Goal: Task Accomplishment & Management: Complete application form

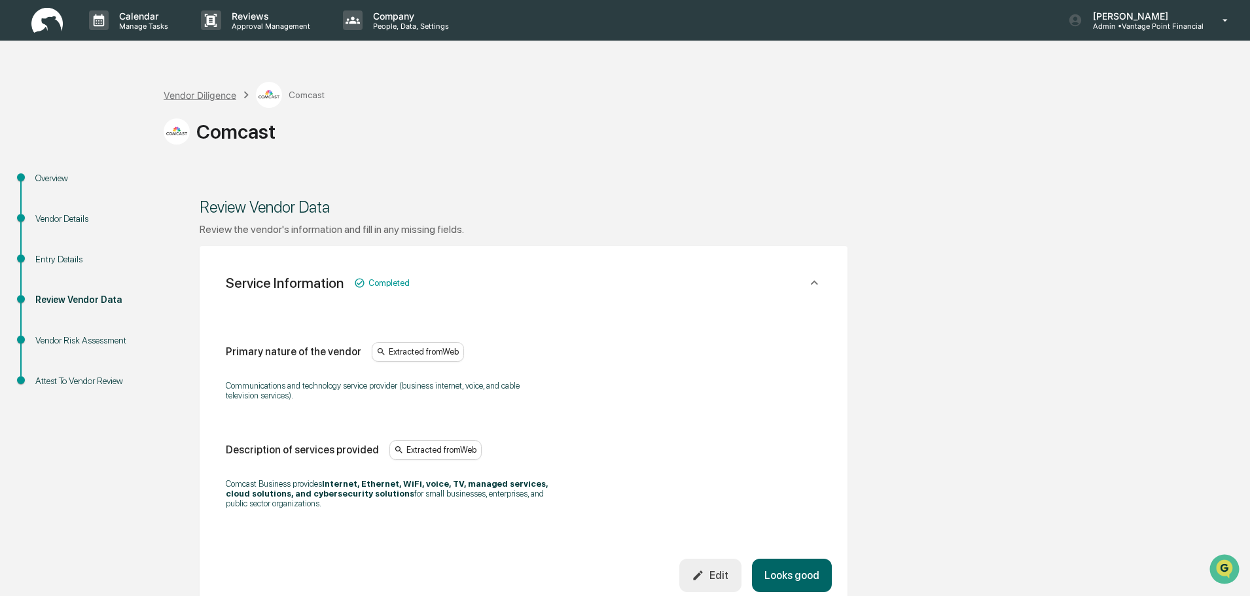
click at [201, 99] on div "Vendor Diligence" at bounding box center [200, 95] width 73 height 11
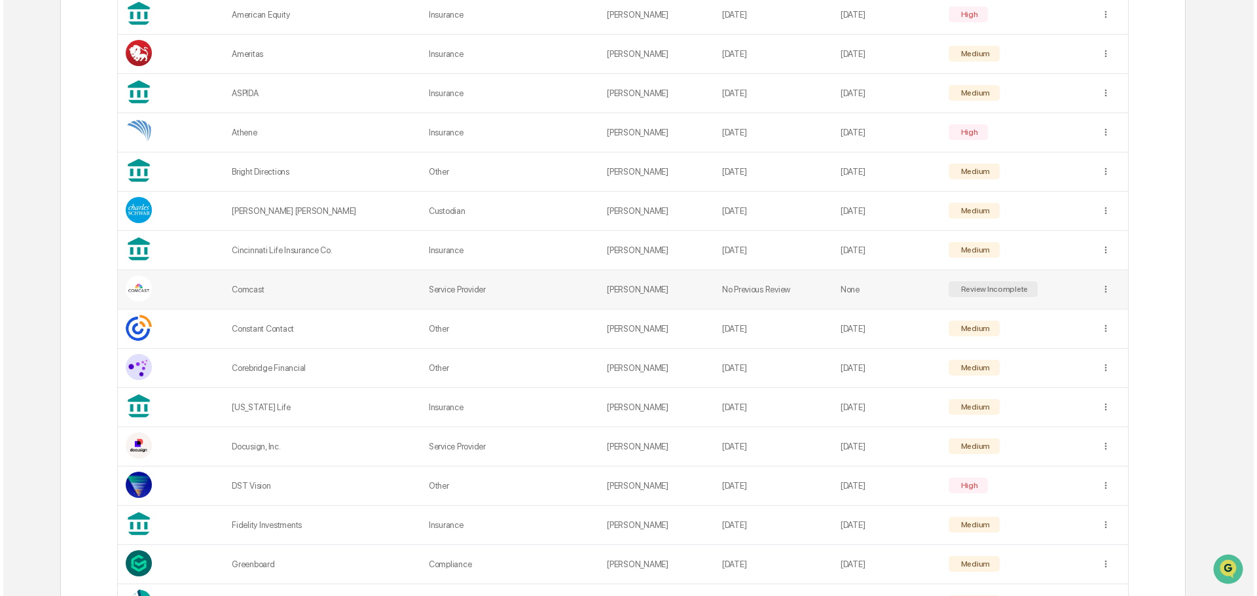
scroll to position [458, 0]
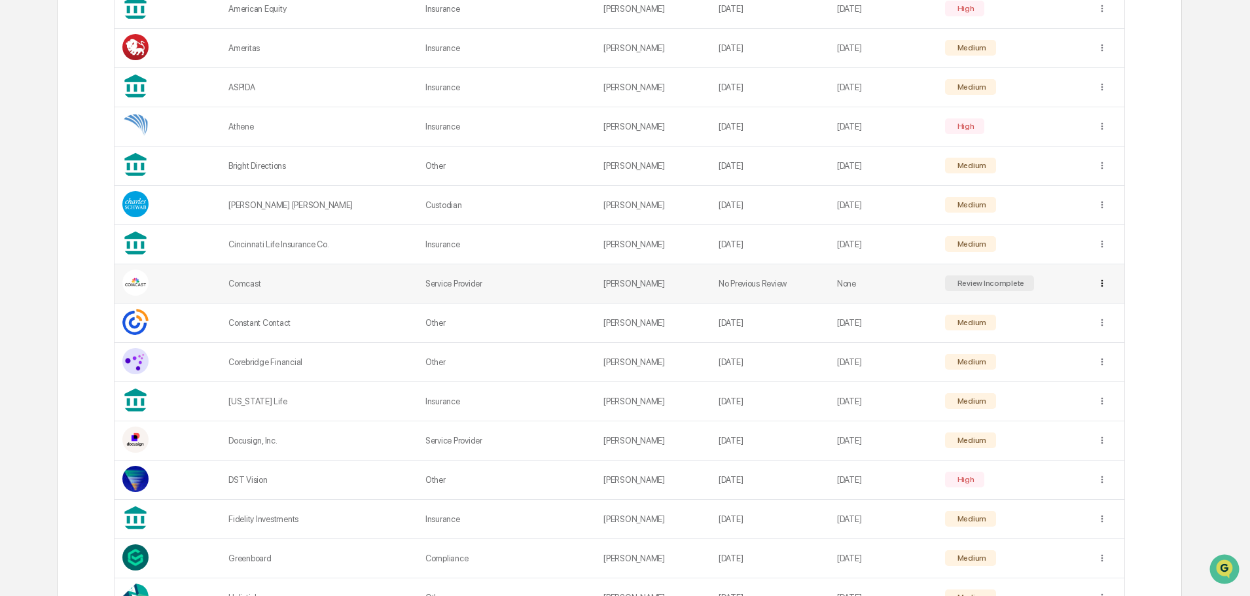
click at [1090, 326] on div "View Details" at bounding box center [1100, 327] width 84 height 21
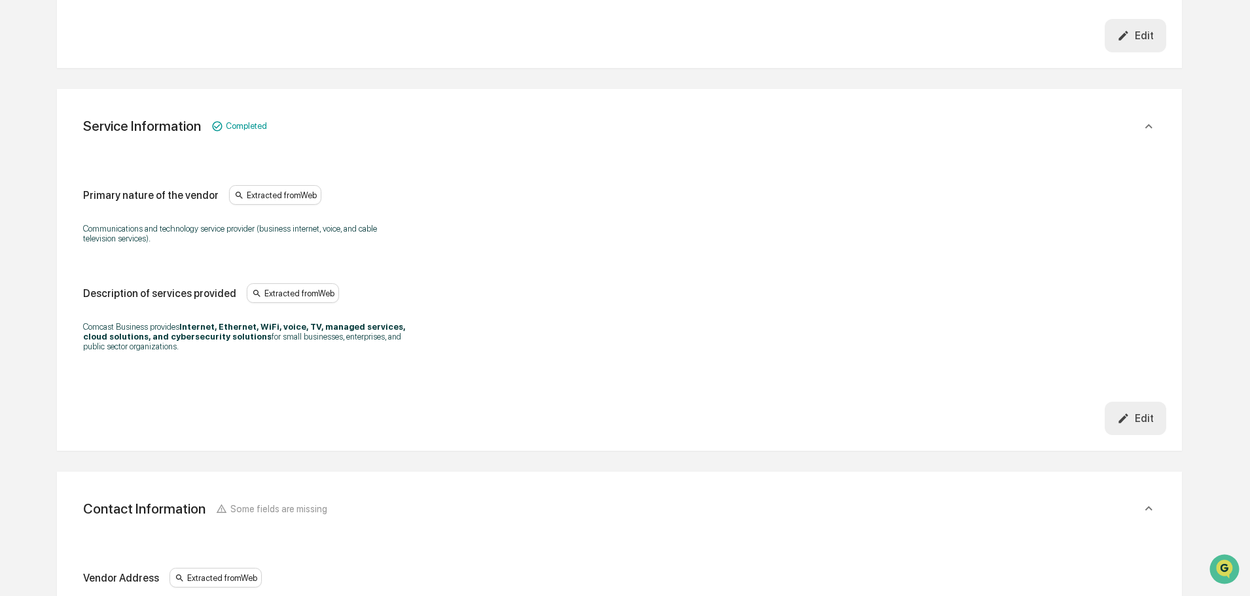
scroll to position [720, 0]
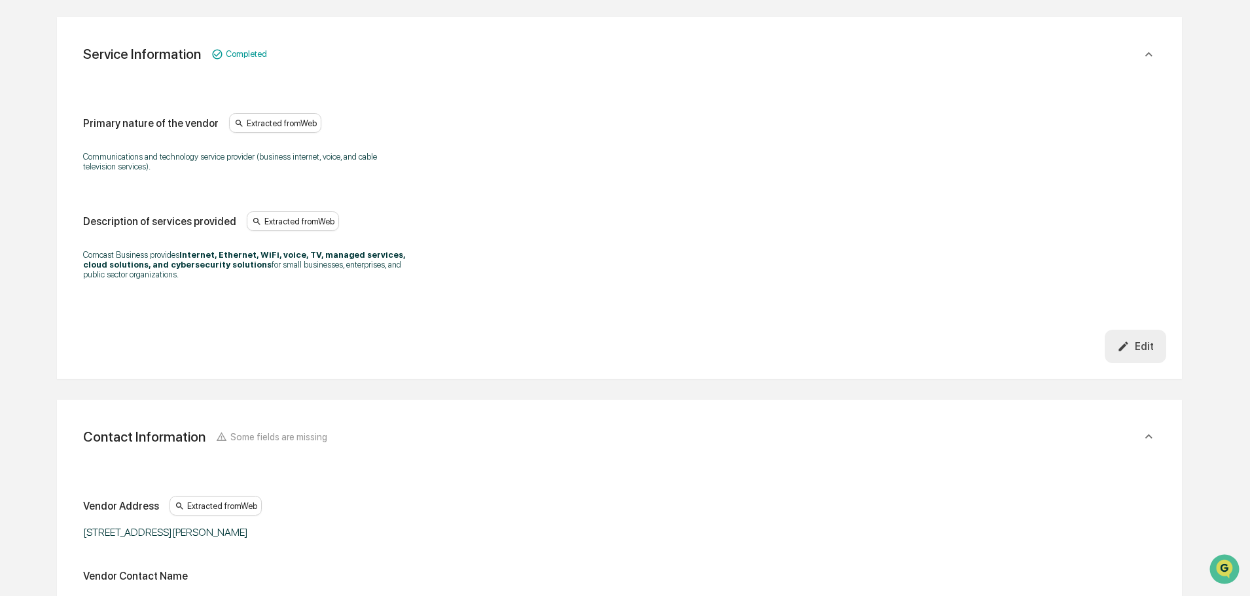
click at [1147, 353] on div "Edit" at bounding box center [1135, 346] width 37 height 12
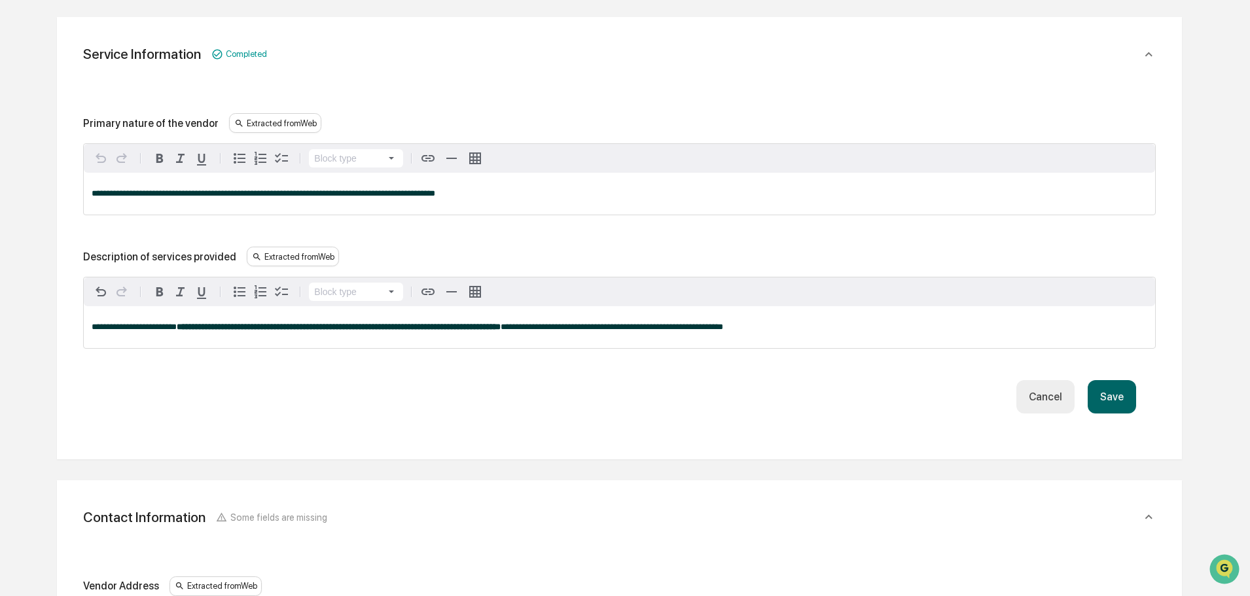
click at [1107, 414] on button "Save" at bounding box center [1112, 396] width 48 height 33
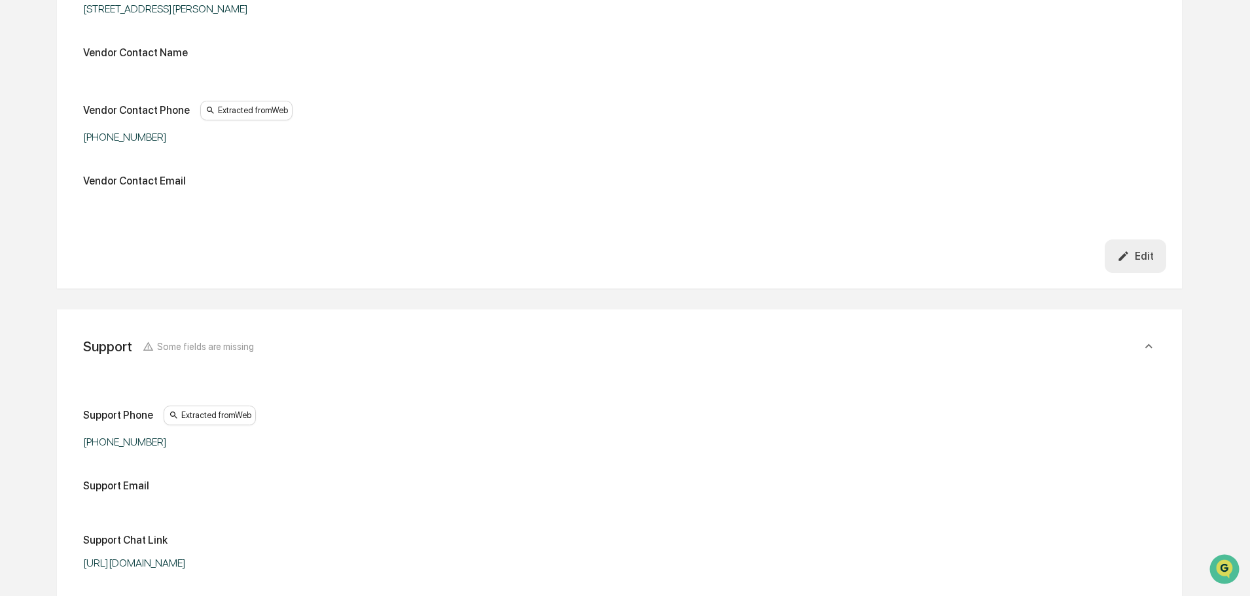
scroll to position [1178, 0]
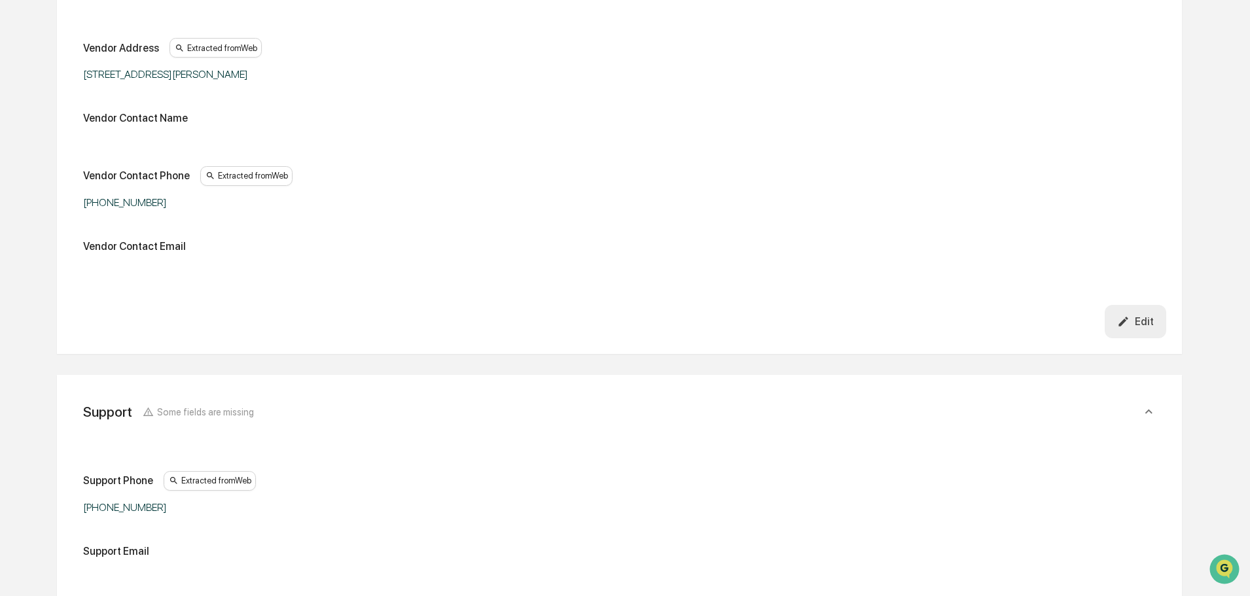
click at [1147, 328] on div "Edit" at bounding box center [1135, 321] width 37 height 12
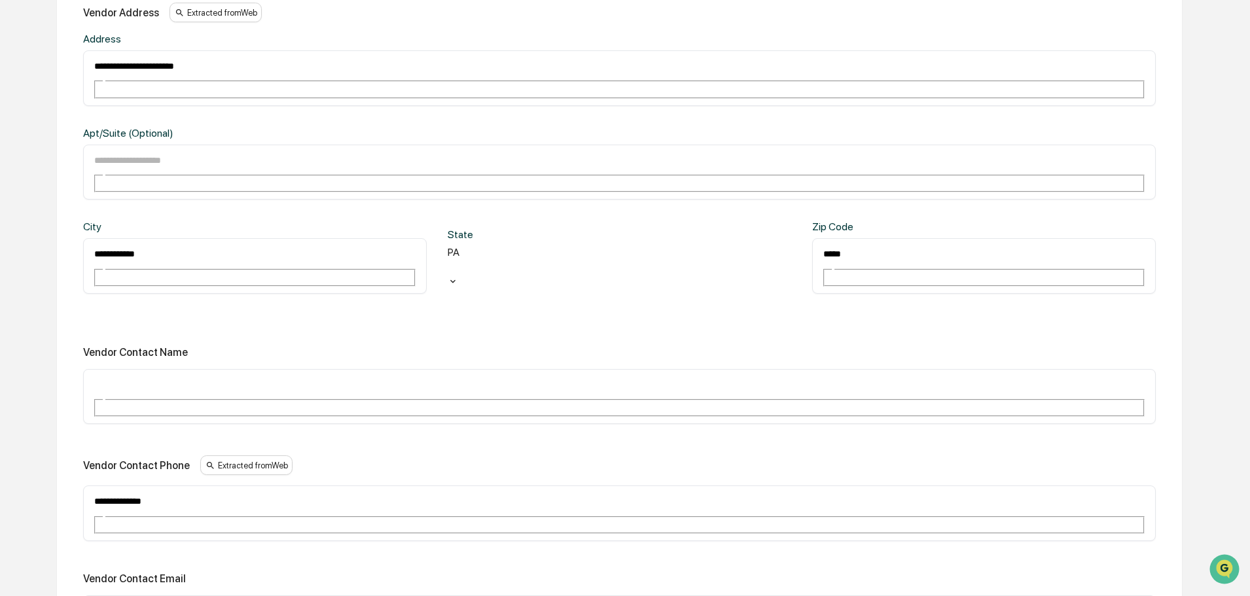
scroll to position [1244, 0]
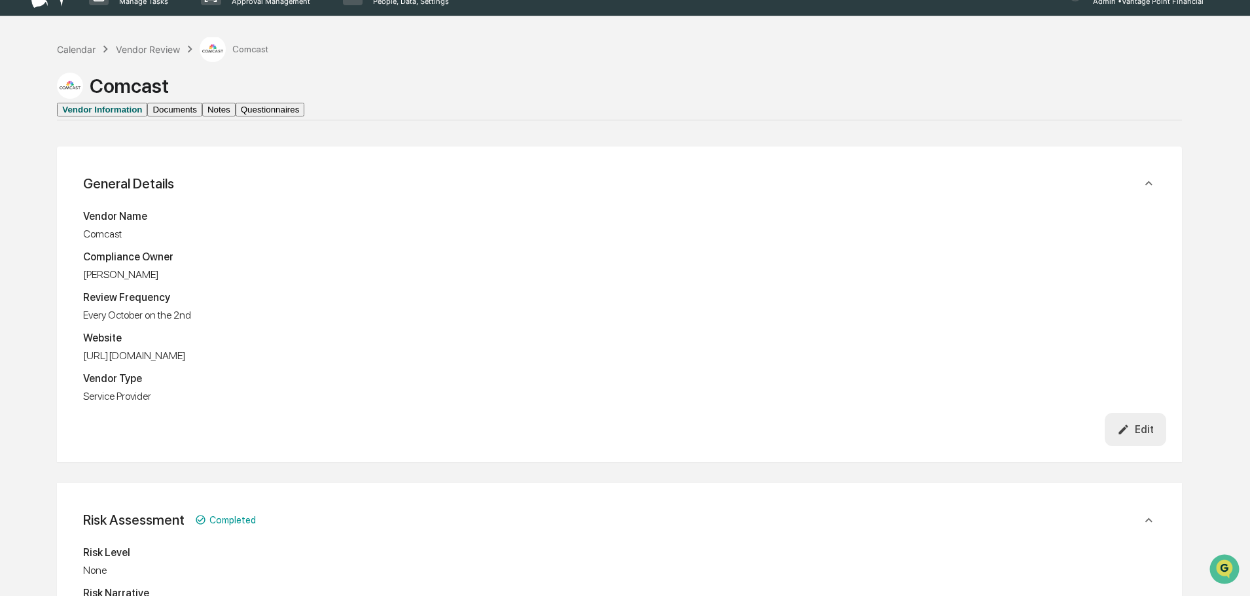
scroll to position [0, 0]
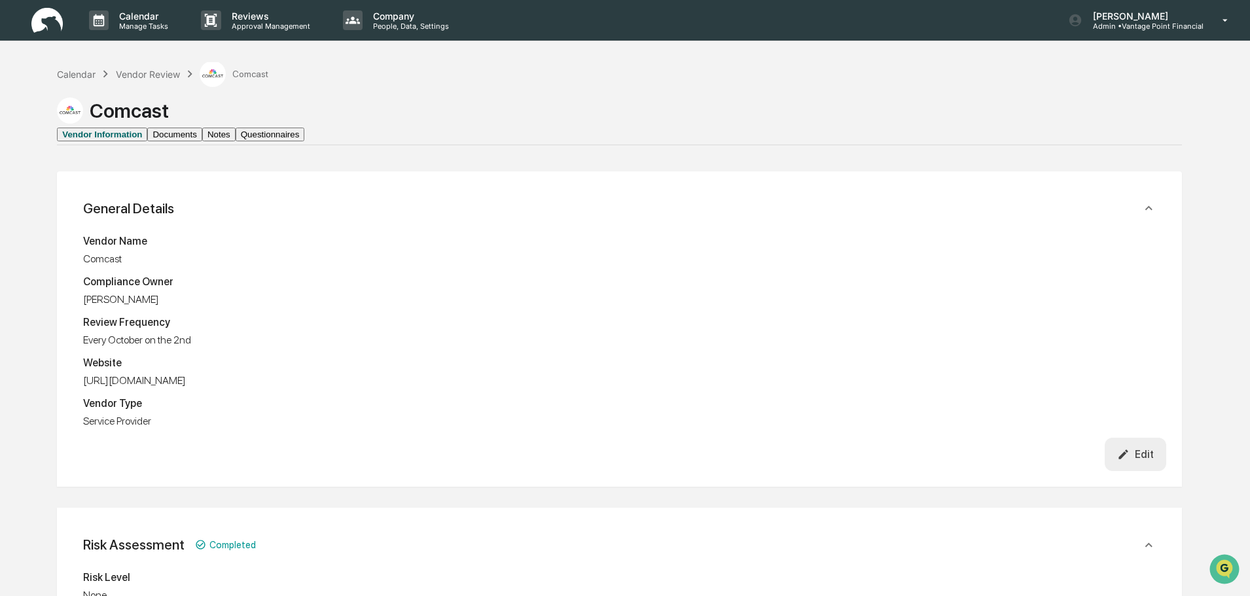
click at [183, 141] on button "Documents" at bounding box center [174, 135] width 54 height 14
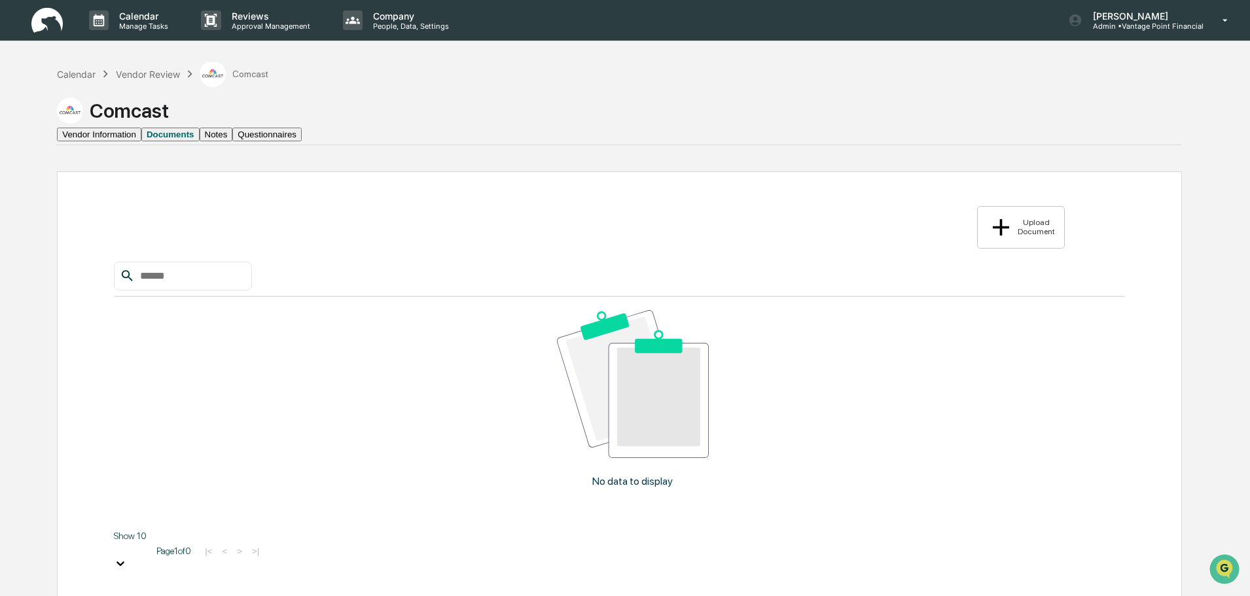
click at [233, 141] on button "Notes" at bounding box center [216, 135] width 33 height 14
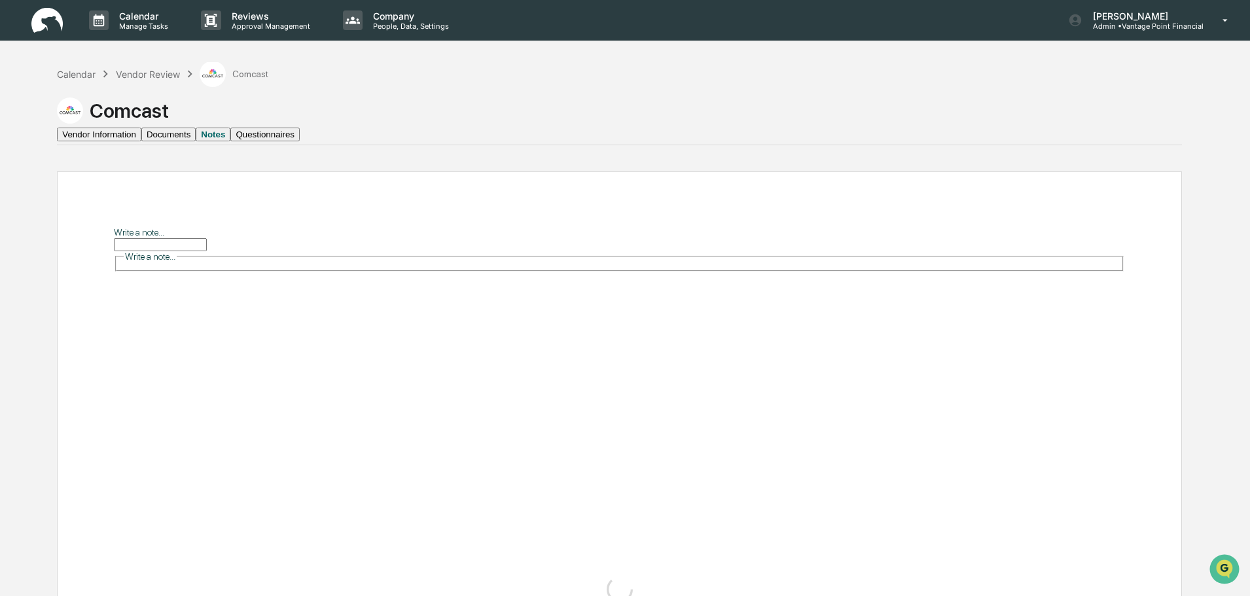
click at [300, 141] on button "Questionnaires" at bounding box center [264, 135] width 69 height 14
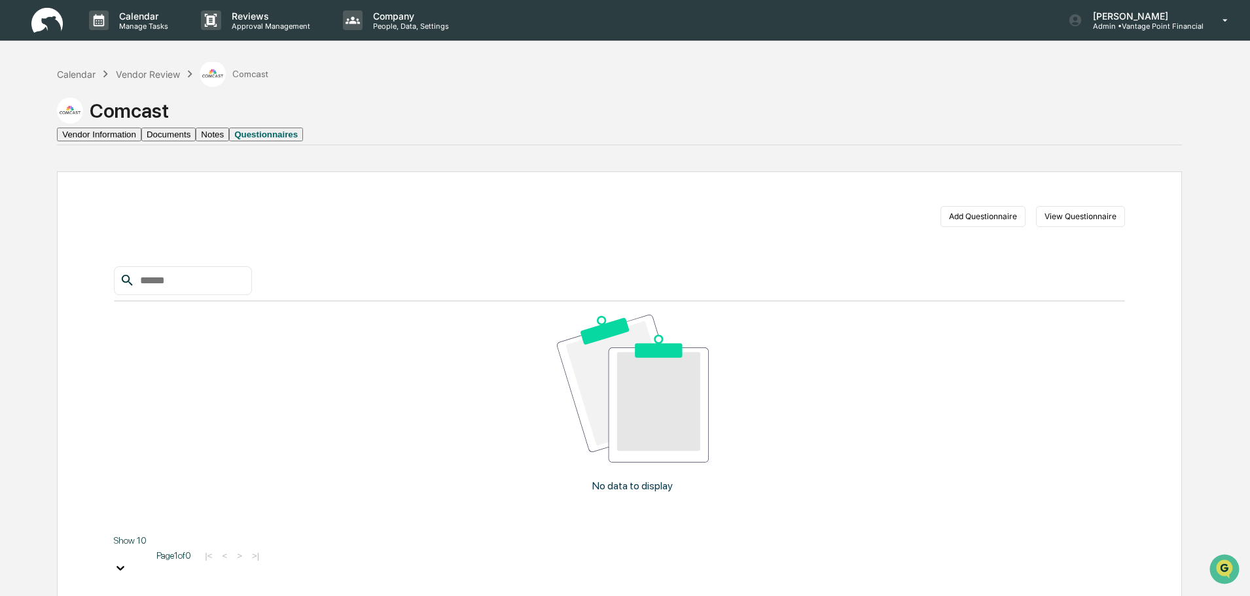
click at [156, 82] on div "Calendar Vendor Review Comcast" at bounding box center [162, 74] width 211 height 26
click at [156, 78] on div "Vendor Review" at bounding box center [148, 74] width 64 height 11
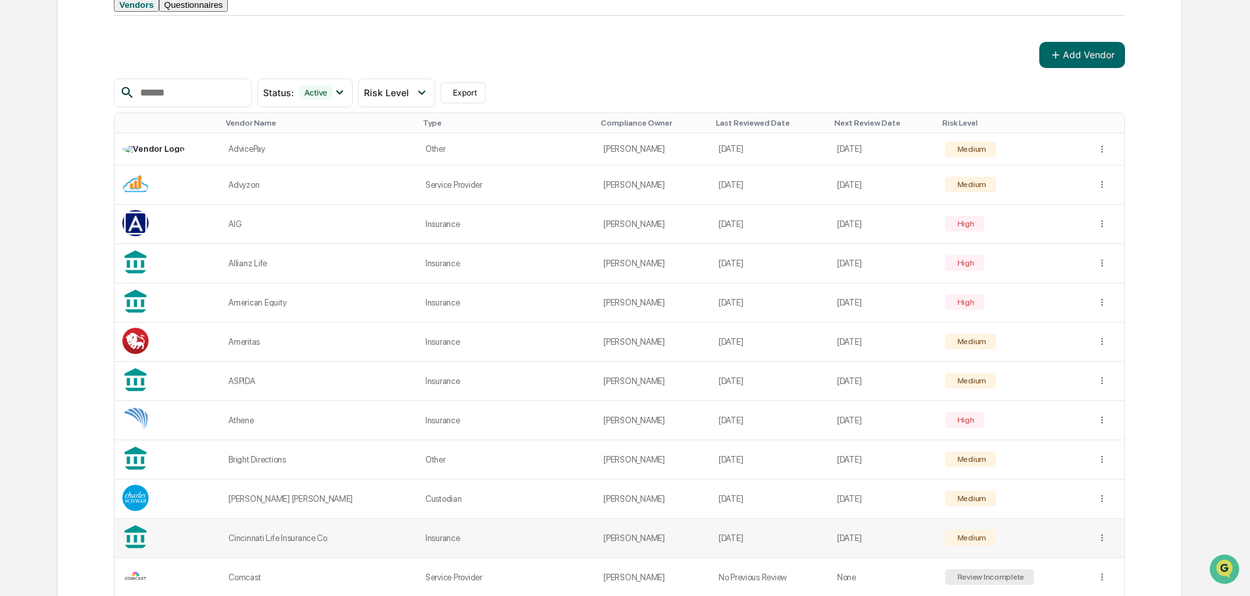
scroll to position [393, 0]
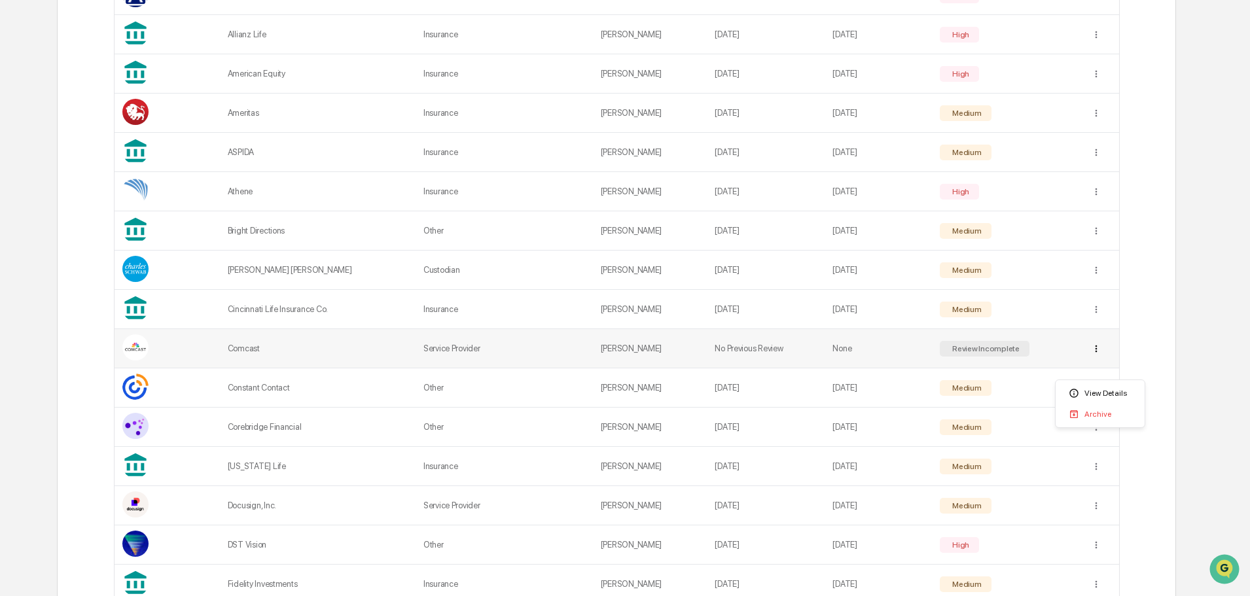
click at [117, 363] on td at bounding box center [168, 349] width 106 height 39
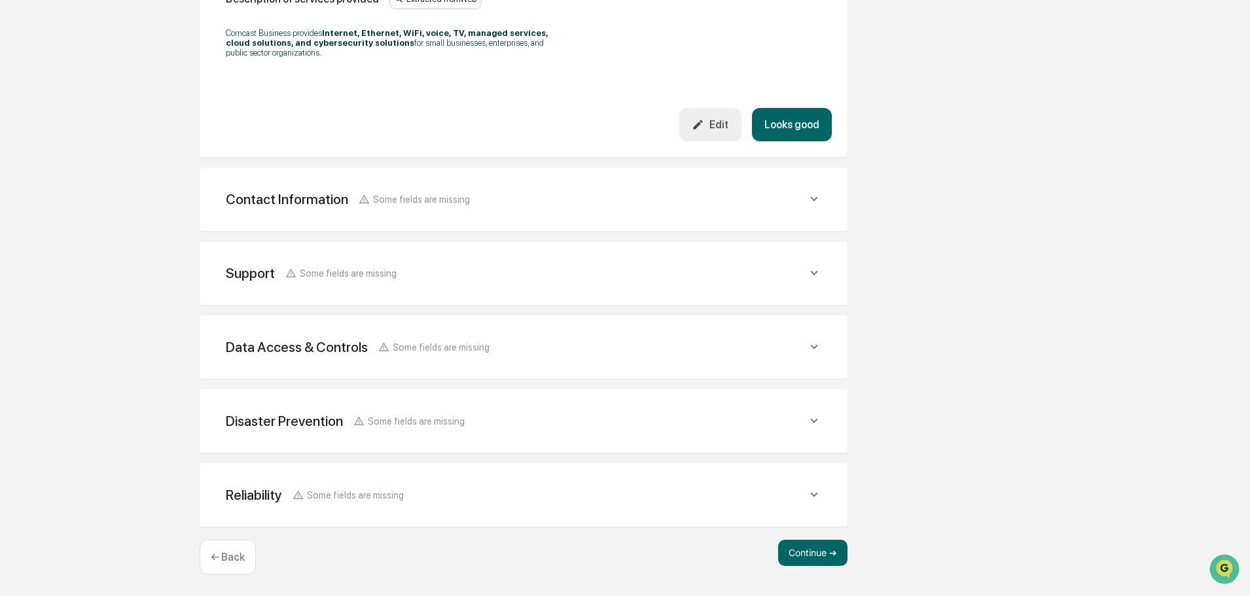
click at [800, 124] on button "Looks good" at bounding box center [792, 124] width 80 height 33
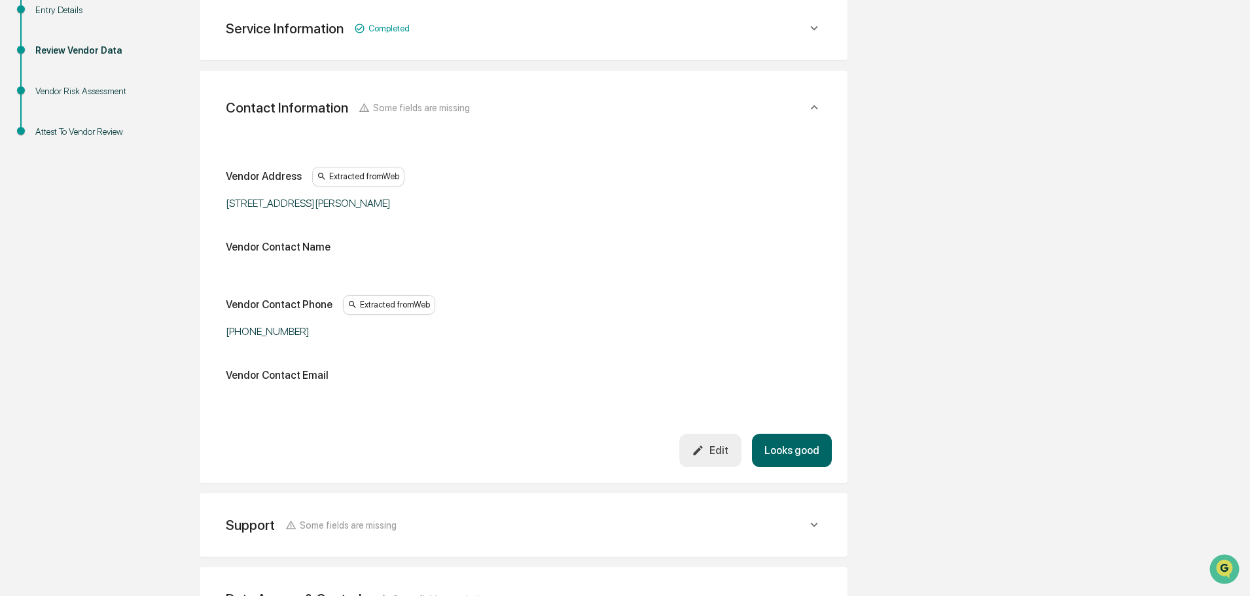
scroll to position [246, 0]
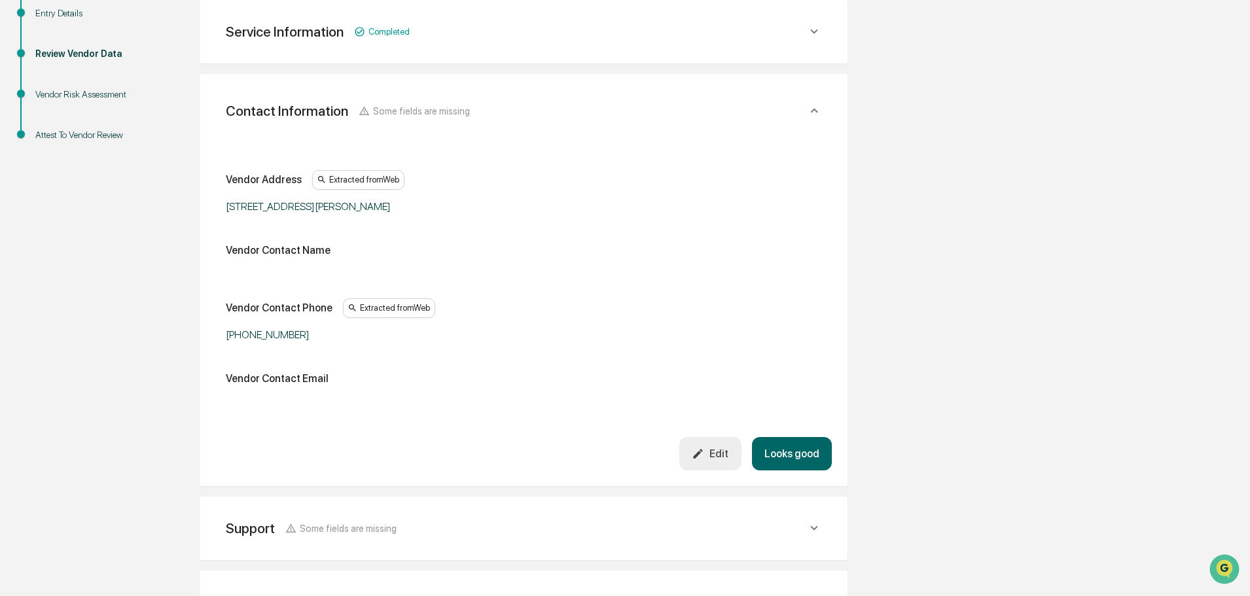
click at [795, 446] on button "Looks good" at bounding box center [792, 453] width 80 height 33
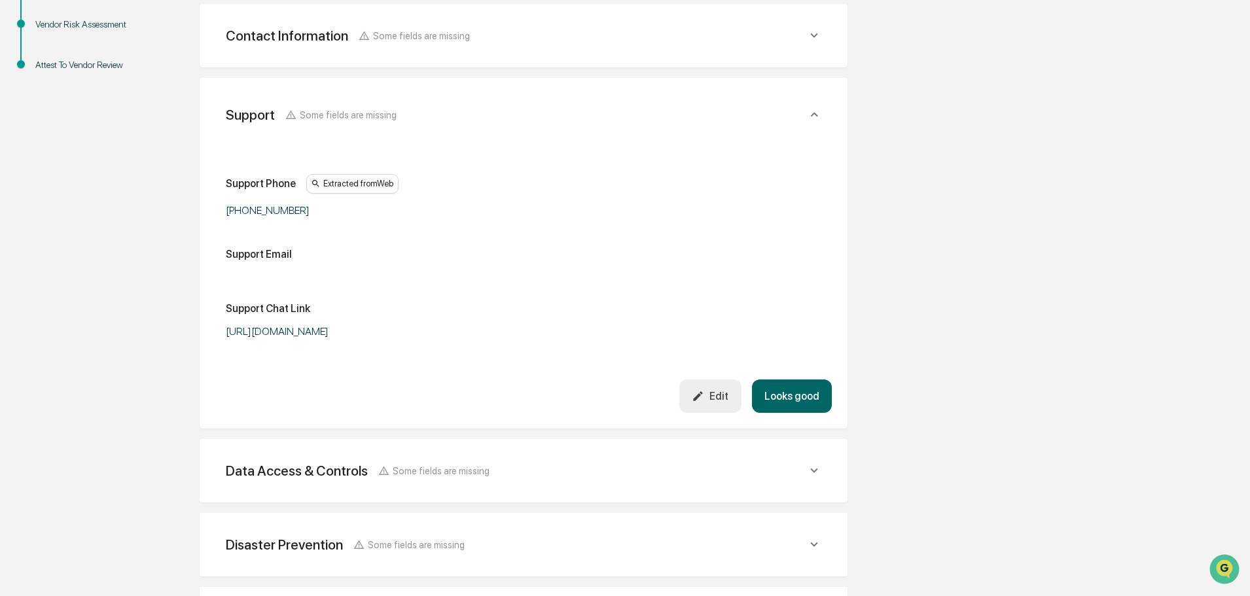
scroll to position [320, 0]
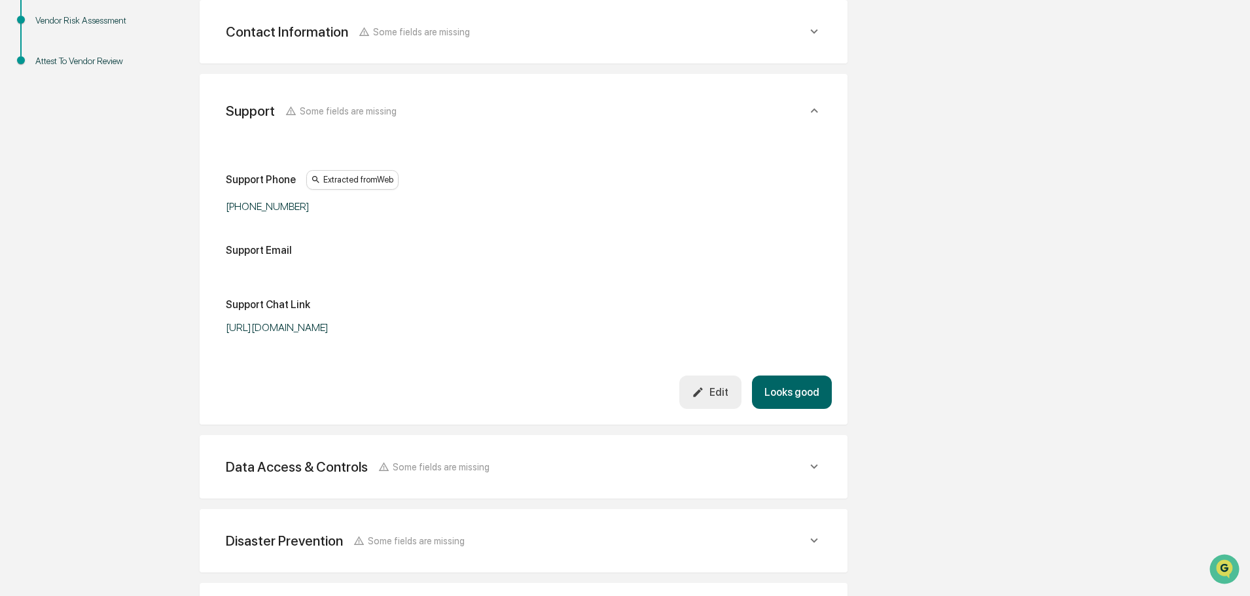
click at [815, 389] on button "Looks good" at bounding box center [792, 392] width 80 height 33
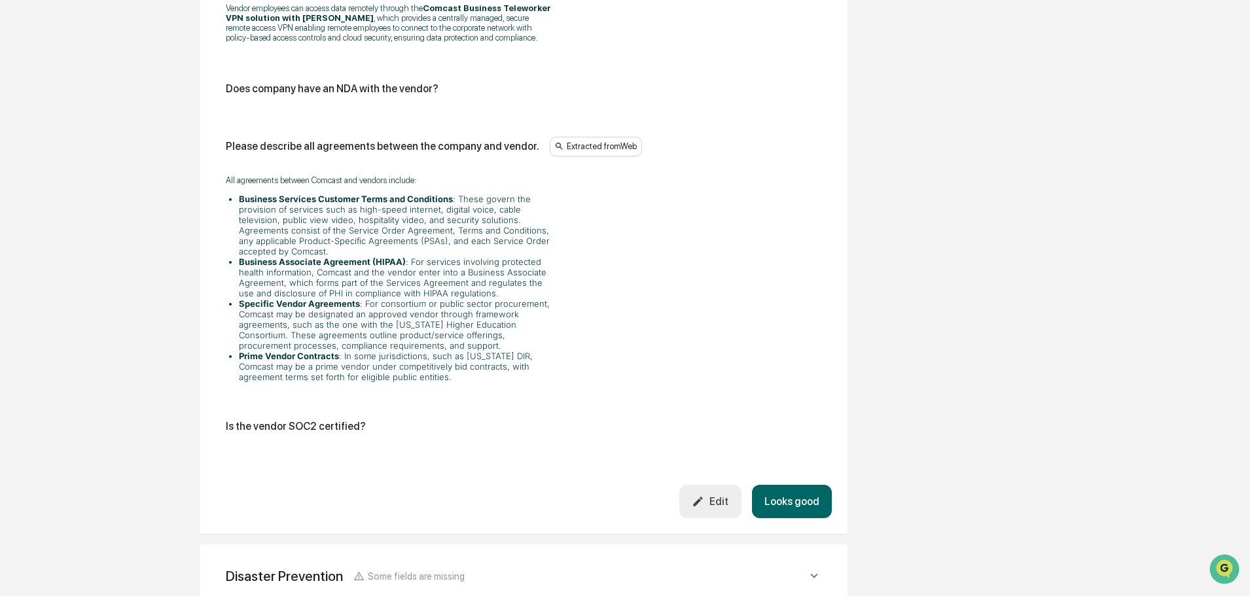
click at [808, 512] on button "Looks good" at bounding box center [792, 501] width 80 height 33
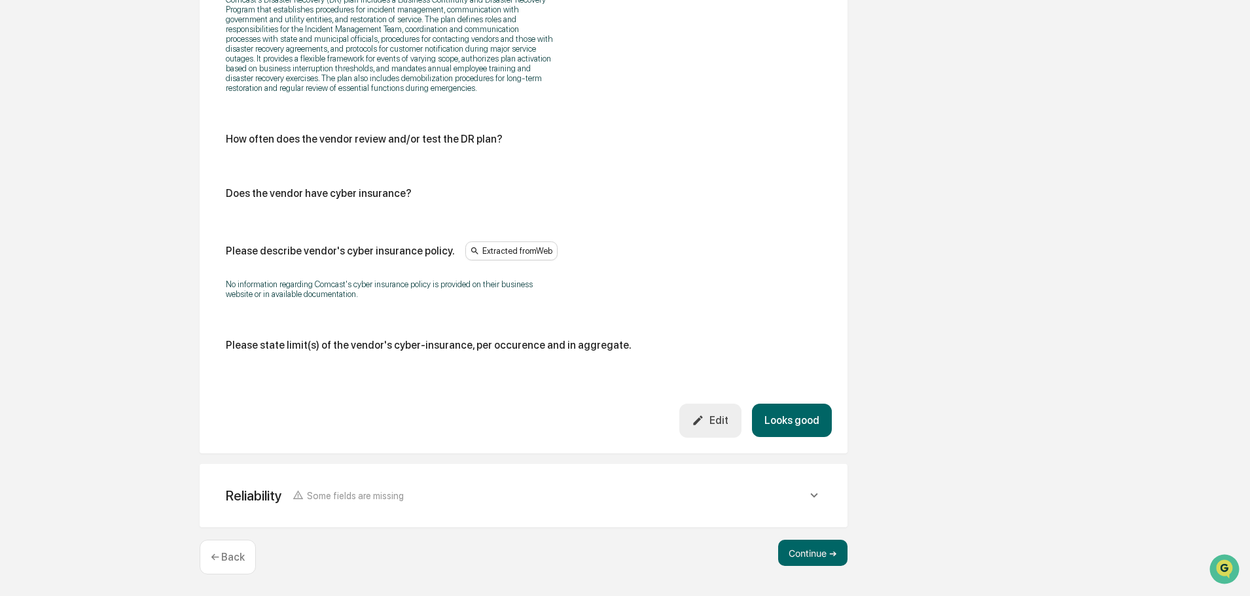
click at [792, 423] on button "Looks good" at bounding box center [792, 420] width 80 height 33
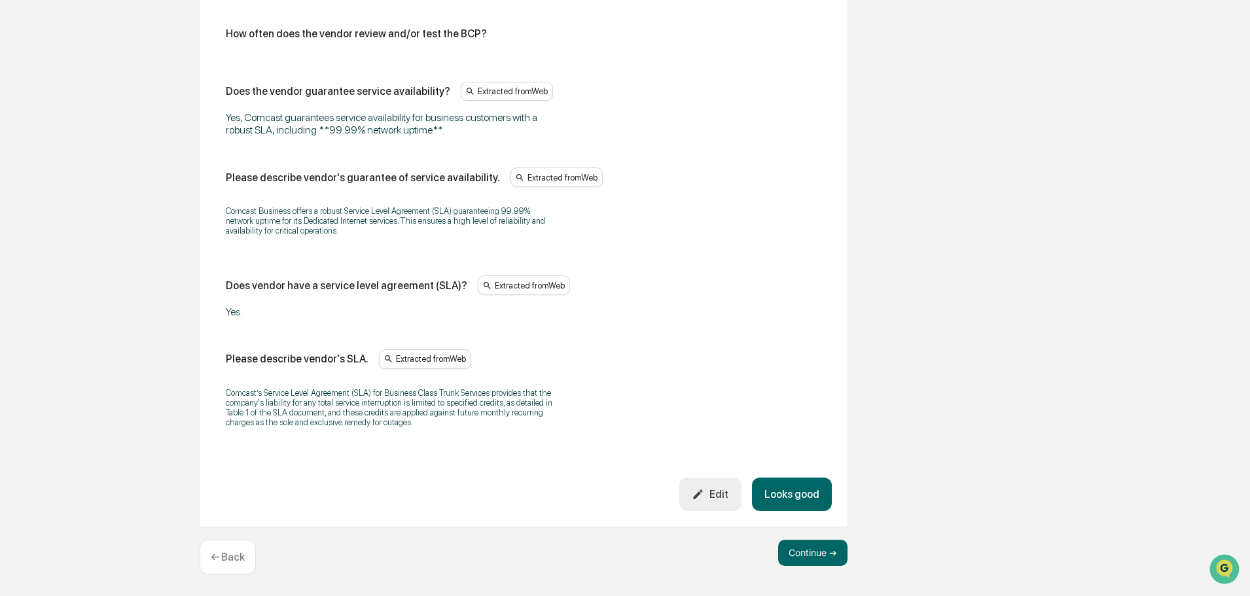
click at [804, 504] on button "Looks good" at bounding box center [792, 494] width 80 height 33
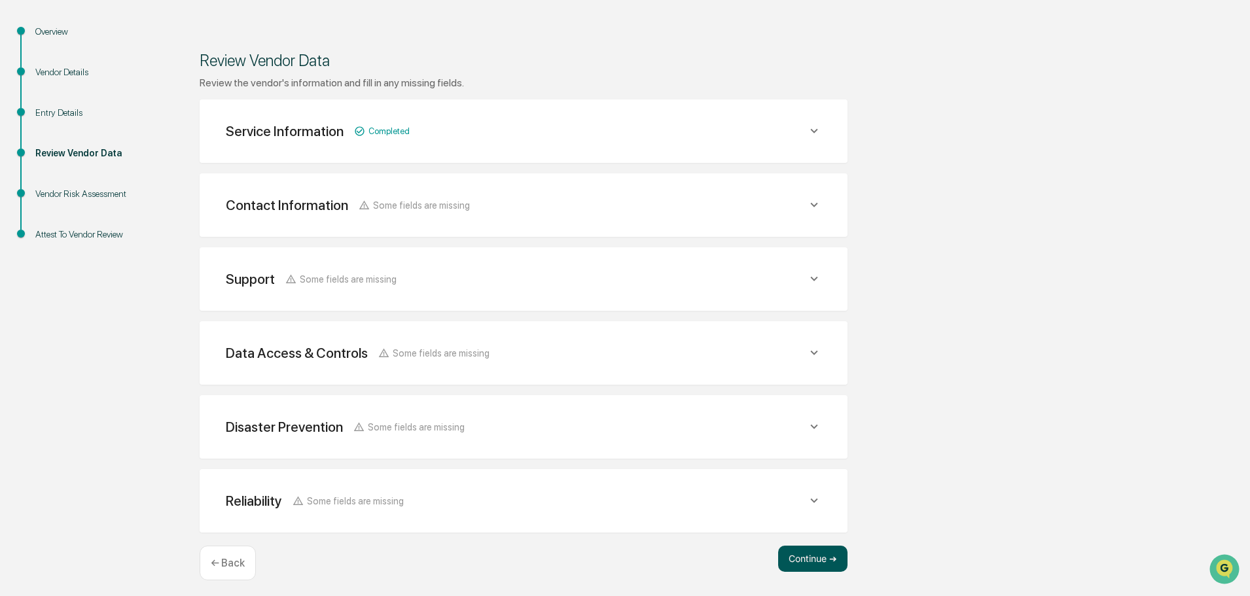
scroll to position [152, 0]
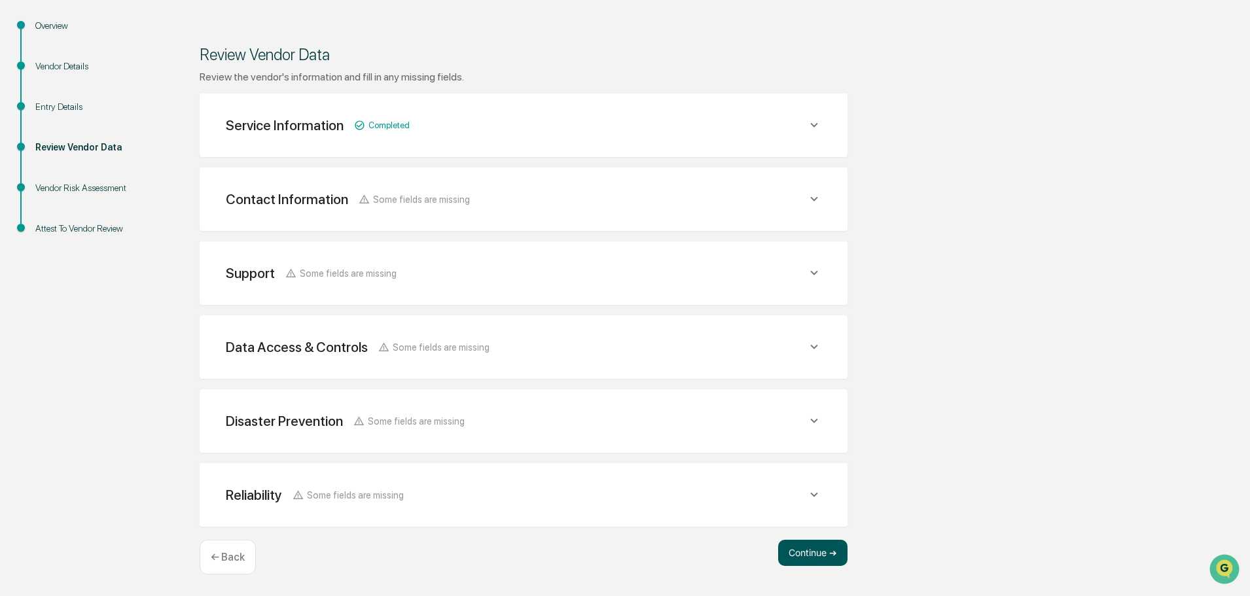
click at [809, 556] on button "Continue ➔" at bounding box center [812, 553] width 69 height 26
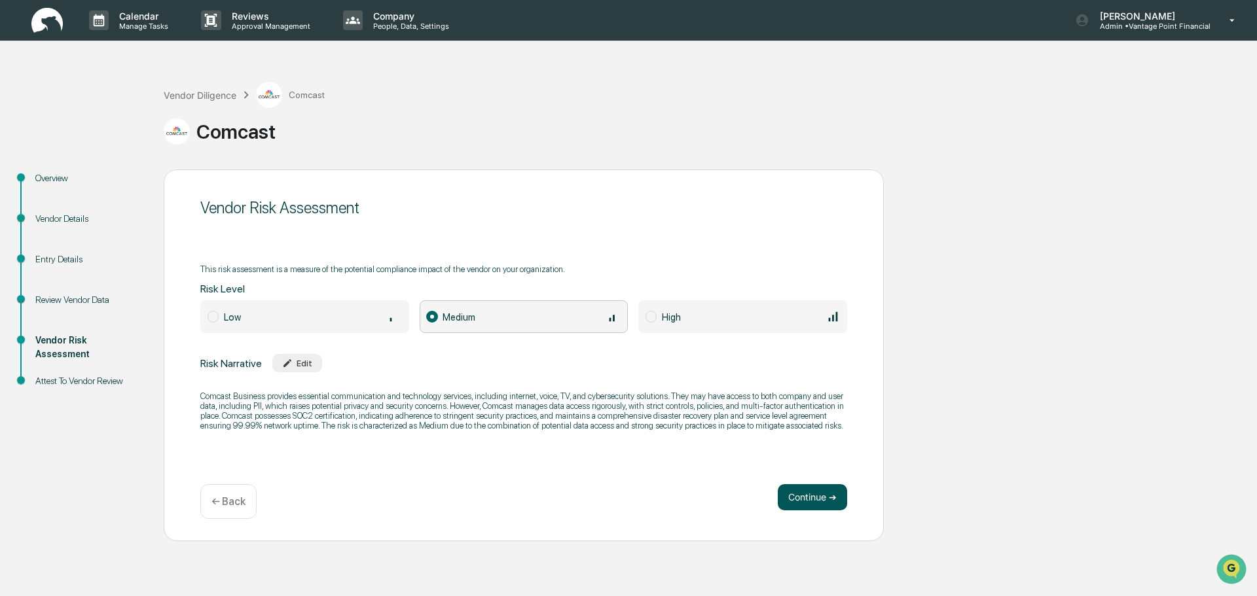
click at [827, 492] on button "Continue ➔" at bounding box center [812, 497] width 69 height 26
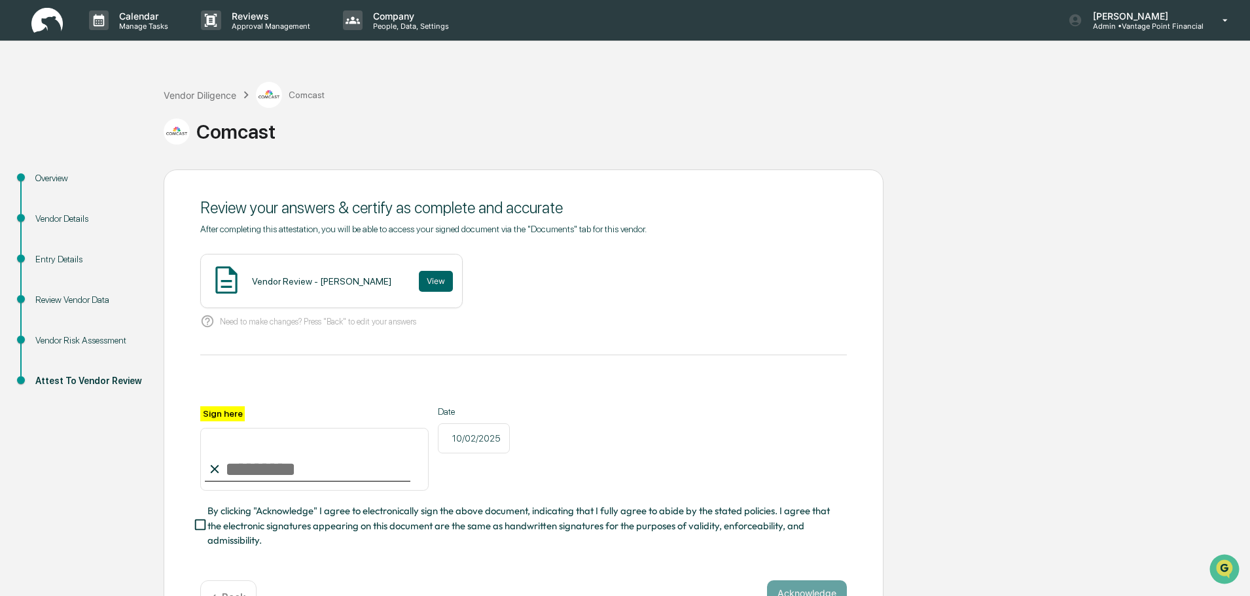
click at [241, 490] on input "Sign here" at bounding box center [314, 459] width 228 height 63
type input "**********"
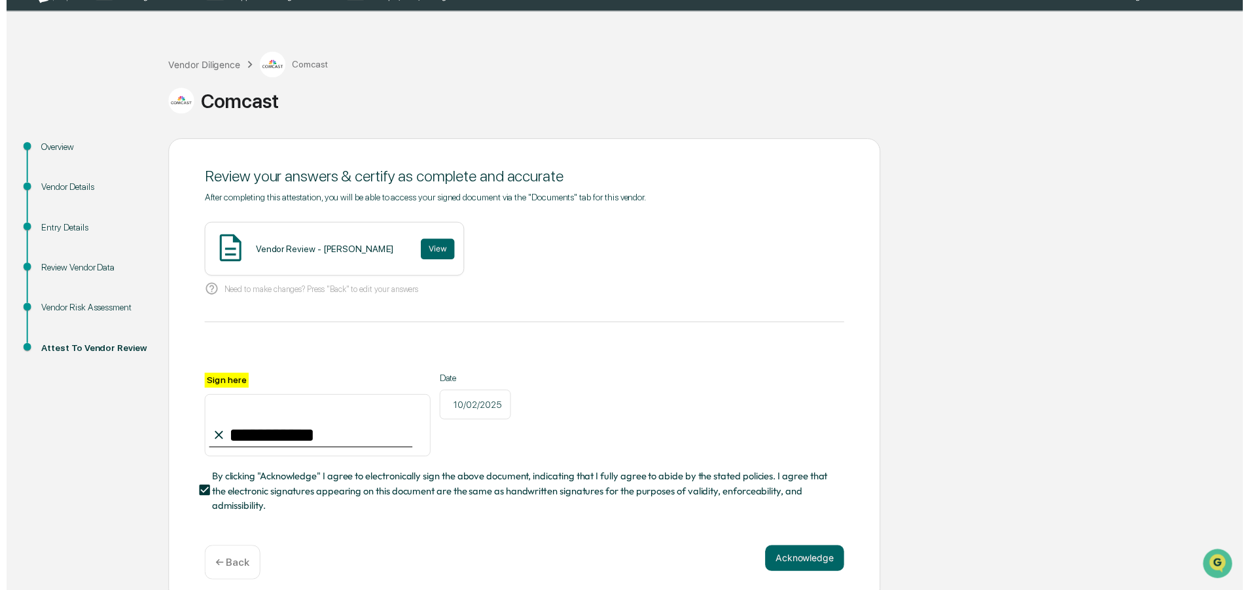
scroll to position [45, 0]
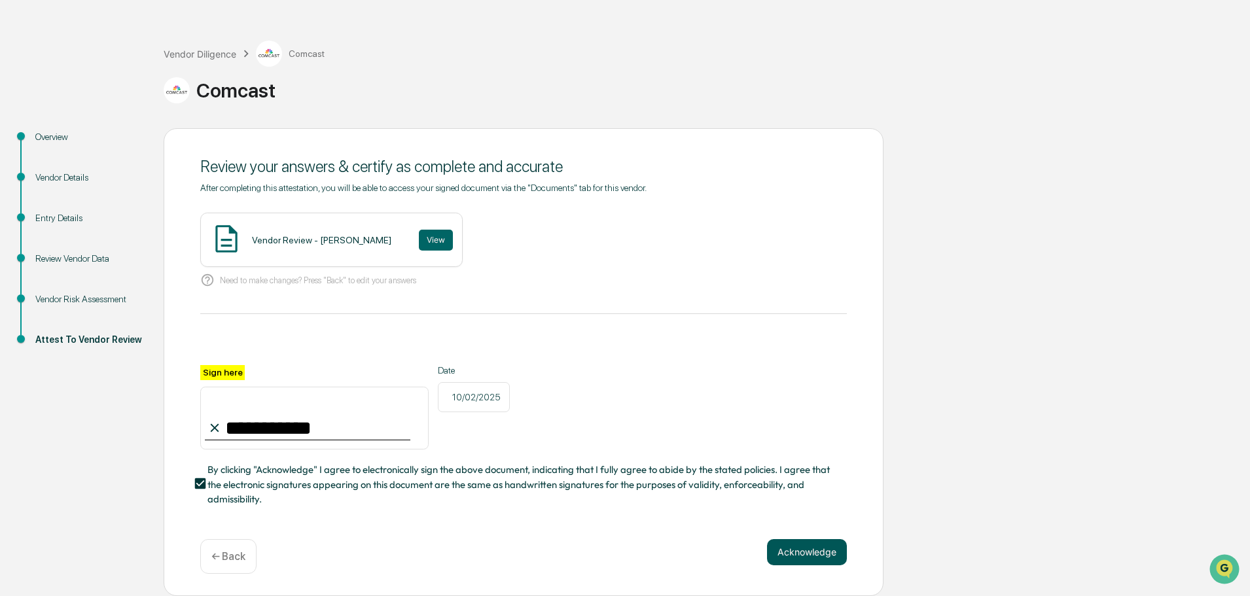
click at [822, 558] on button "Acknowledge" at bounding box center [807, 552] width 80 height 26
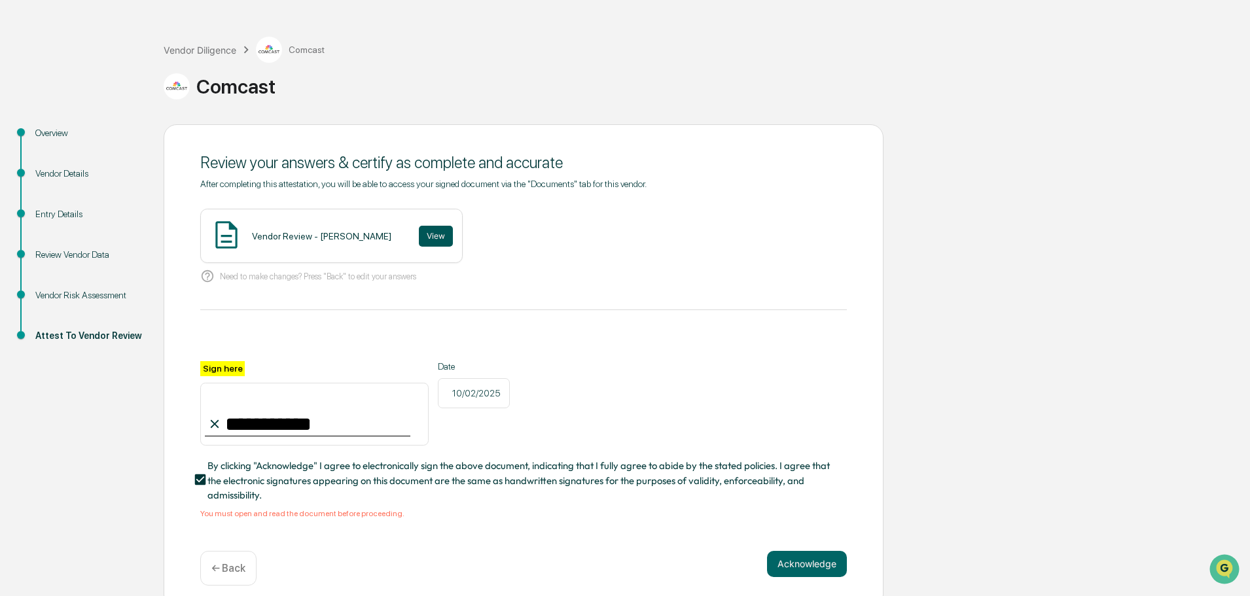
click at [419, 237] on button "View" at bounding box center [436, 236] width 34 height 21
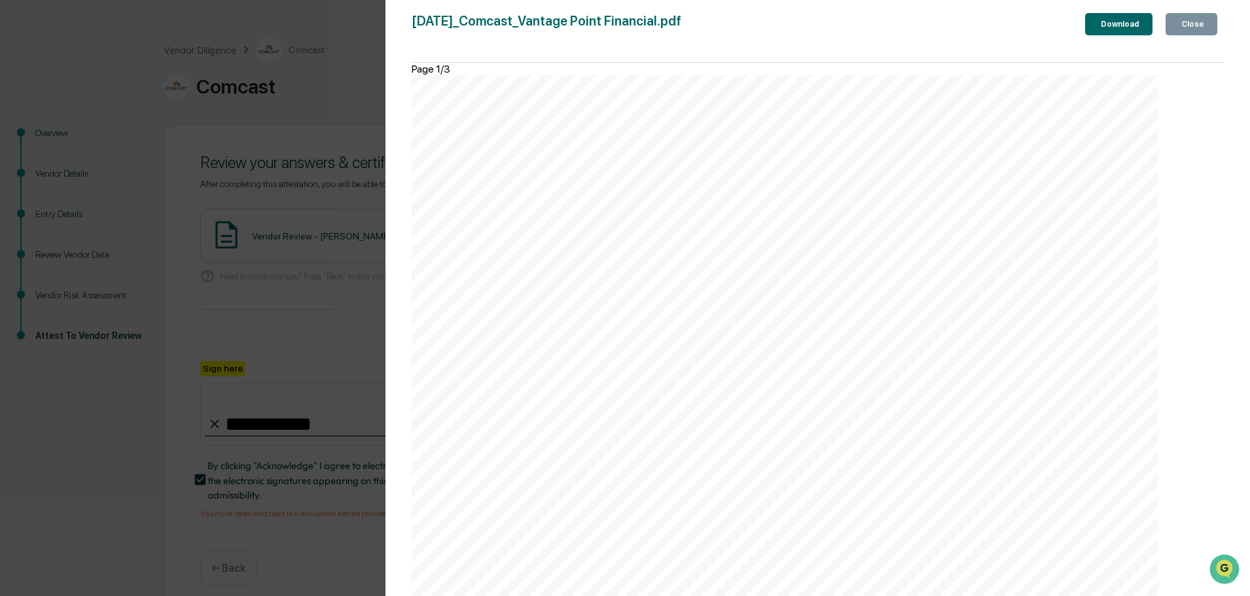
click at [1179, 24] on icon "button" at bounding box center [1179, 24] width 0 height 0
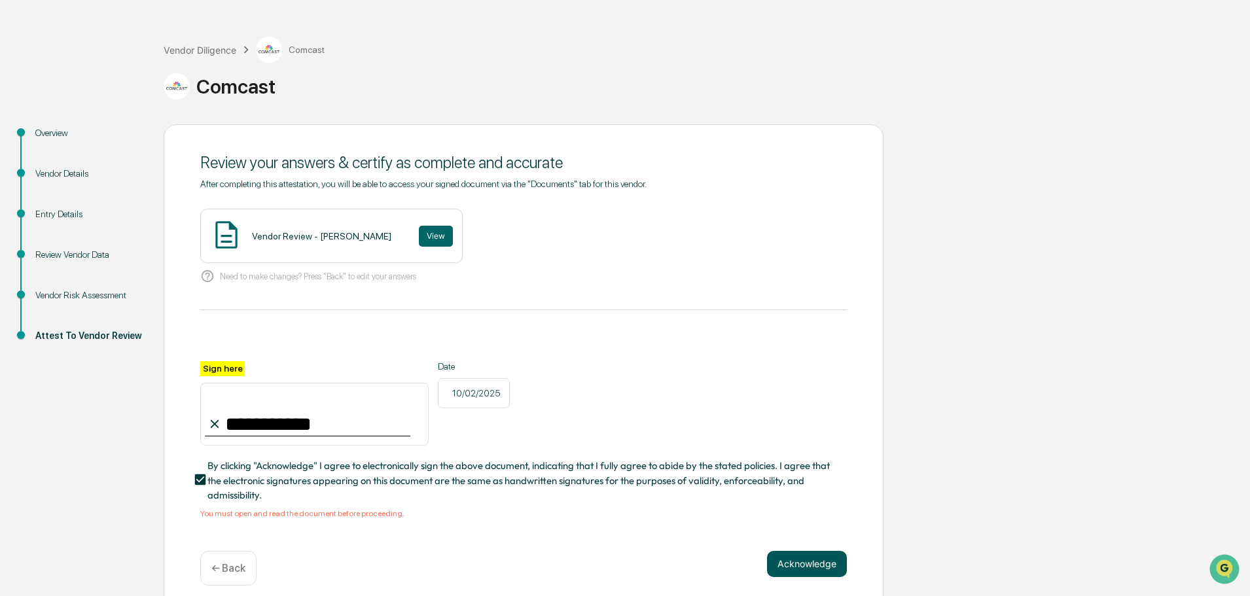
click at [814, 572] on button "Acknowledge" at bounding box center [807, 564] width 80 height 26
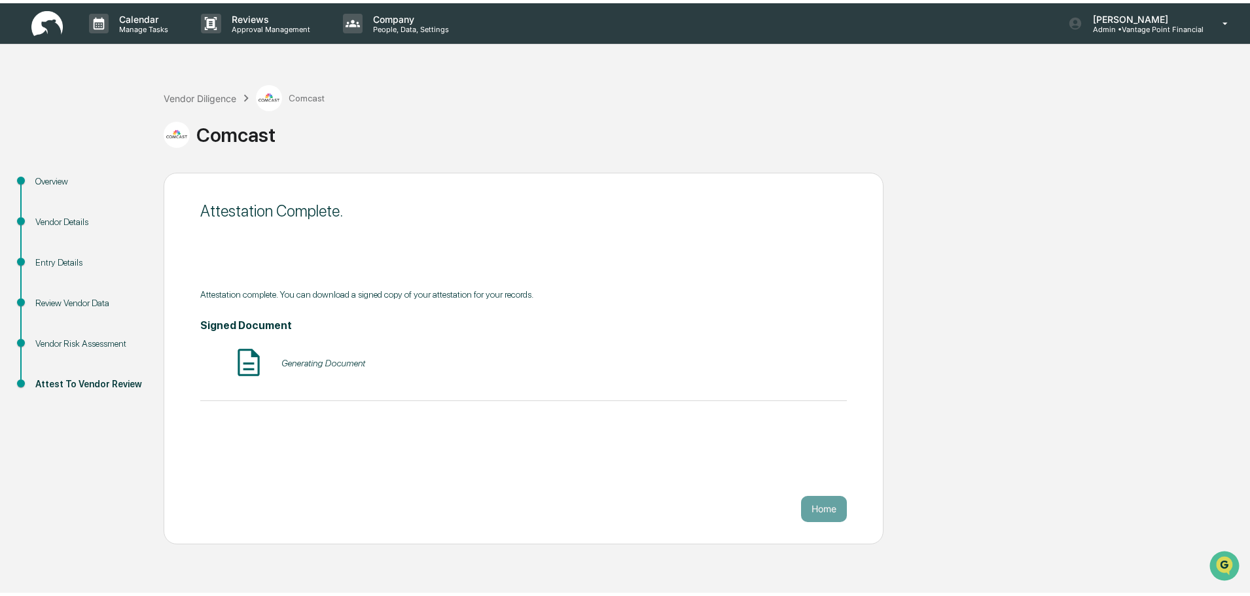
scroll to position [0, 0]
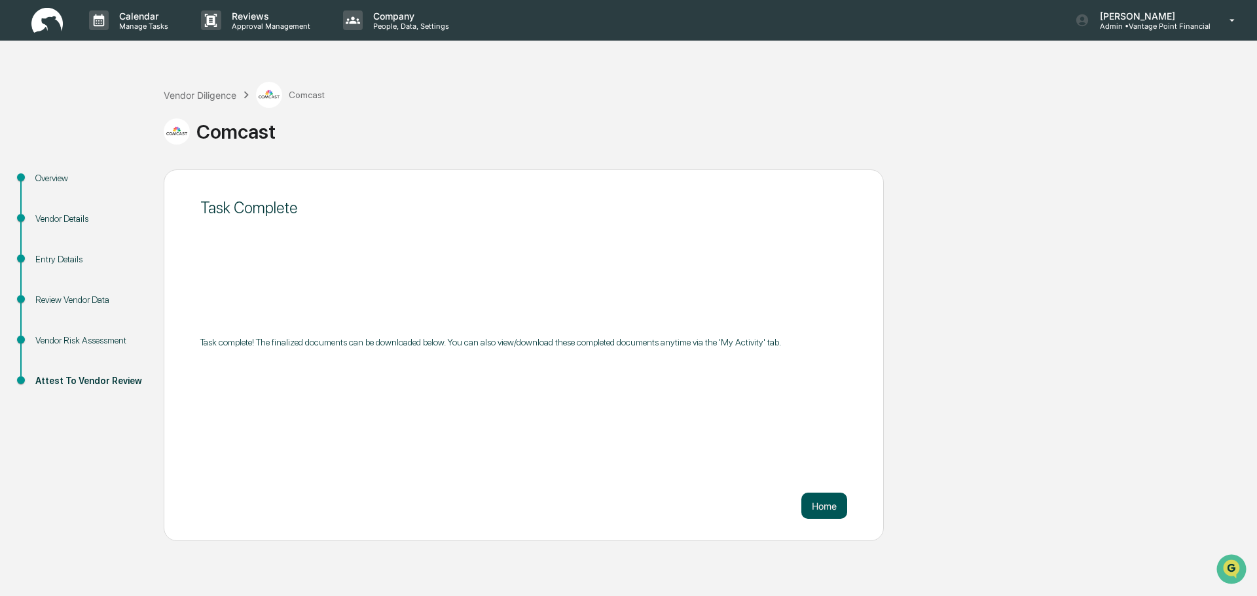
click at [825, 503] on button "Home" at bounding box center [824, 506] width 46 height 26
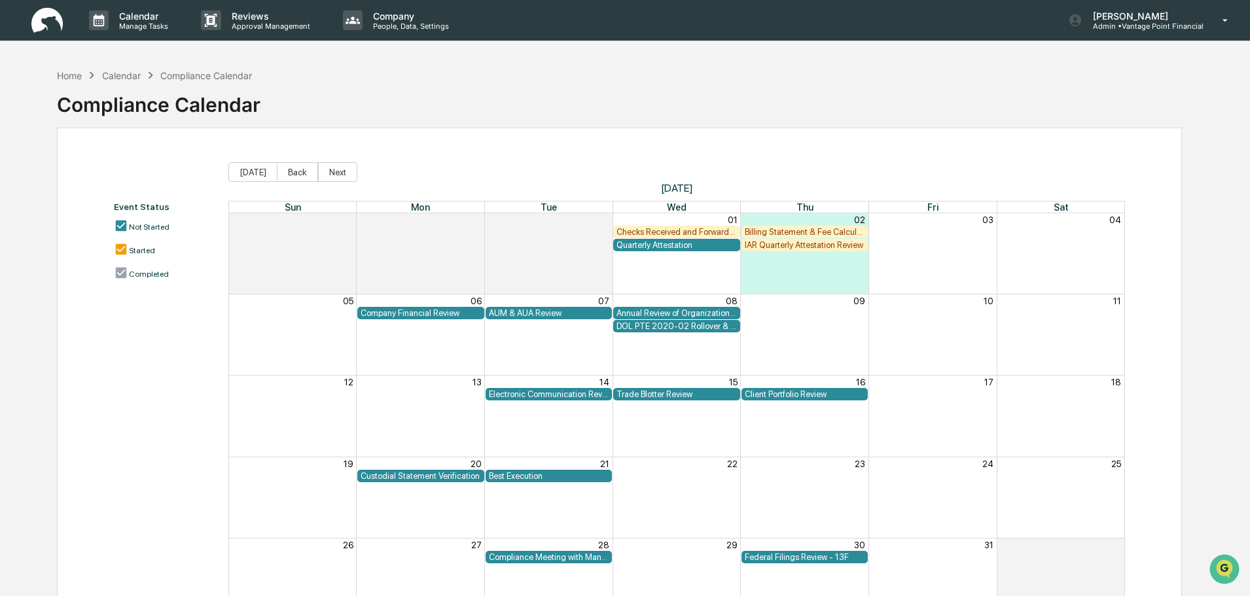
click at [111, 75] on div "Calendar" at bounding box center [121, 75] width 39 height 11
click at [62, 77] on div "Home" at bounding box center [69, 75] width 25 height 11
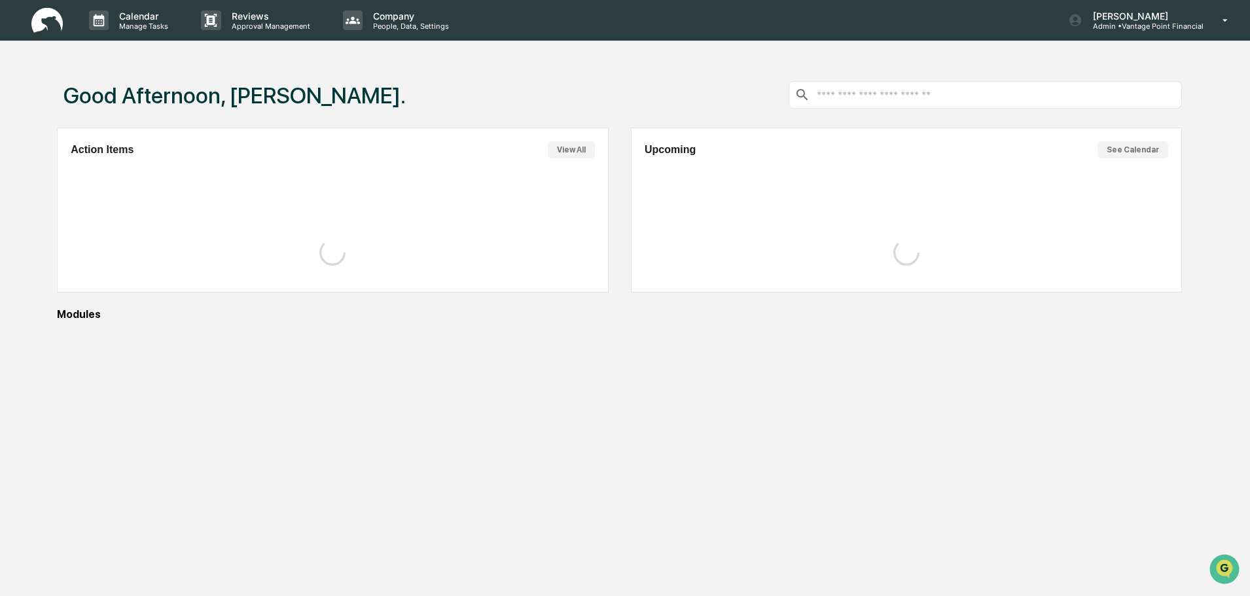
click at [64, 73] on div "Good Afternoon, Emily." at bounding box center [231, 94] width 349 height 65
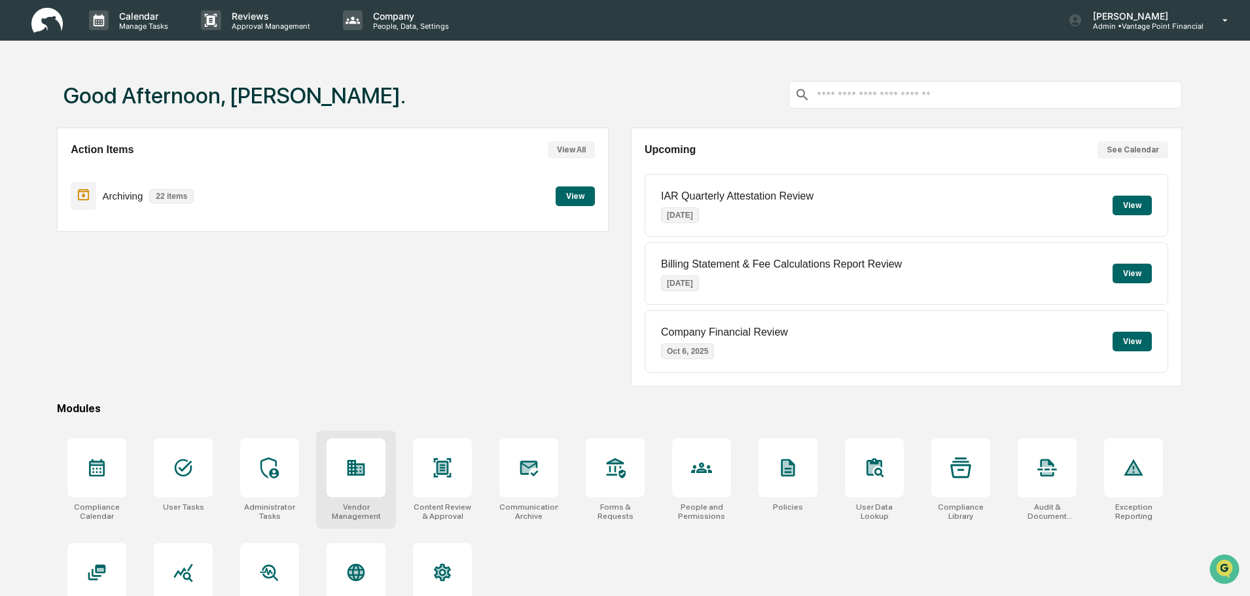
click at [369, 454] on div at bounding box center [356, 468] width 59 height 59
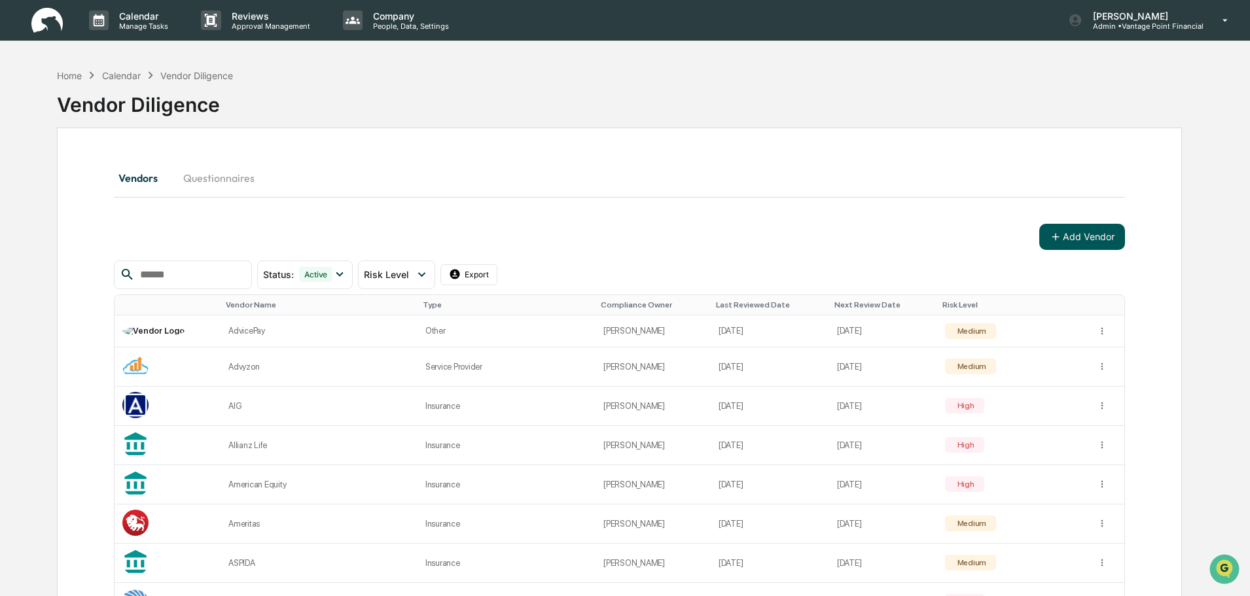
click at [1098, 238] on button "Add Vendor" at bounding box center [1082, 237] width 86 height 26
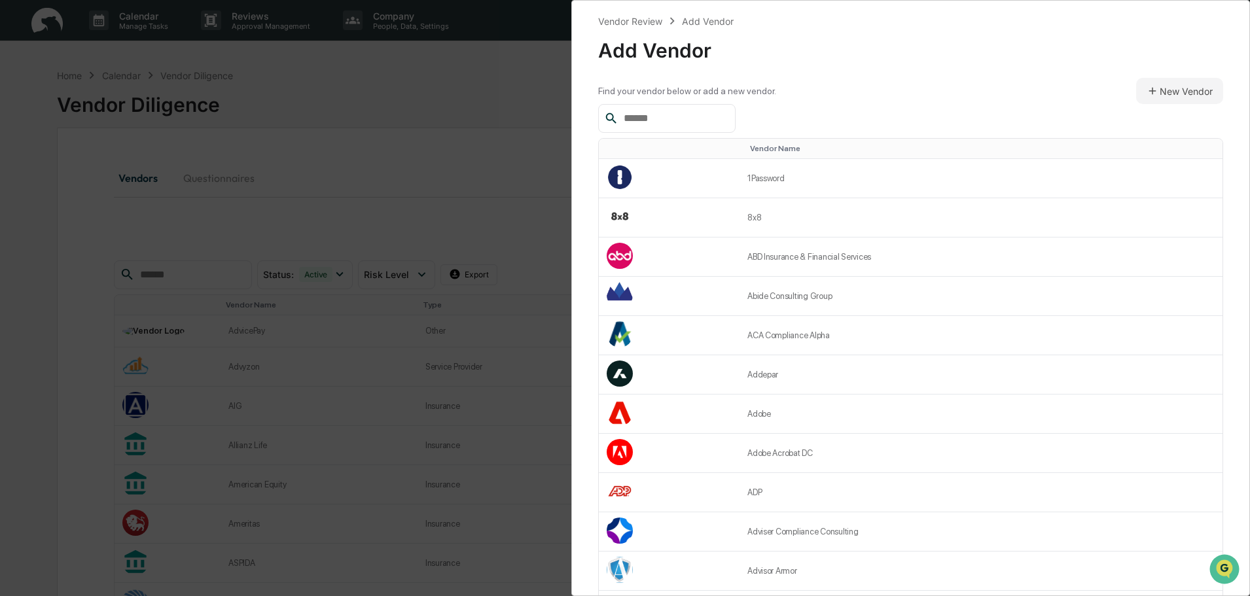
click at [689, 107] on div at bounding box center [666, 118] width 137 height 29
click at [686, 119] on input "text" at bounding box center [673, 118] width 111 height 17
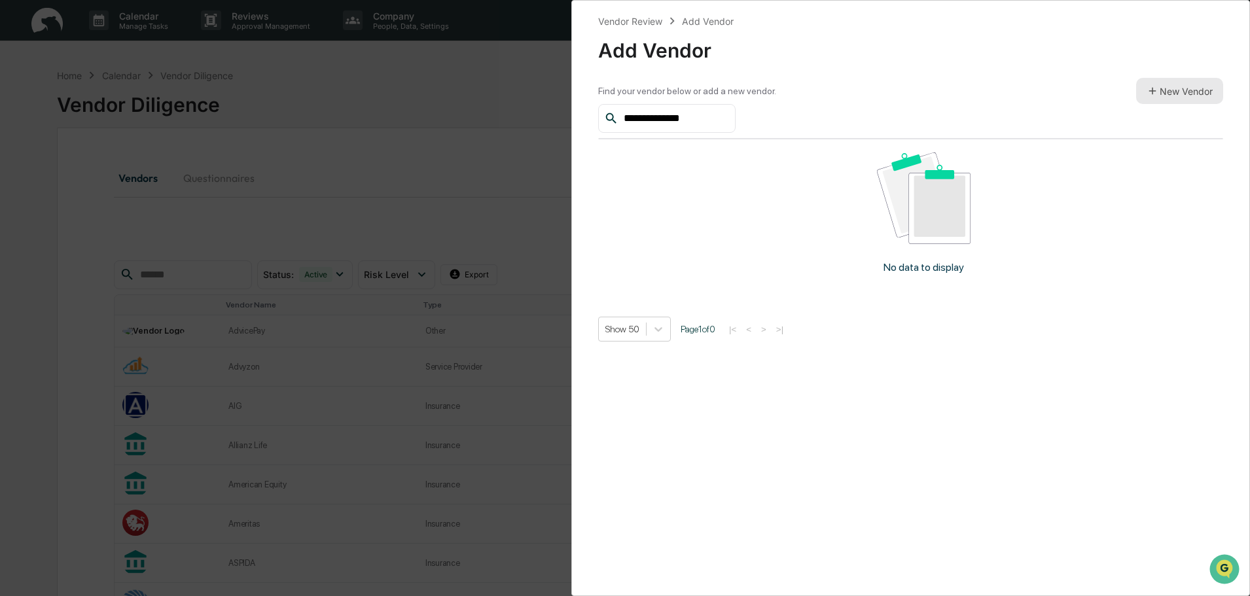
type input "**********"
click at [1184, 93] on button "New Vendor" at bounding box center [1179, 91] width 87 height 26
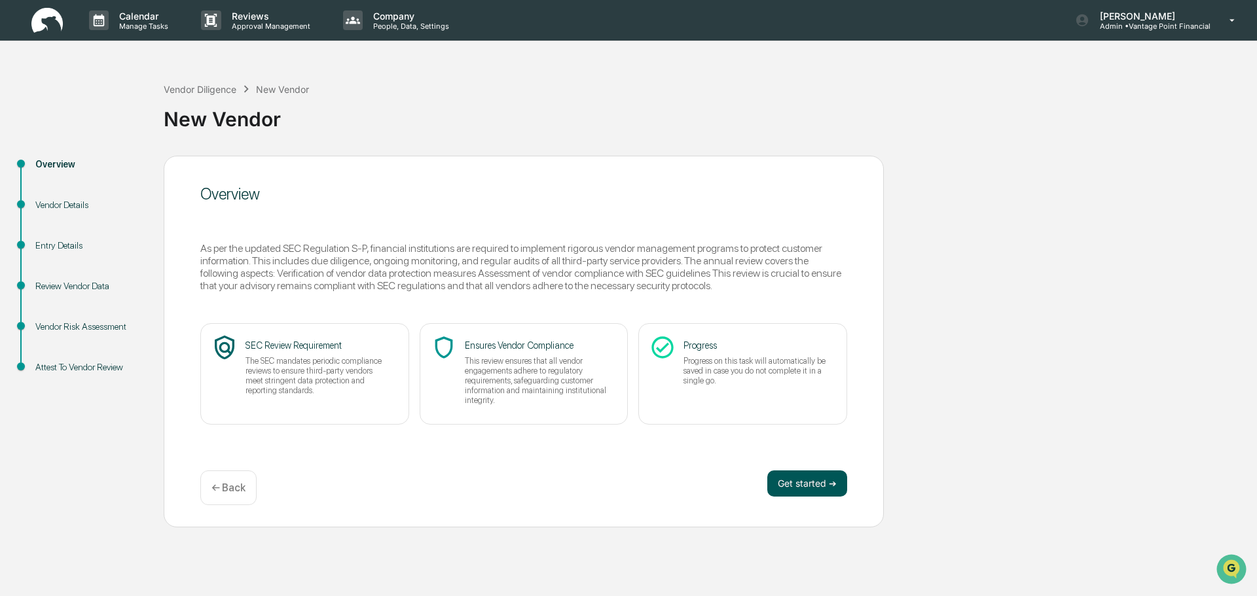
click at [813, 484] on button "Get started ➔" at bounding box center [807, 484] width 80 height 26
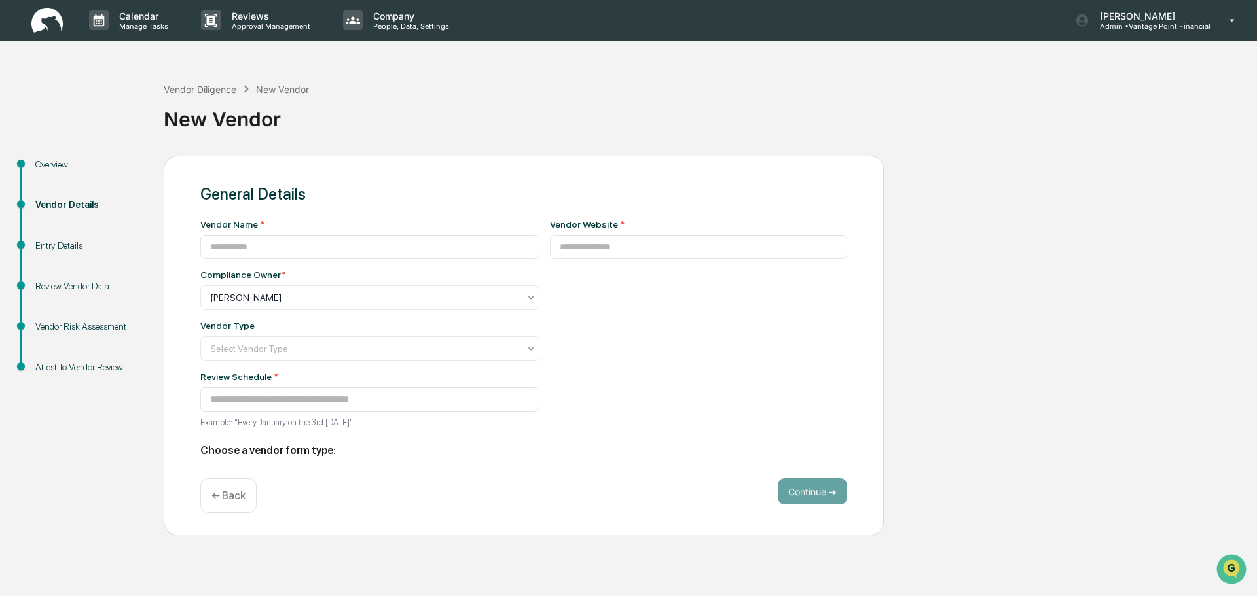
type input "**********"
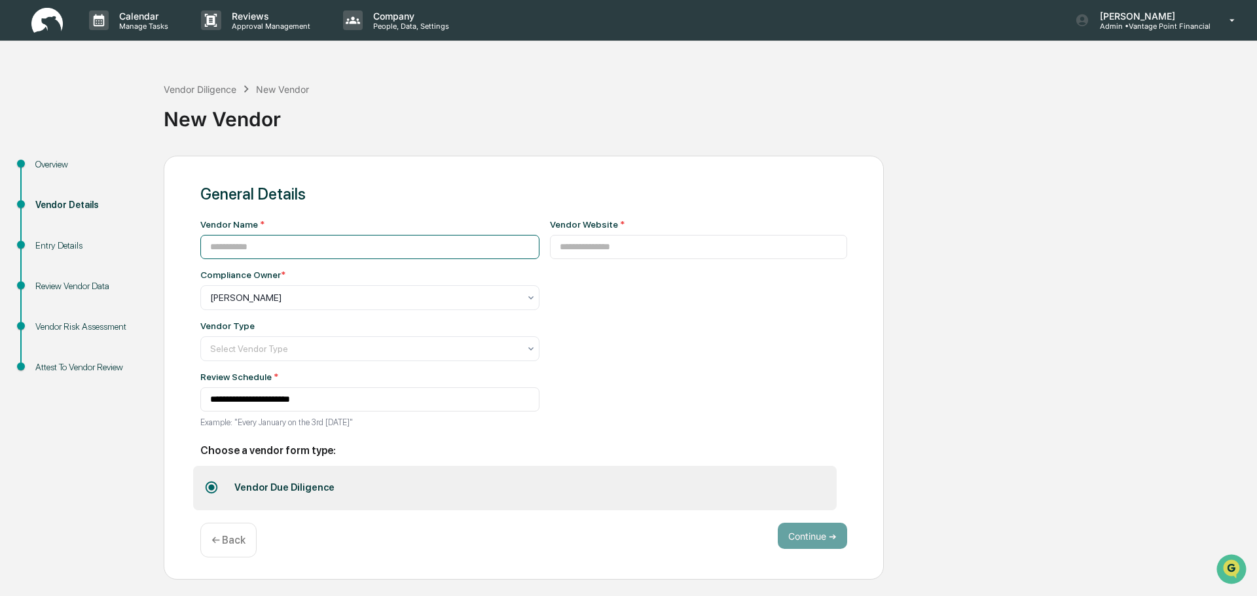
click at [296, 250] on input at bounding box center [369, 247] width 339 height 24
type input "**********"
click at [361, 351] on div at bounding box center [364, 348] width 309 height 13
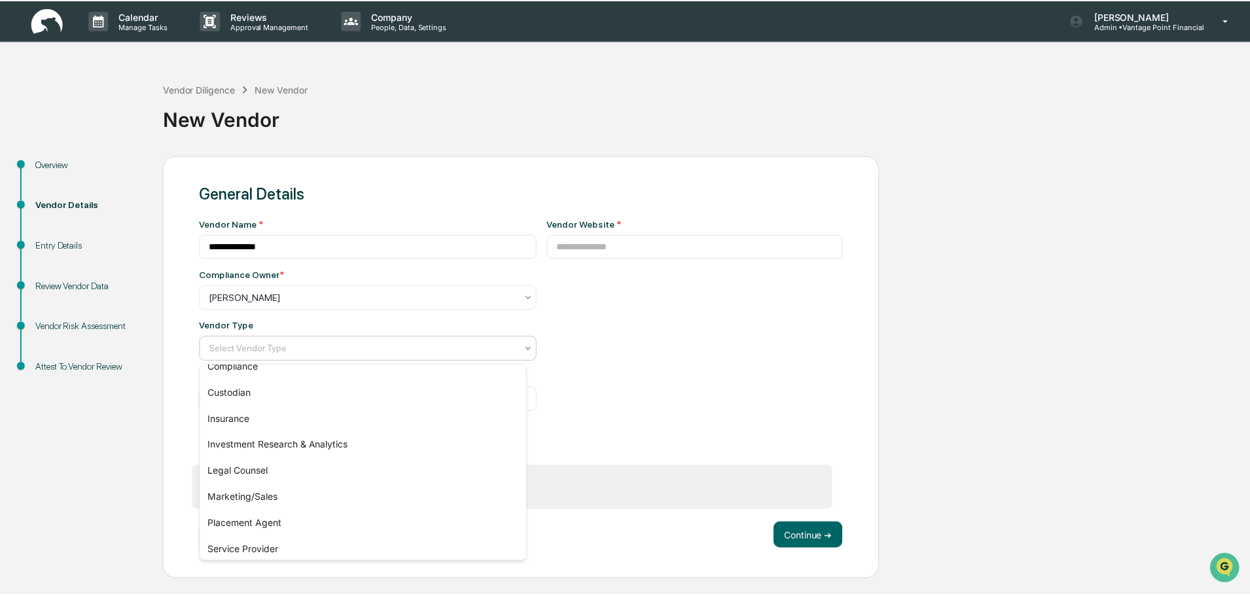
scroll to position [149, 0]
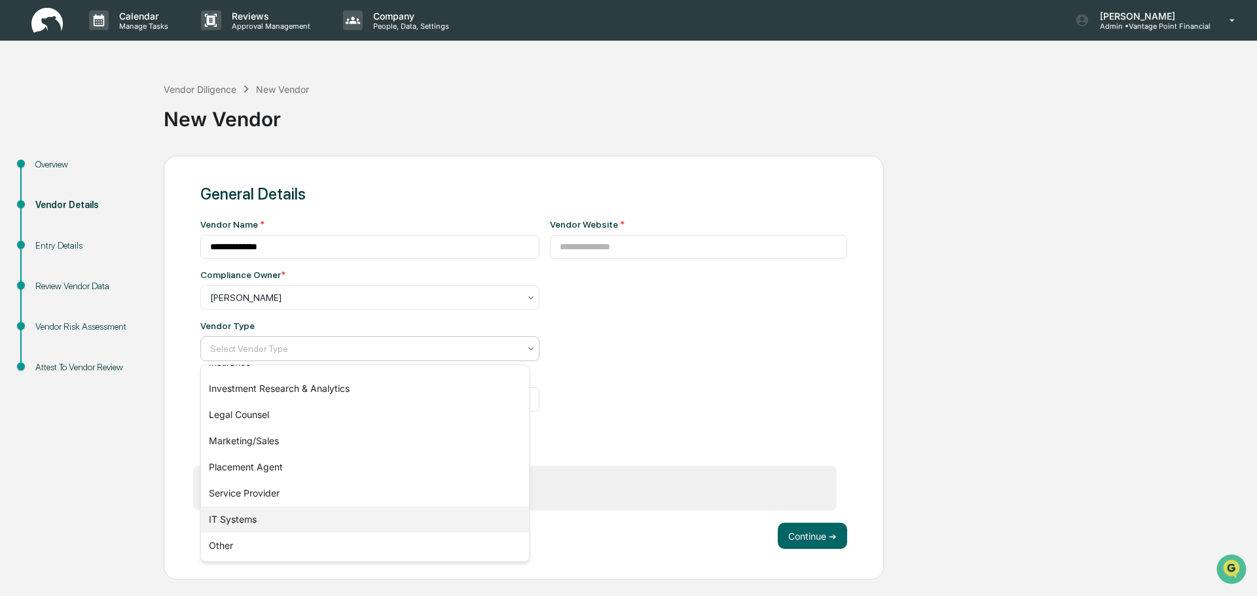
click at [252, 510] on div "IT Systems" at bounding box center [365, 520] width 328 height 26
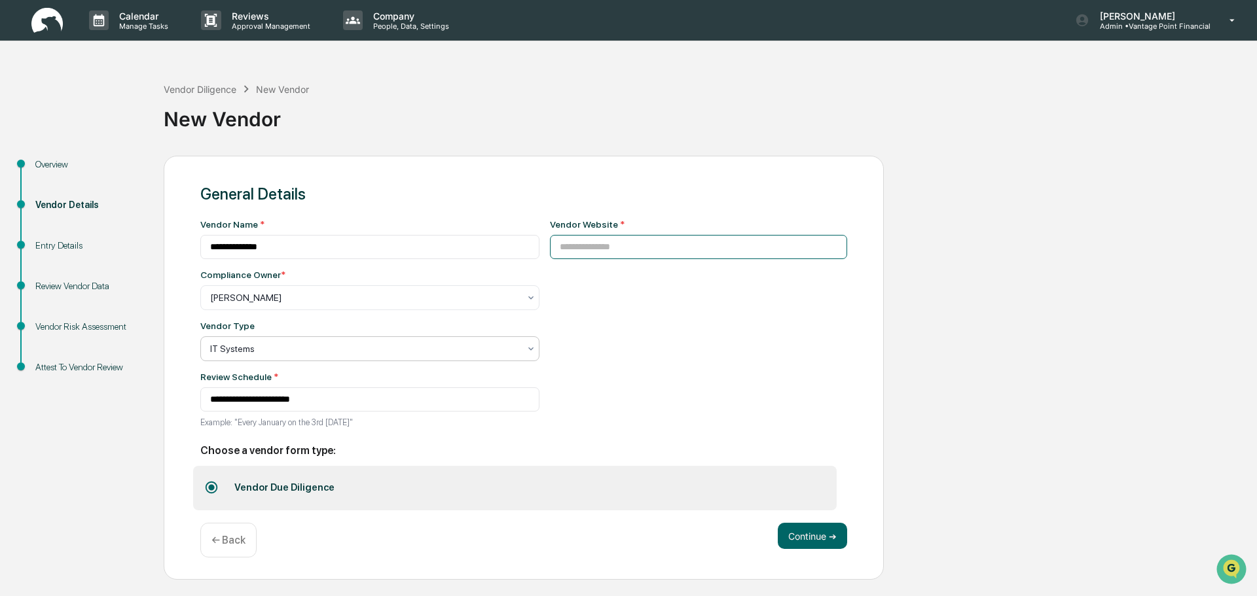
drag, startPoint x: 575, startPoint y: 247, endPoint x: 579, endPoint y: 155, distance: 92.4
click at [575, 247] on input at bounding box center [699, 247] width 298 height 24
paste input "**********"
type input "**********"
click at [677, 401] on div "**********" at bounding box center [699, 327] width 298 height 217
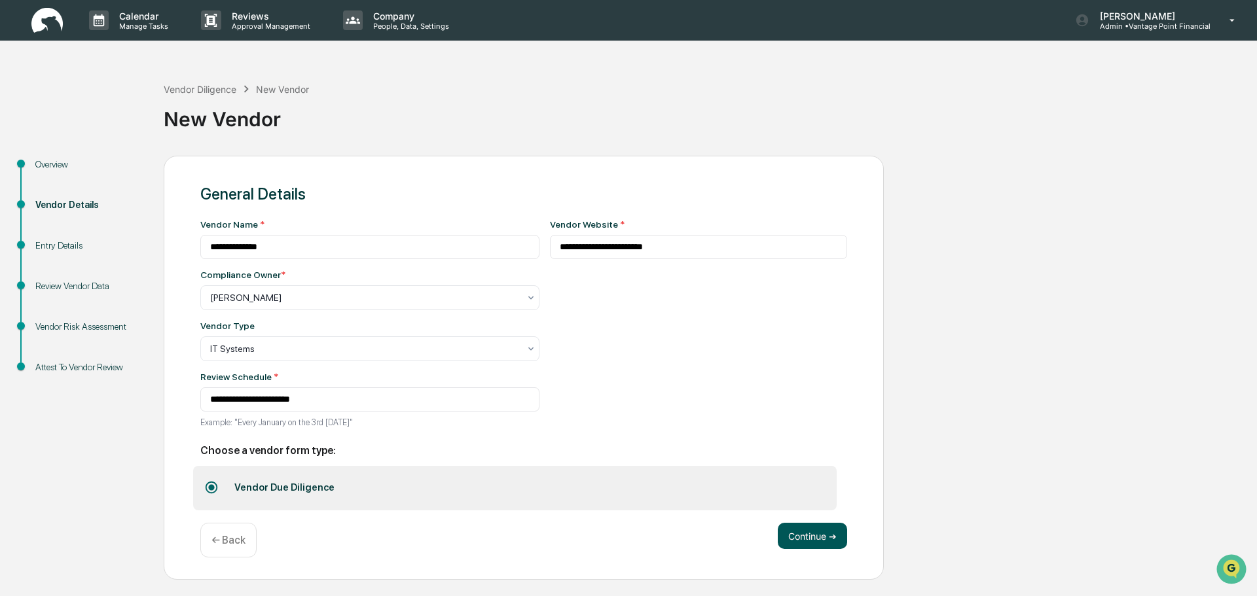
click at [800, 535] on button "Continue ➔" at bounding box center [812, 536] width 69 height 26
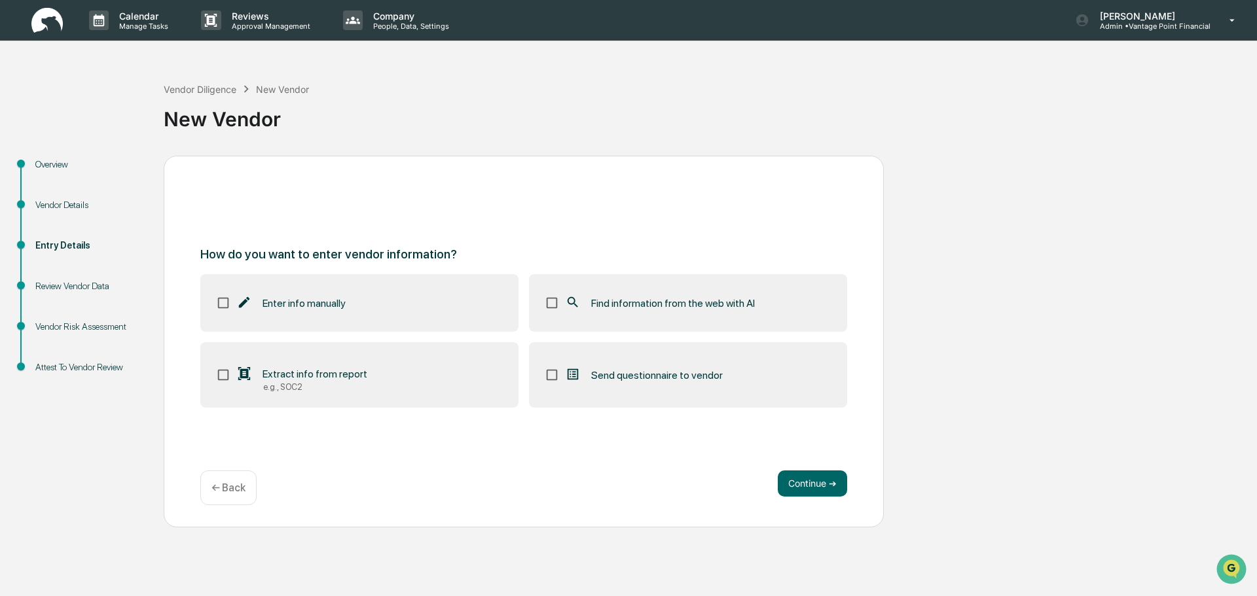
click at [295, 302] on span "Enter info manually" at bounding box center [303, 303] width 83 height 12
click at [579, 300] on icon at bounding box center [572, 302] width 14 height 14
click at [823, 489] on button "Continue ➔" at bounding box center [812, 484] width 69 height 26
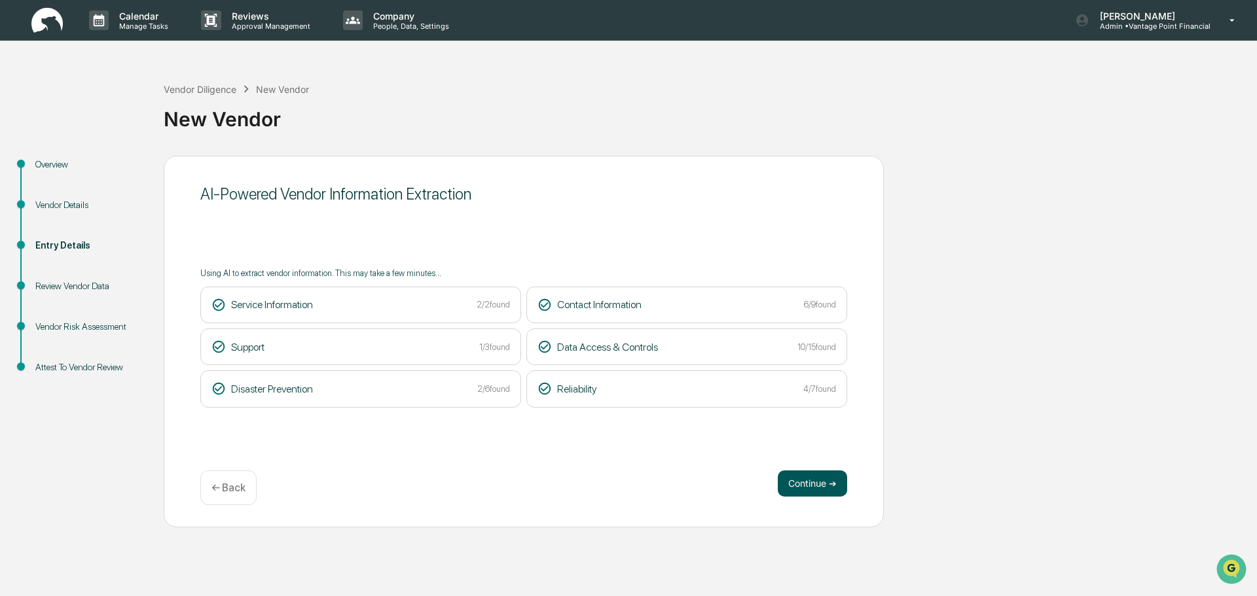
click at [817, 486] on button "Continue ➔" at bounding box center [812, 484] width 69 height 26
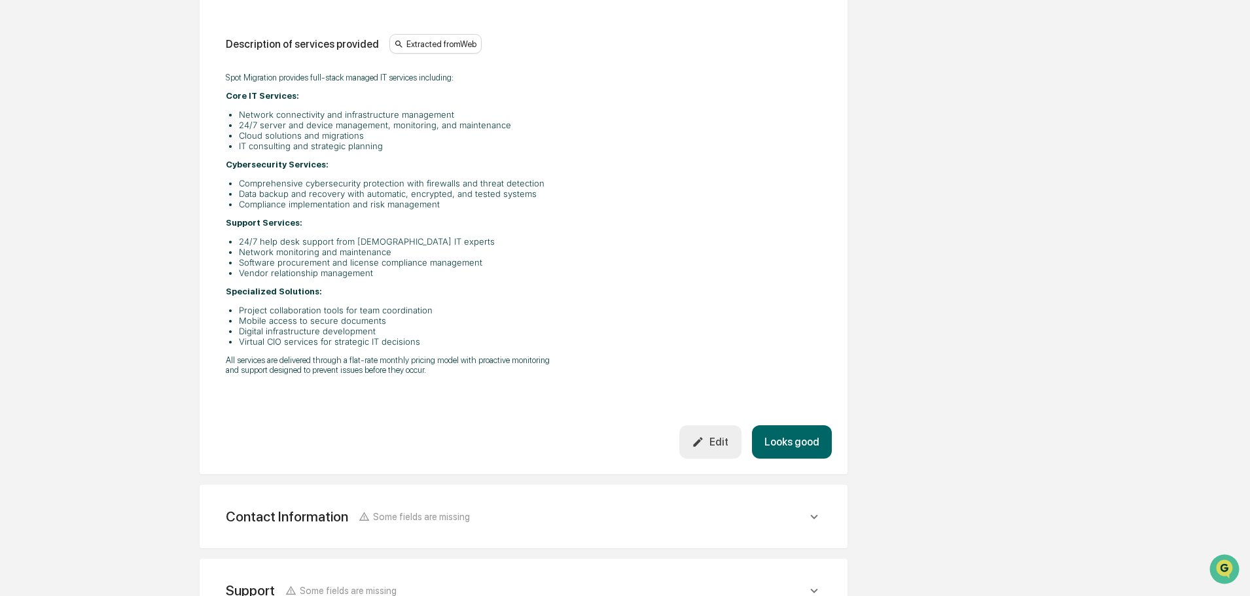
scroll to position [393, 0]
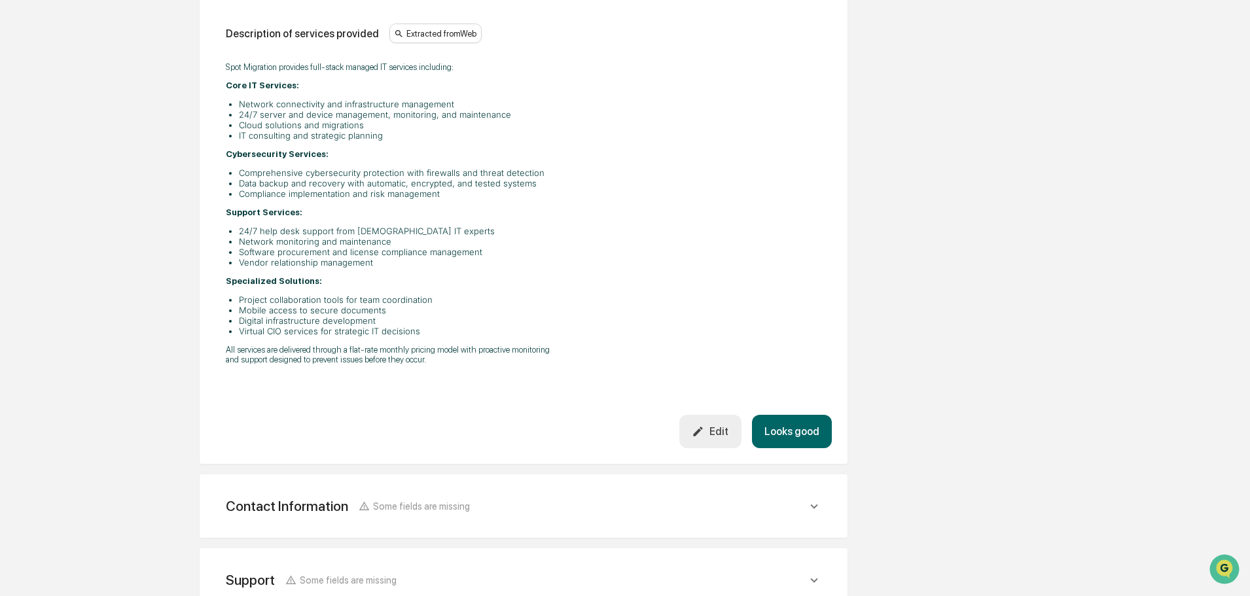
click at [785, 437] on button "Looks good" at bounding box center [792, 431] width 80 height 33
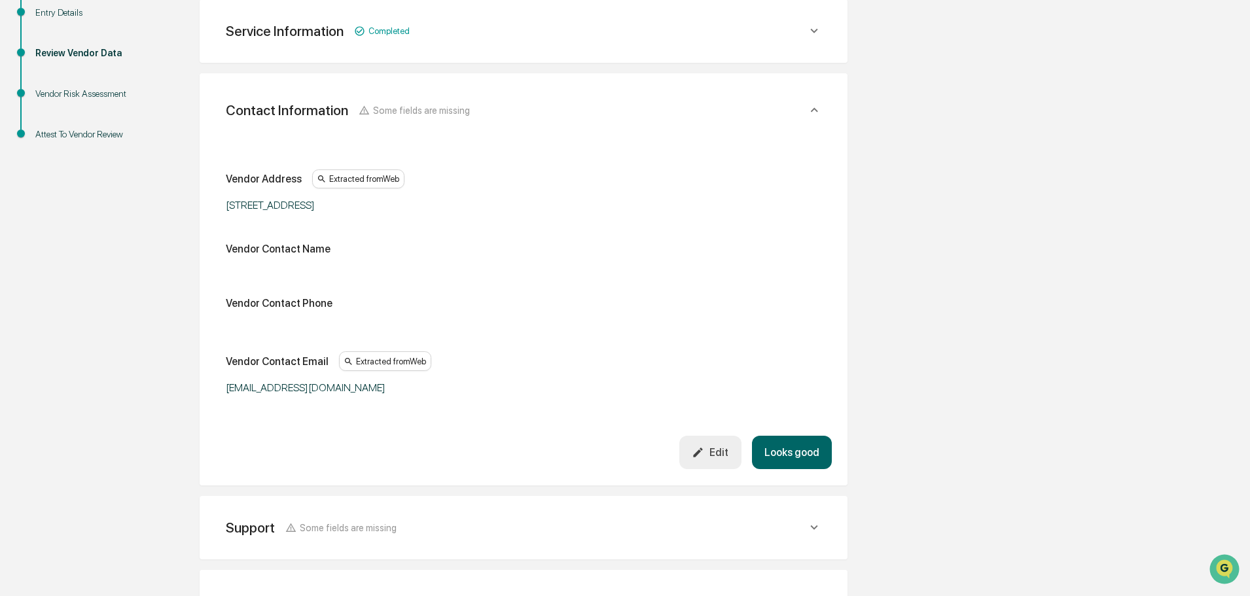
scroll to position [232, 0]
click at [718, 444] on button "Edit" at bounding box center [710, 453] width 62 height 33
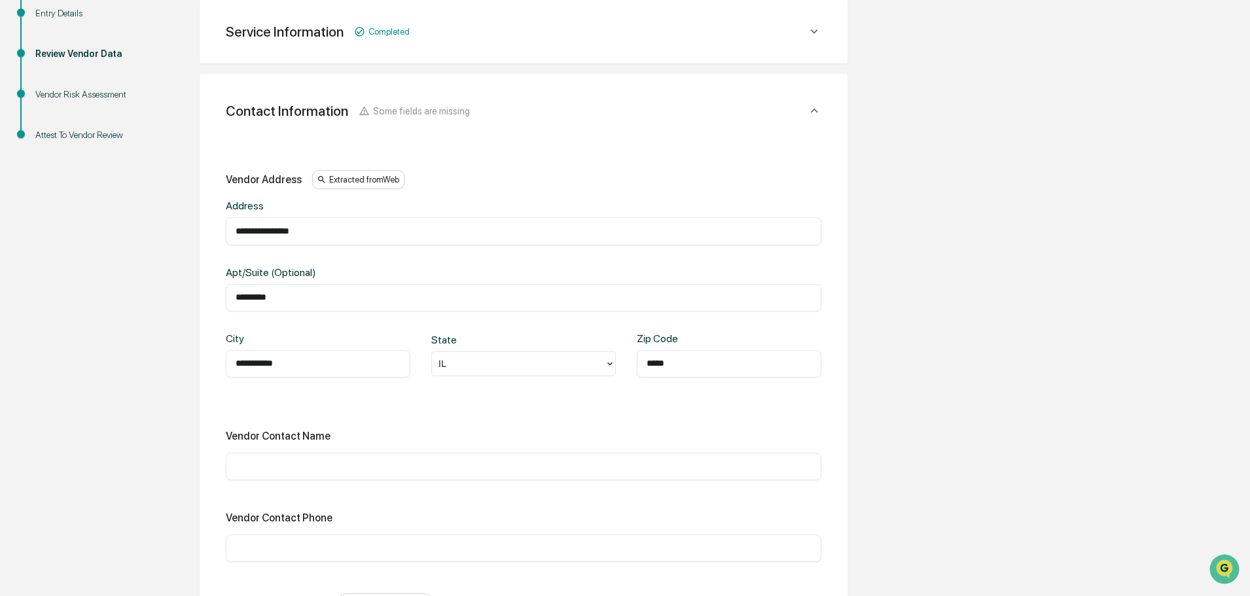
click at [302, 469] on input "text" at bounding box center [524, 466] width 576 height 13
type input "***"
type input "**********"
drag, startPoint x: 280, startPoint y: 460, endPoint x: 121, endPoint y: 468, distance: 159.2
click at [121, 467] on div "Overview Vendor Details Entry Details Review Vendor Data Vendor Risk Assessment…" at bounding box center [625, 525] width 1237 height 1204
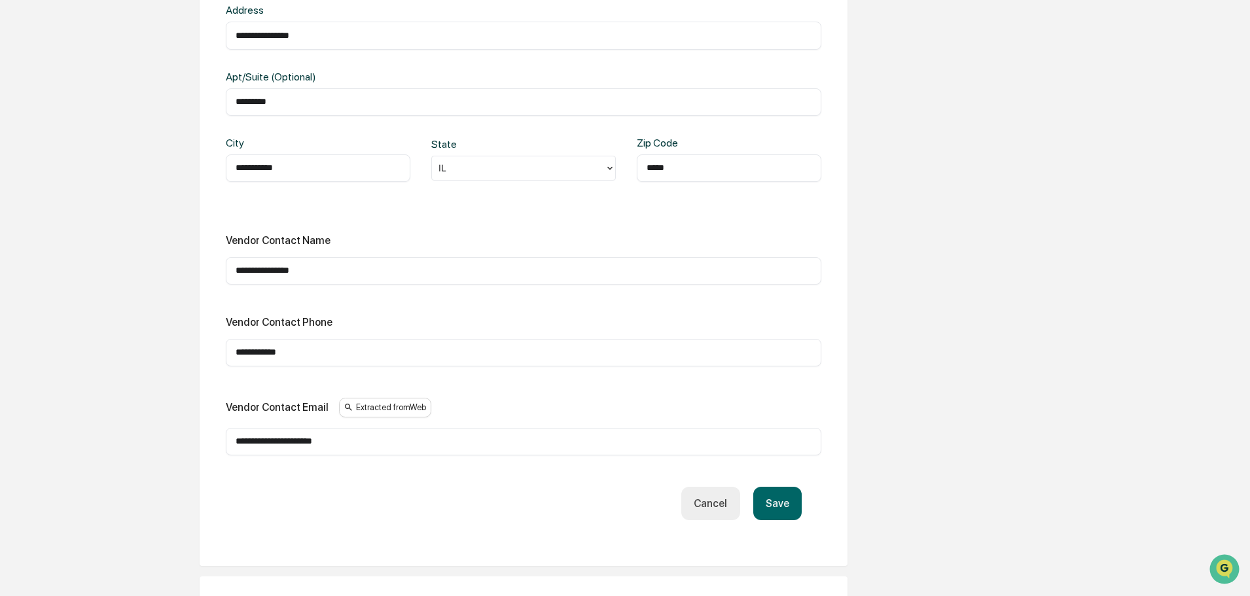
scroll to position [429, 0]
type input "**********"
drag, startPoint x: 258, startPoint y: 442, endPoint x: 134, endPoint y: 440, distance: 124.4
click at [137, 440] on div "Overview Vendor Details Entry Details Review Vendor Data Vendor Risk Assessment…" at bounding box center [625, 329] width 1237 height 1204
type input "**********"
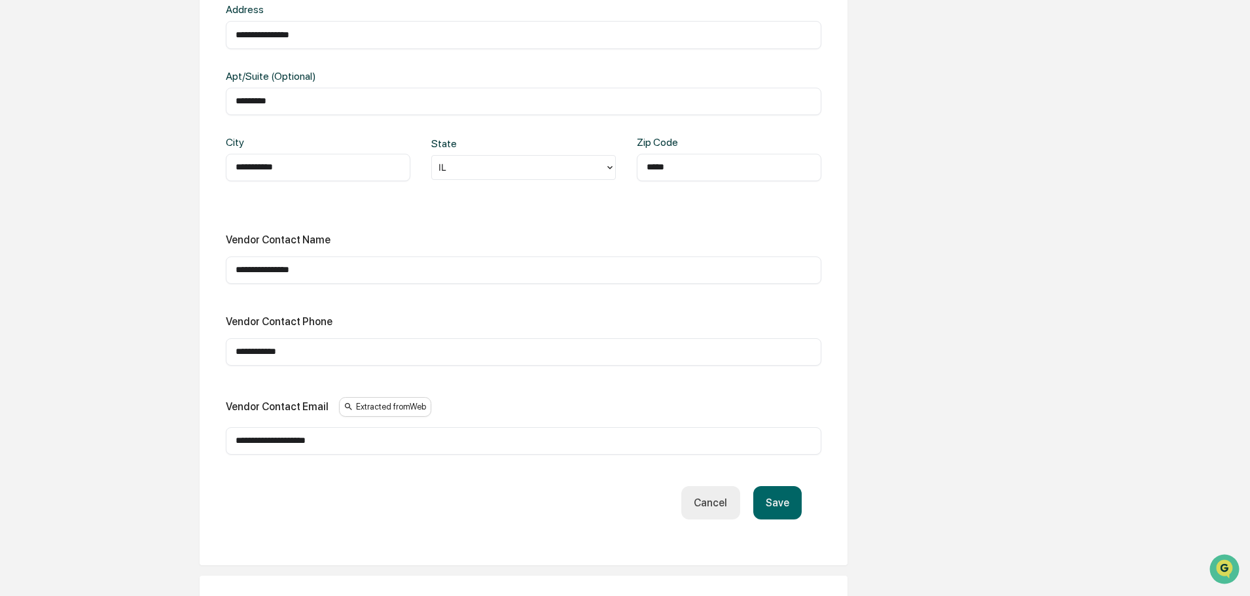
click at [774, 509] on button "Save" at bounding box center [777, 502] width 48 height 33
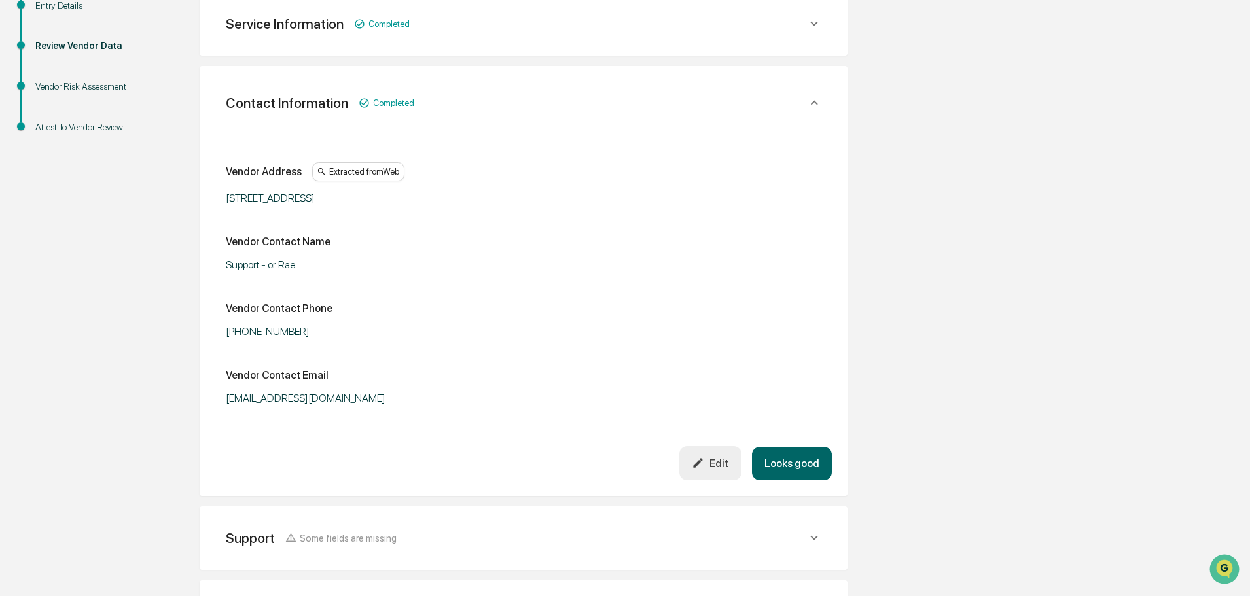
scroll to position [232, 0]
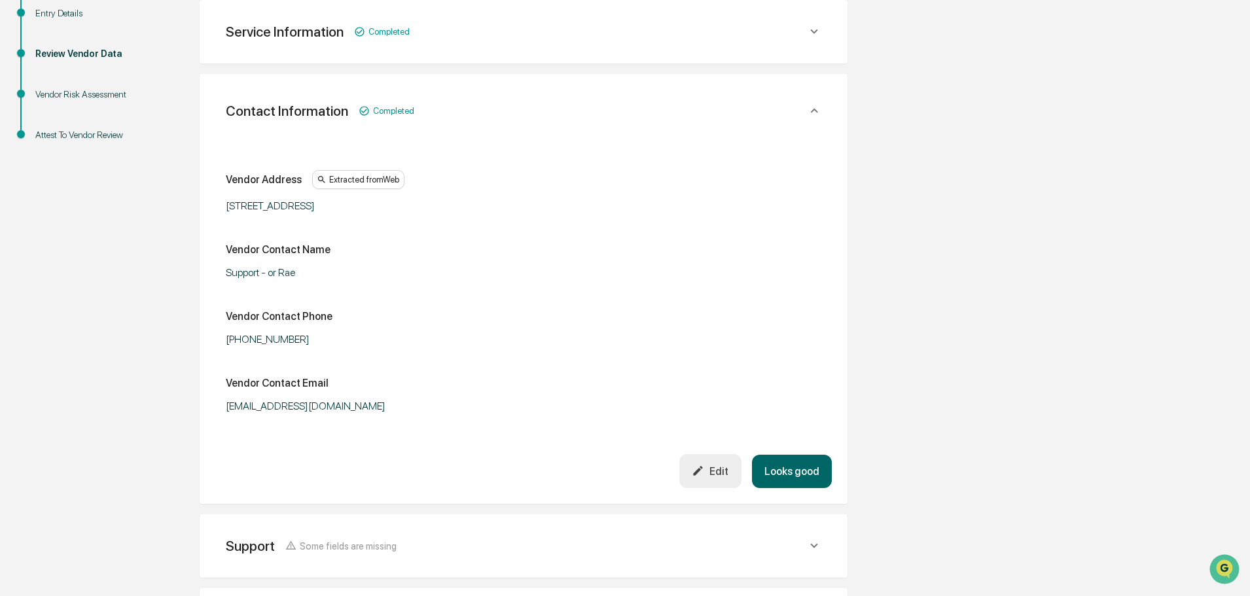
click at [792, 463] on button "Looks good" at bounding box center [792, 471] width 80 height 33
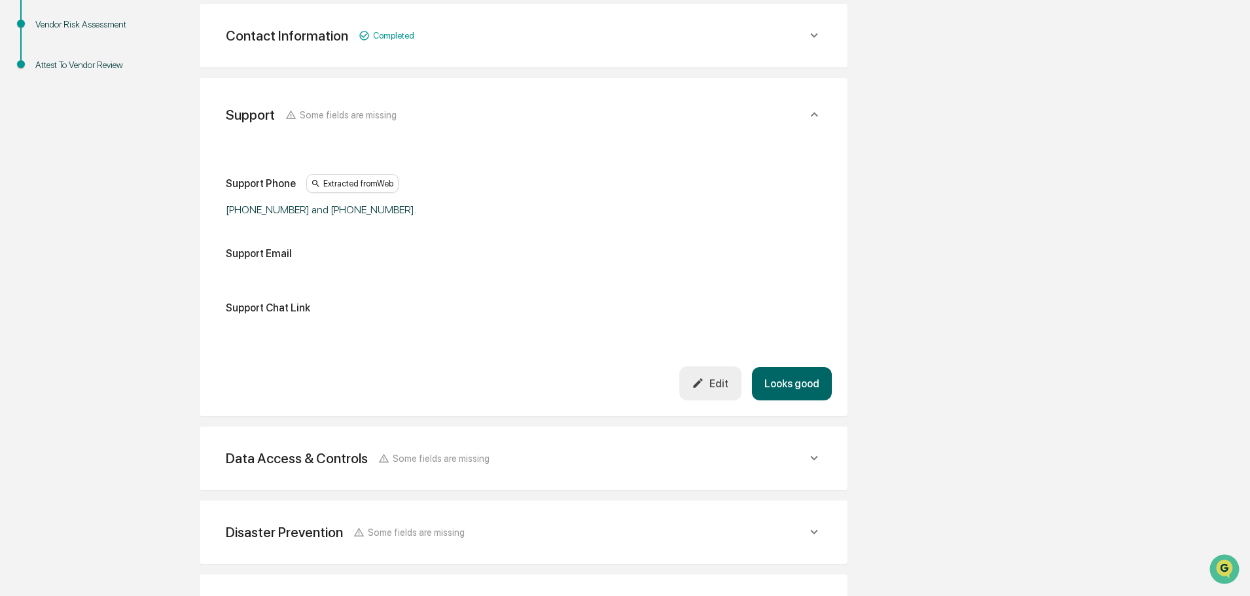
scroll to position [306, 0]
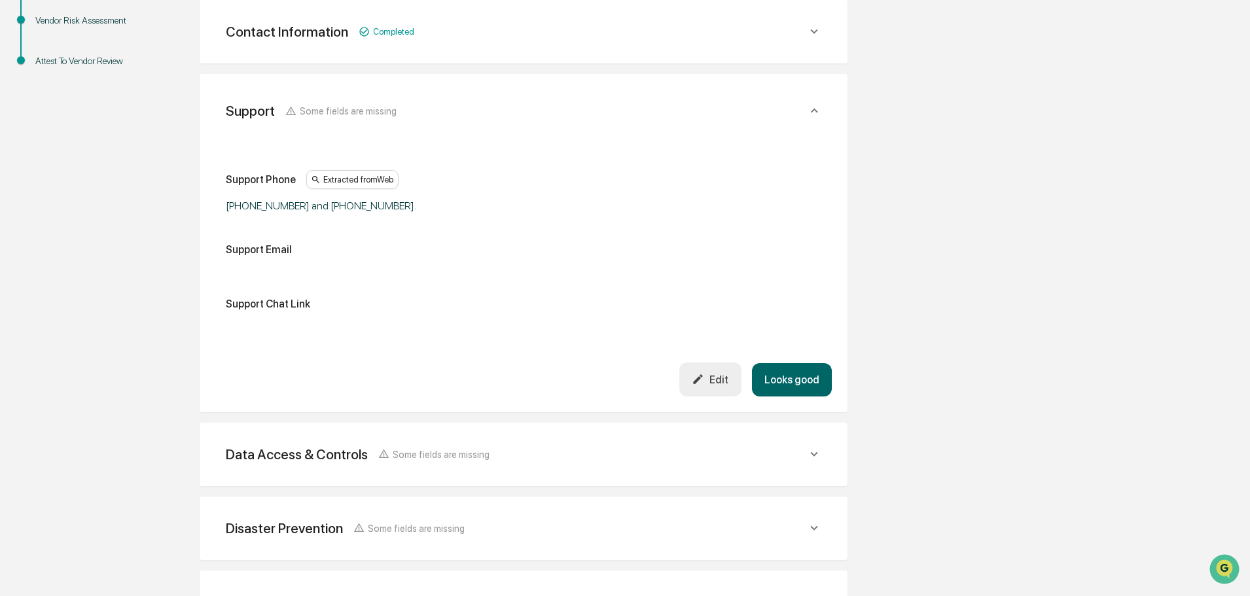
click at [704, 371] on button "Edit" at bounding box center [710, 379] width 62 height 33
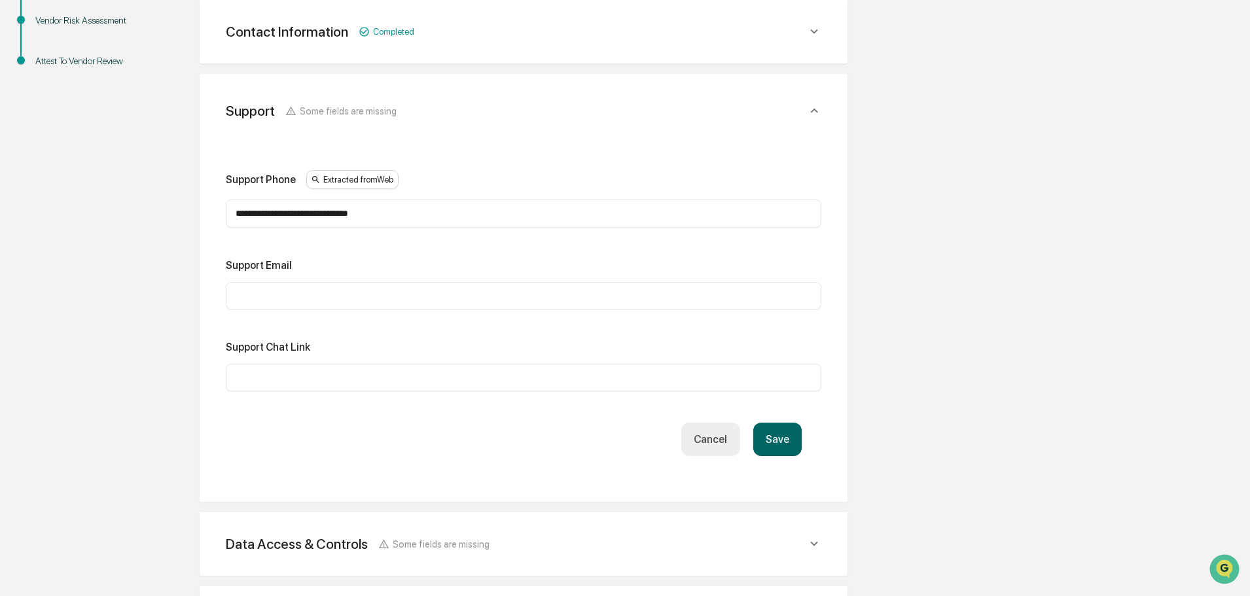
click at [302, 297] on input "text" at bounding box center [524, 295] width 576 height 13
type input "**********"
type input "***"
click at [771, 440] on button "Save" at bounding box center [777, 439] width 48 height 33
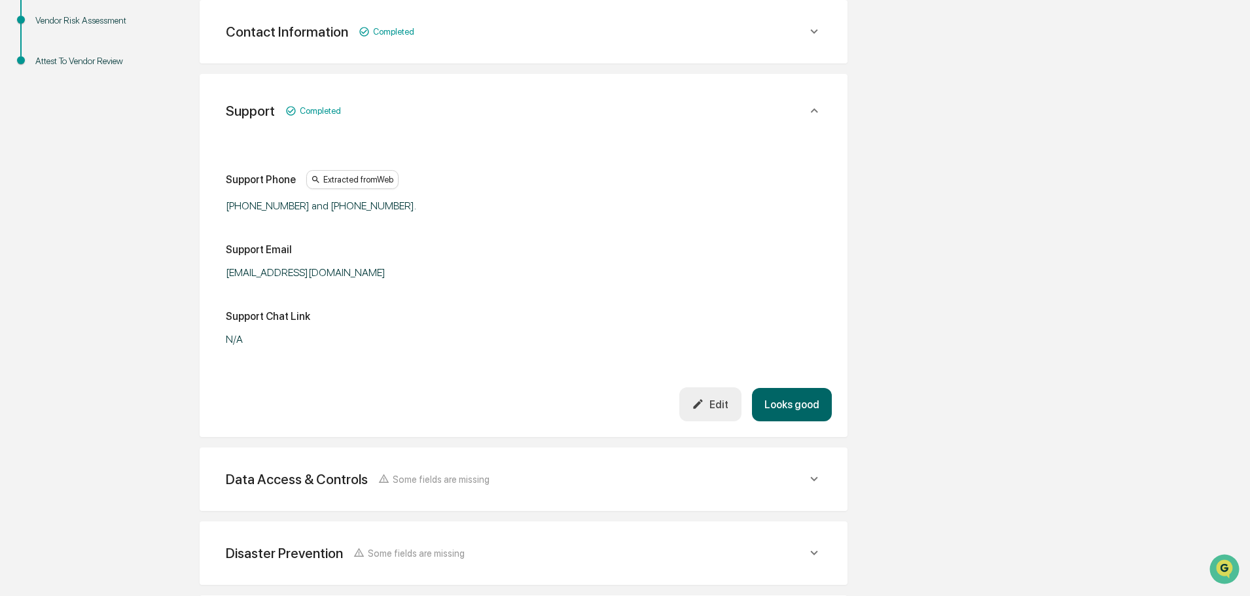
click at [836, 404] on div "Support Completed Support Phone Extracted from Web (480) 576-5413 and (312) 971…" at bounding box center [524, 255] width 648 height 363
click at [824, 403] on button "Looks good" at bounding box center [792, 404] width 80 height 33
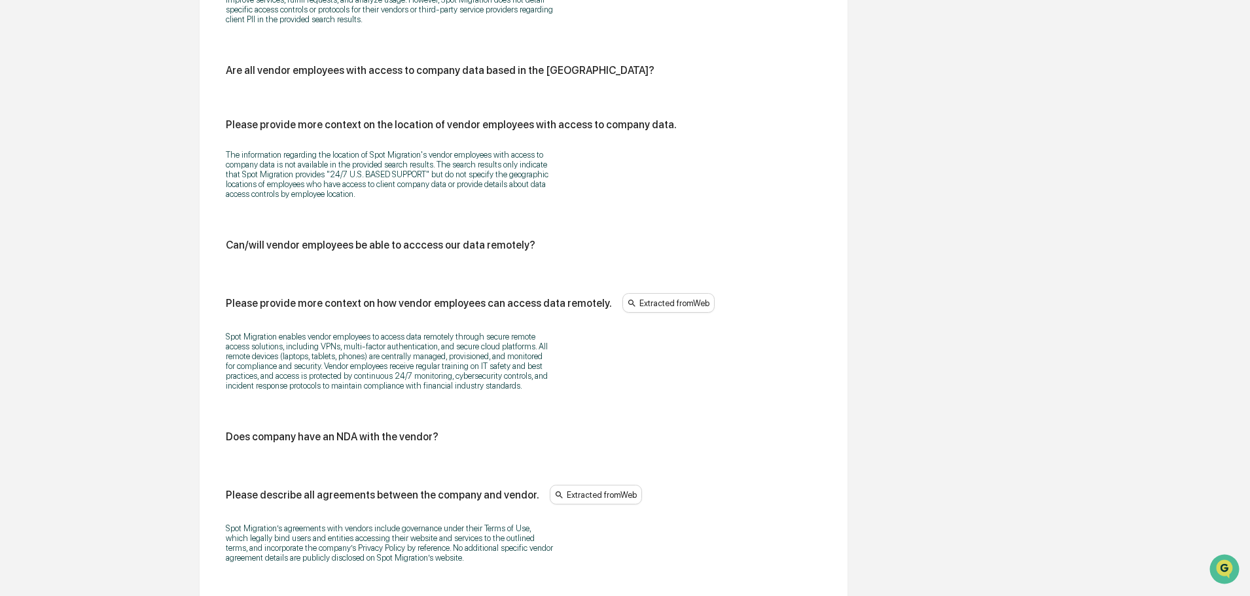
scroll to position [1493, 0]
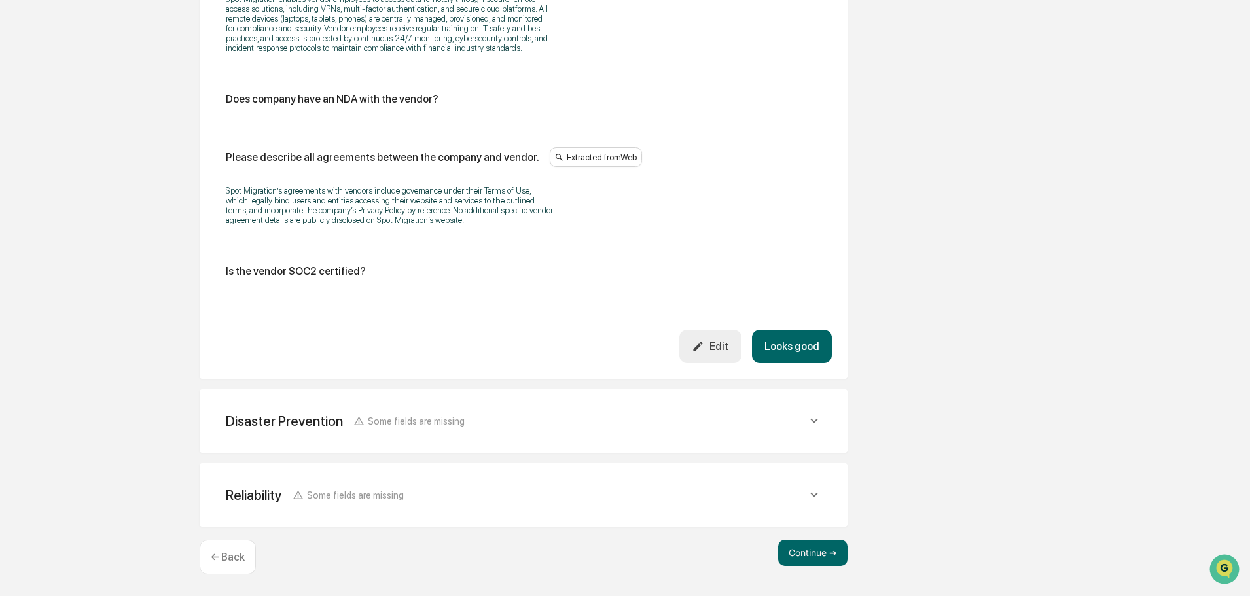
click at [787, 346] on button "Looks good" at bounding box center [792, 346] width 80 height 33
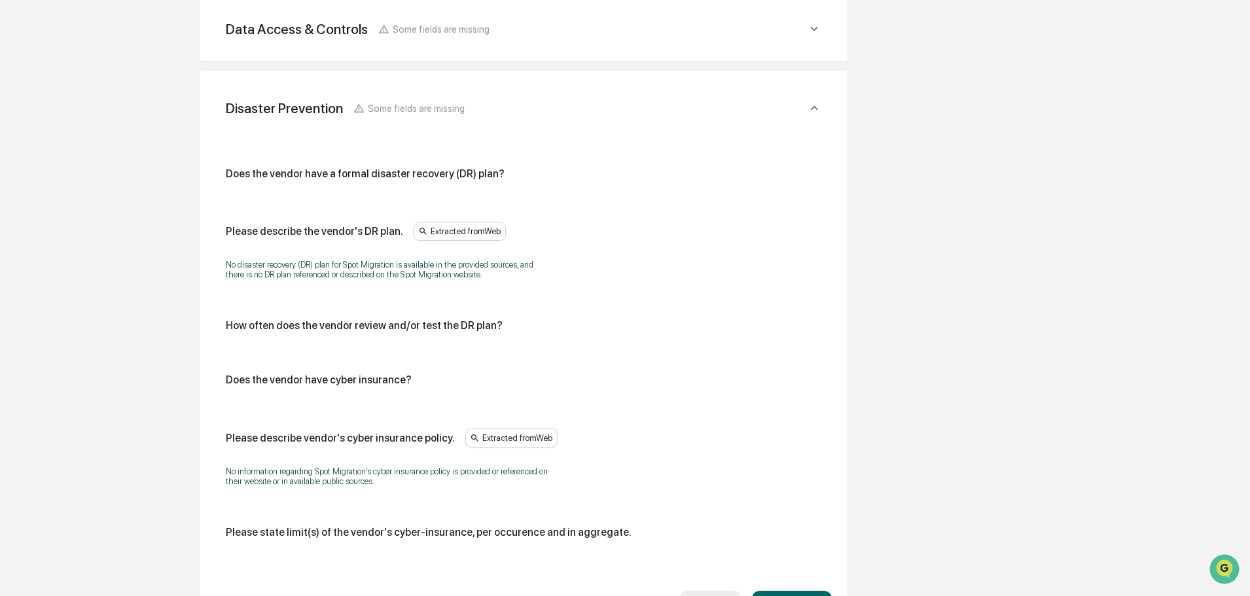
scroll to position [644, 0]
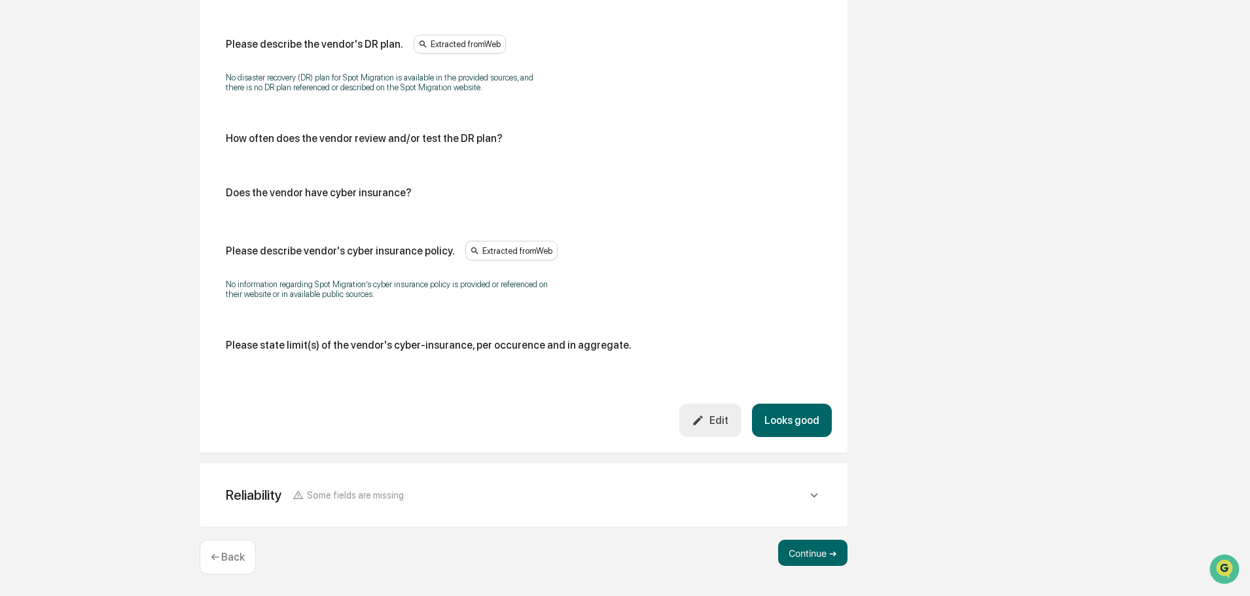
click at [803, 410] on button "Looks good" at bounding box center [792, 420] width 80 height 33
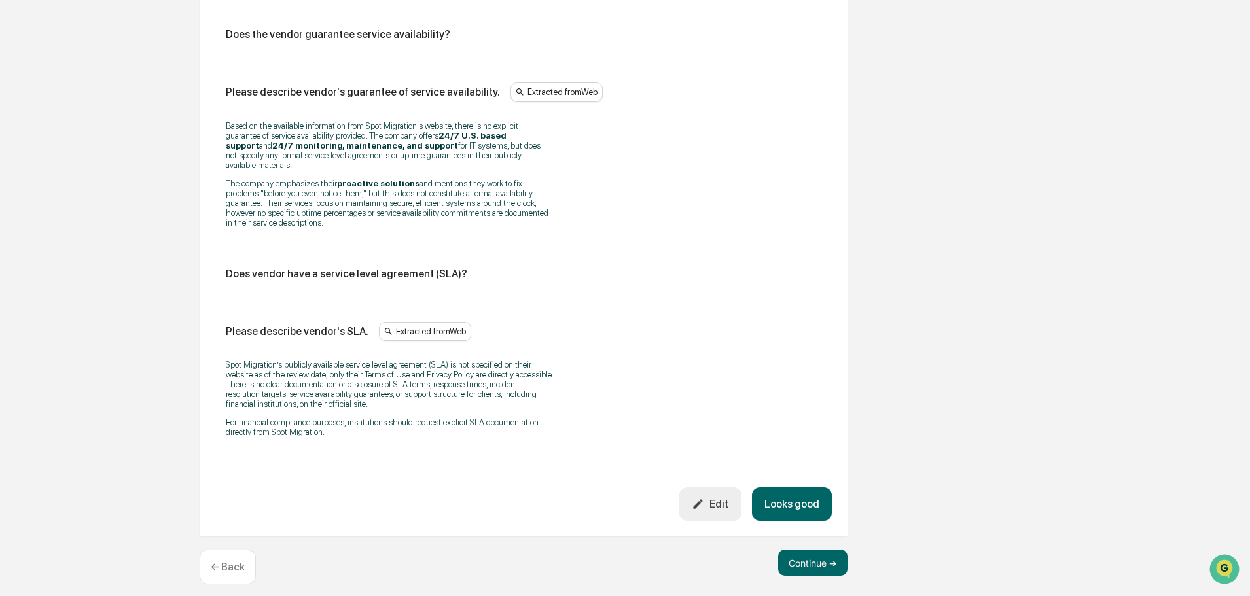
click at [802, 495] on button "Looks good" at bounding box center [792, 504] width 80 height 33
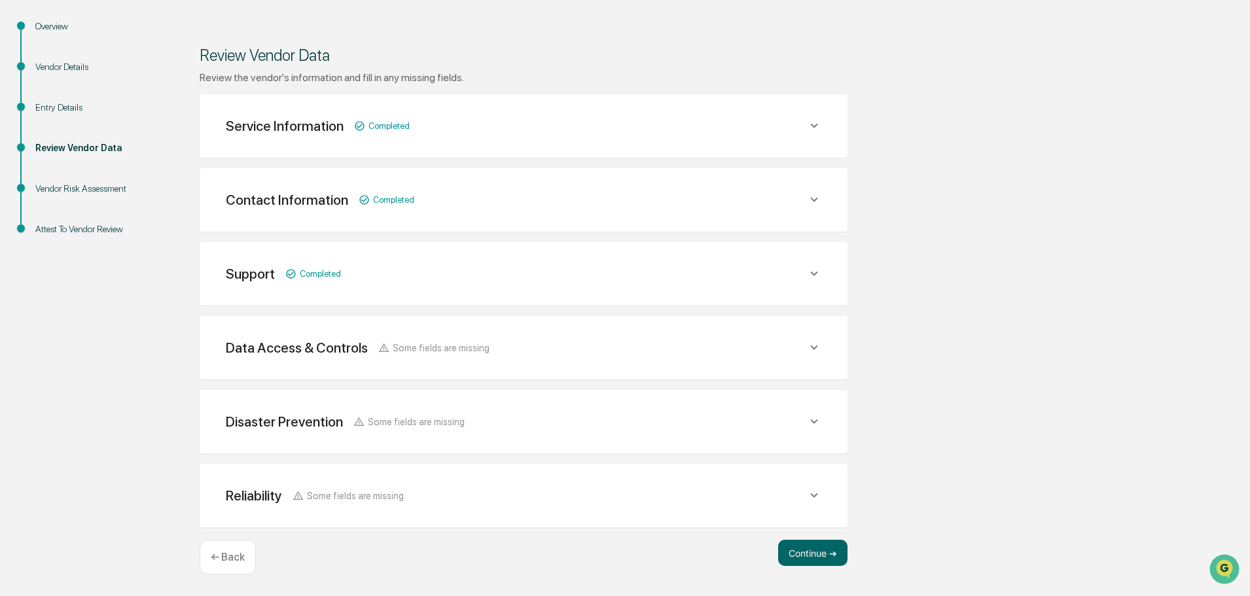
scroll to position [138, 0]
click at [823, 557] on button "Continue ➔" at bounding box center [812, 553] width 69 height 26
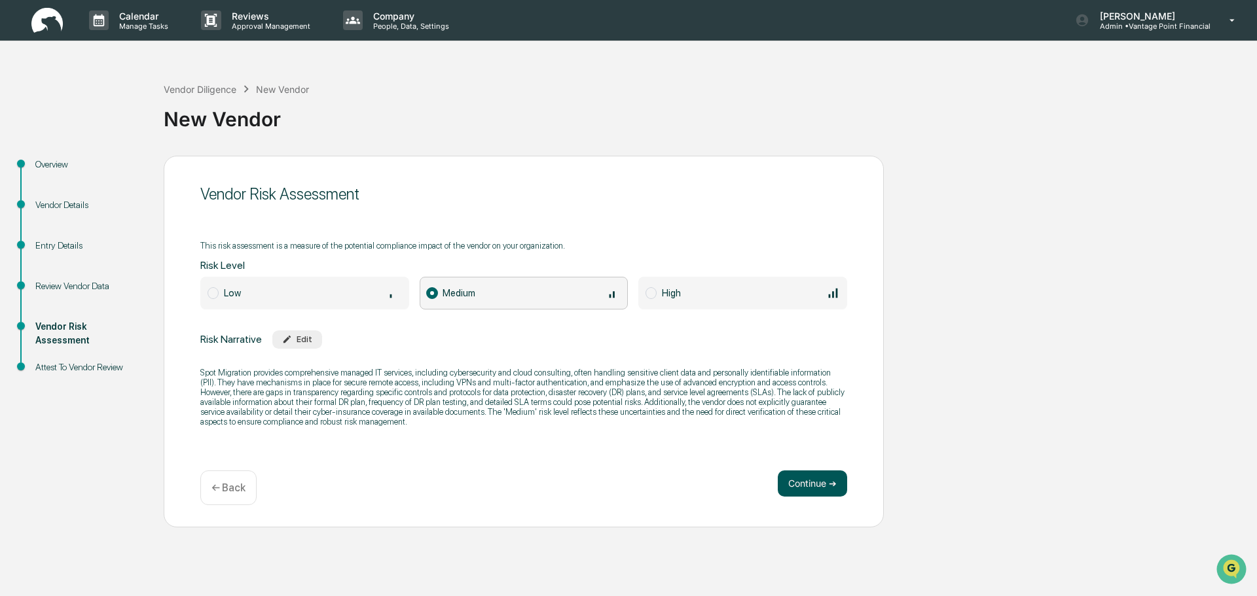
click at [826, 484] on button "Continue ➔" at bounding box center [812, 484] width 69 height 26
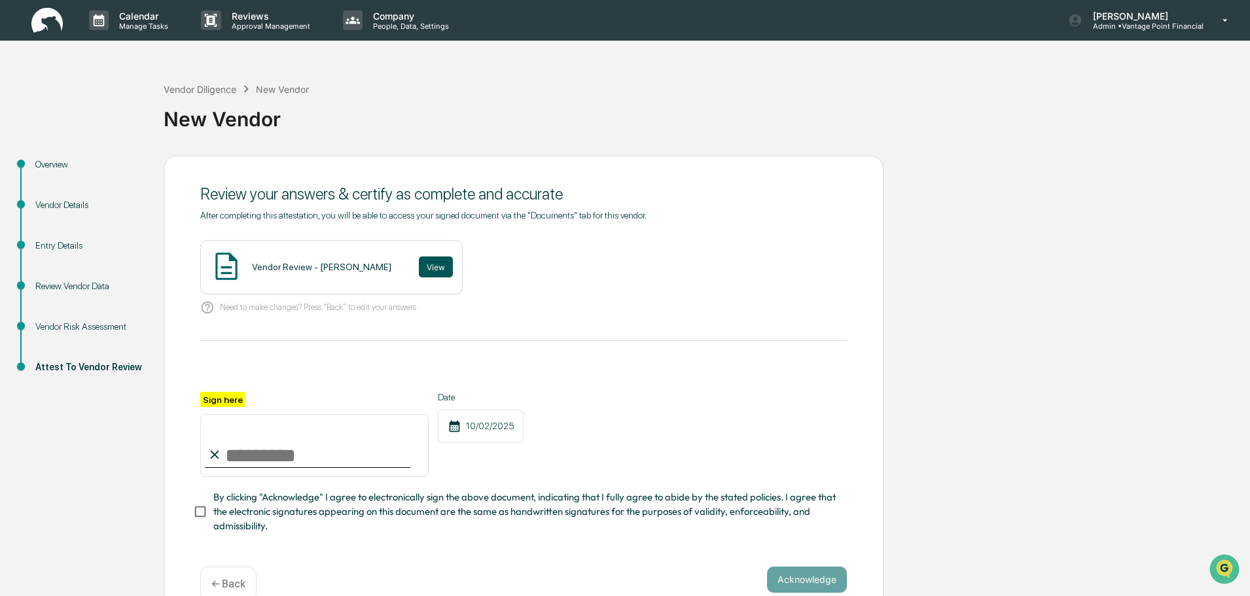
click at [419, 272] on button "View" at bounding box center [436, 267] width 34 height 21
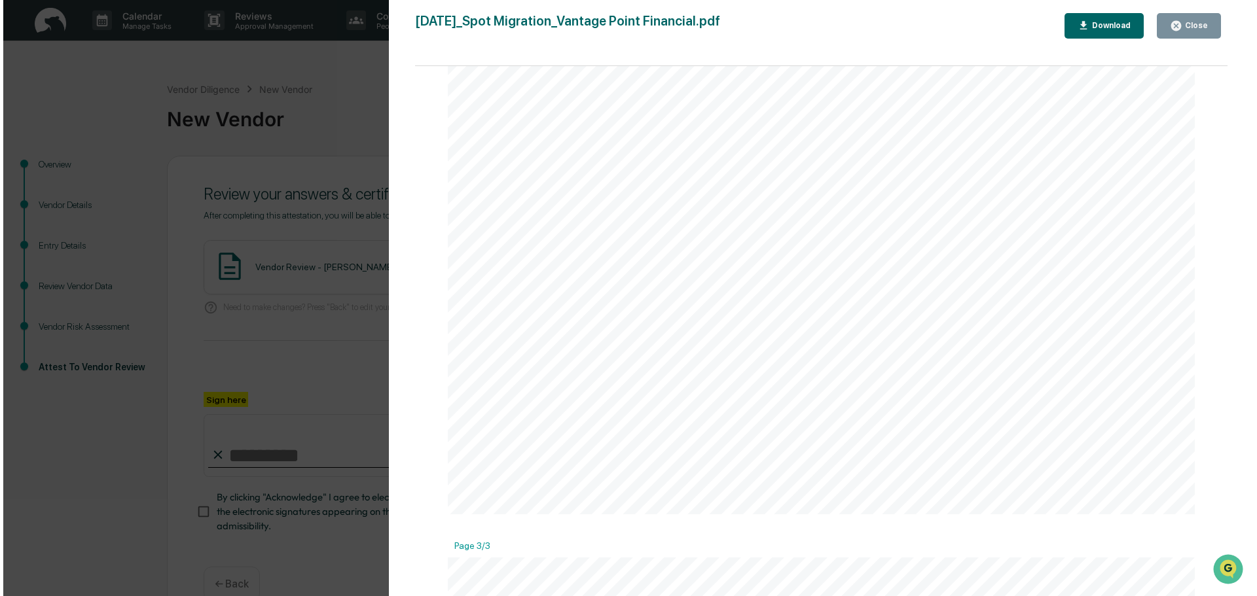
scroll to position [1898, 0]
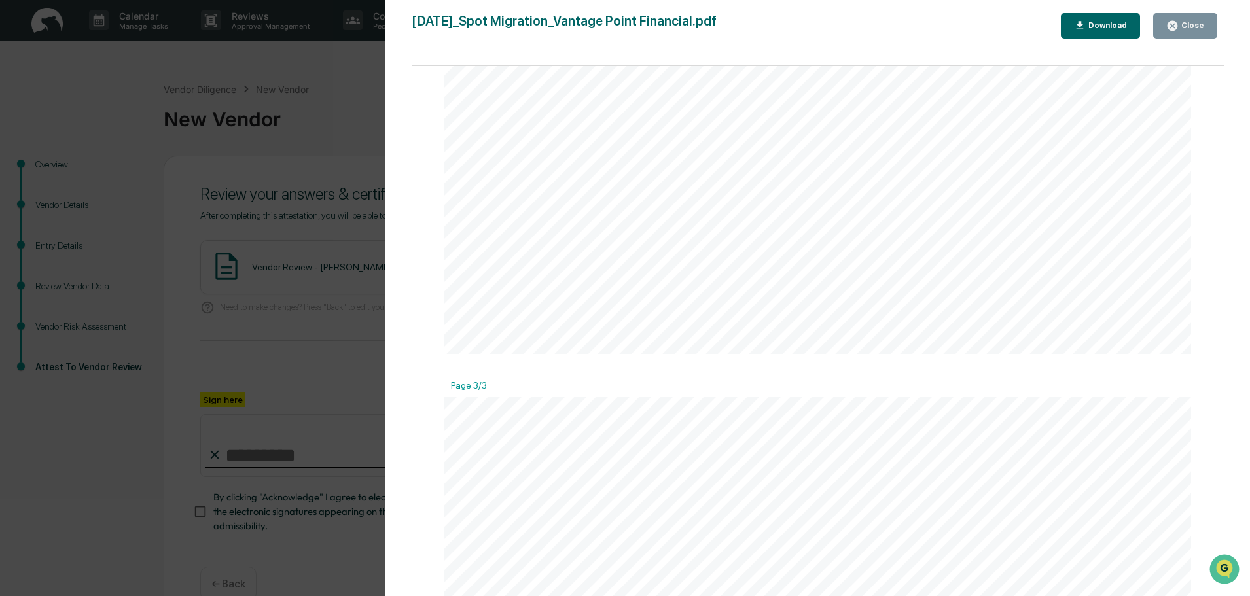
click at [1185, 35] on button "Close" at bounding box center [1185, 26] width 64 height 26
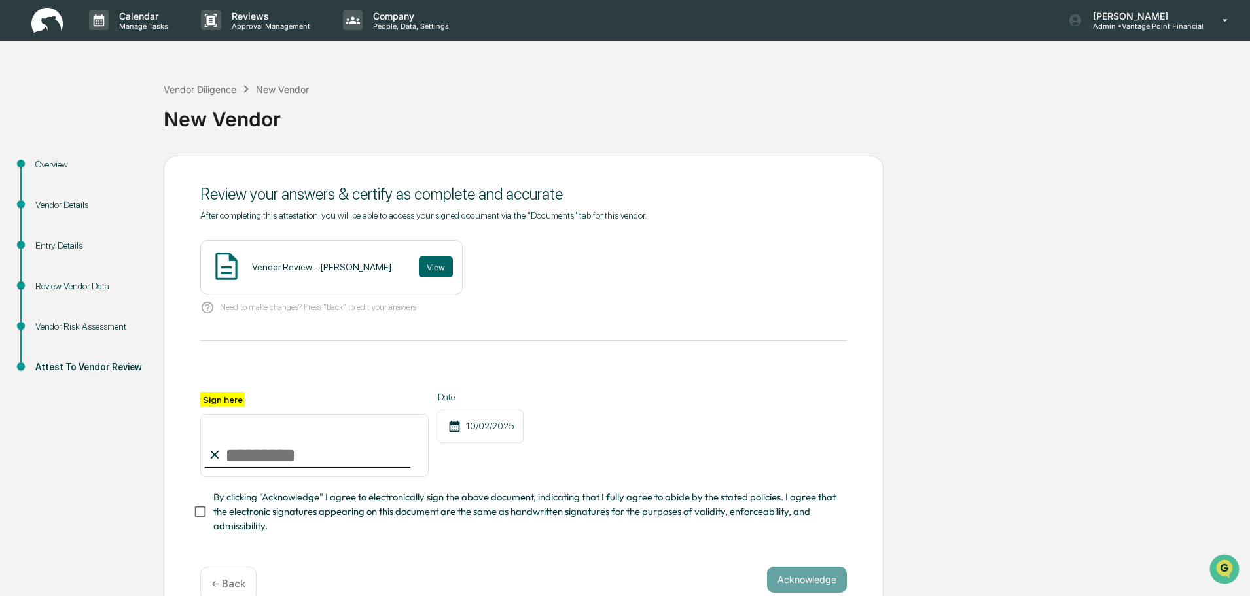
click at [321, 462] on input "Sign here" at bounding box center [314, 445] width 228 height 63
type input "**********"
click at [812, 575] on button "Acknowledge" at bounding box center [807, 580] width 80 height 26
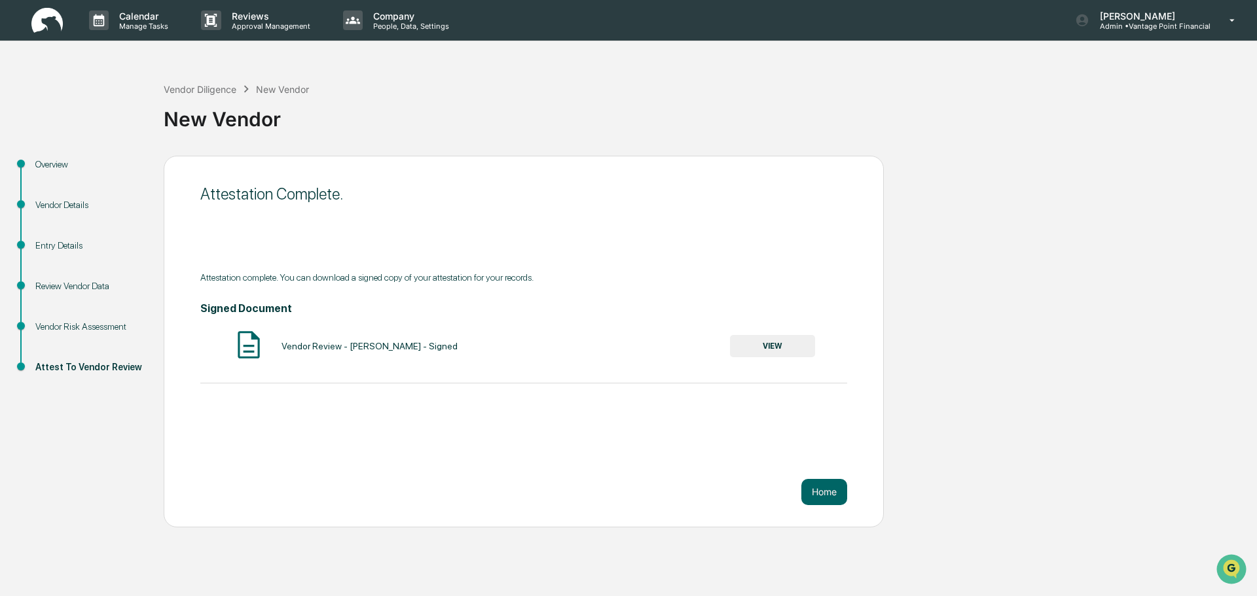
click at [791, 349] on button "VIEW" at bounding box center [772, 346] width 85 height 22
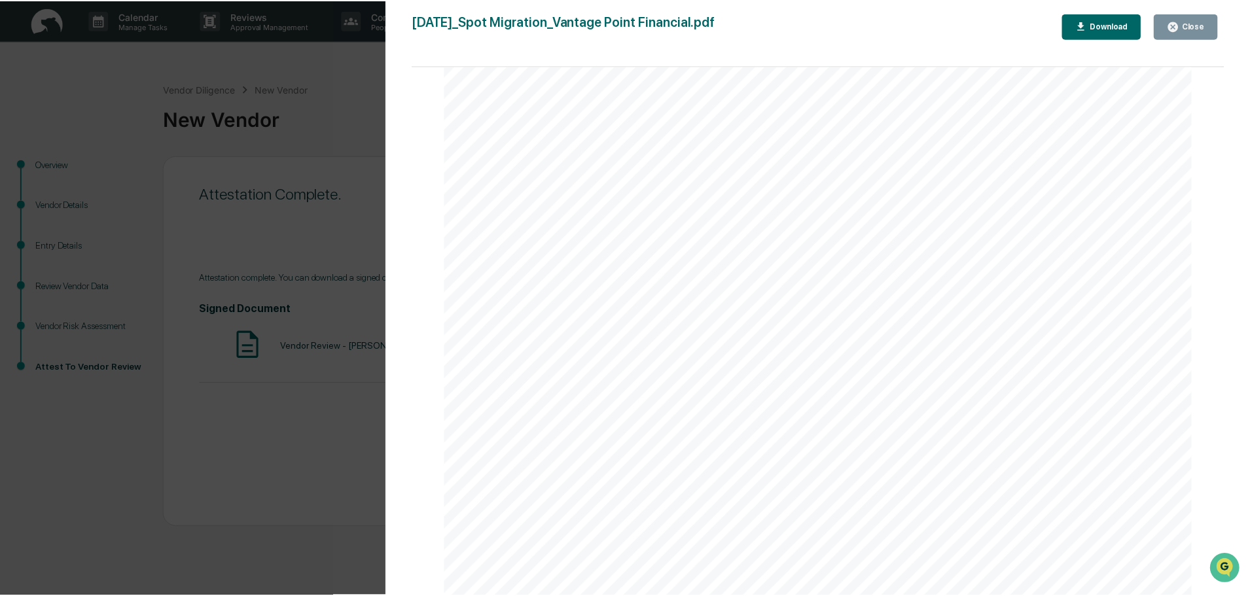
scroll to position [524, 0]
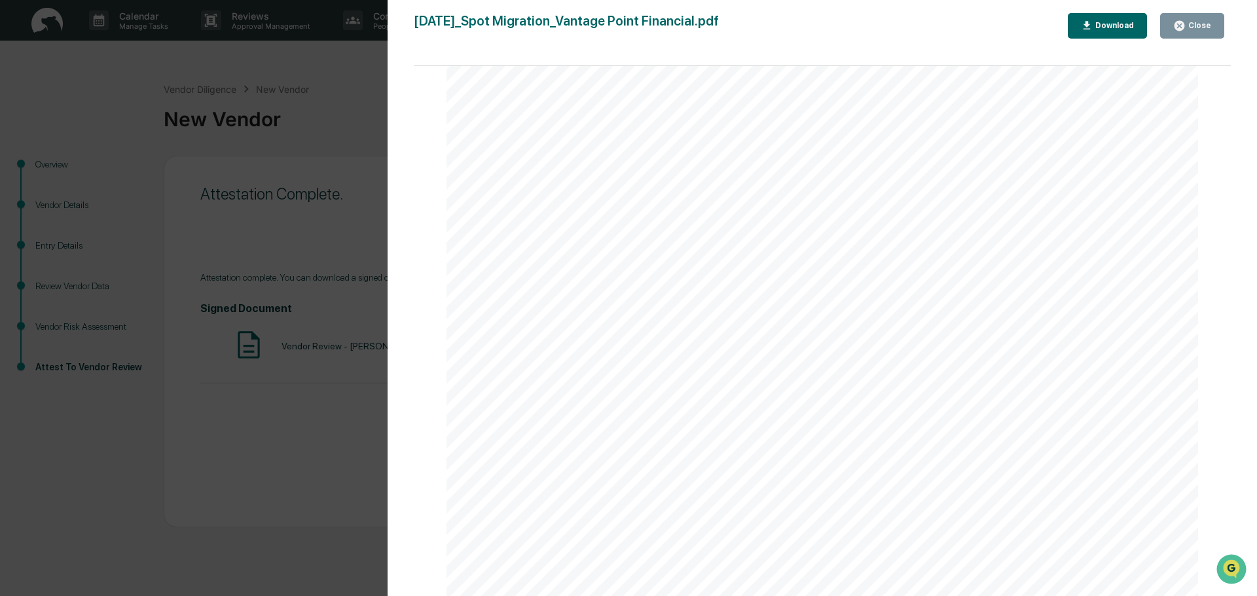
click at [1198, 31] on div "Close" at bounding box center [1192, 26] width 38 height 12
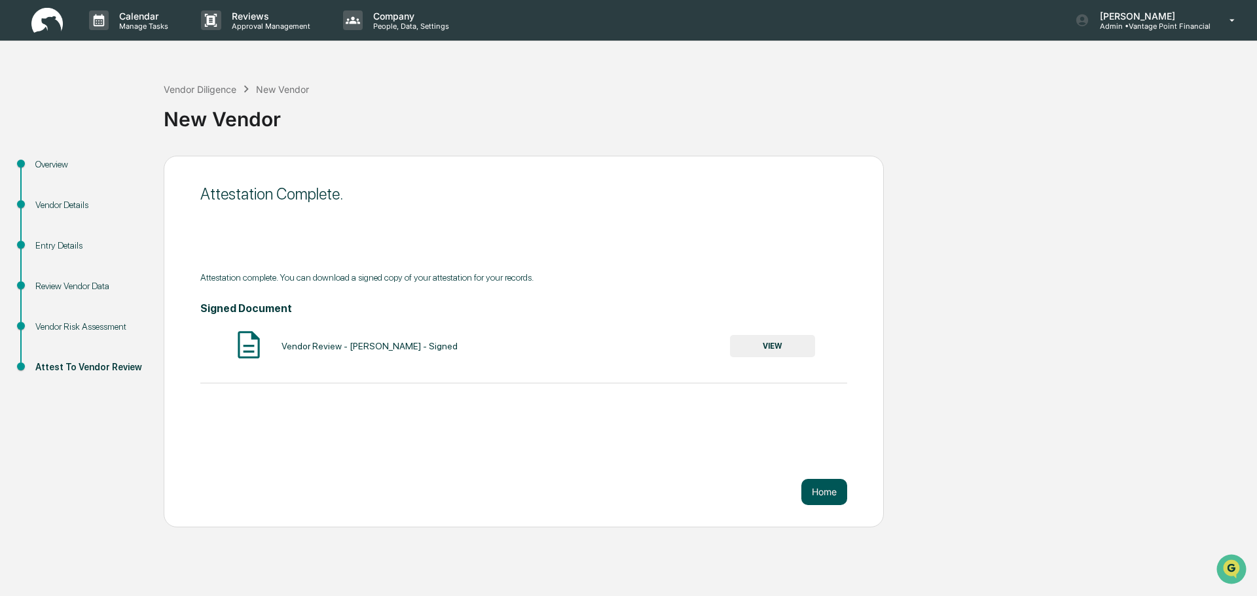
click at [814, 497] on button "Home" at bounding box center [824, 492] width 46 height 26
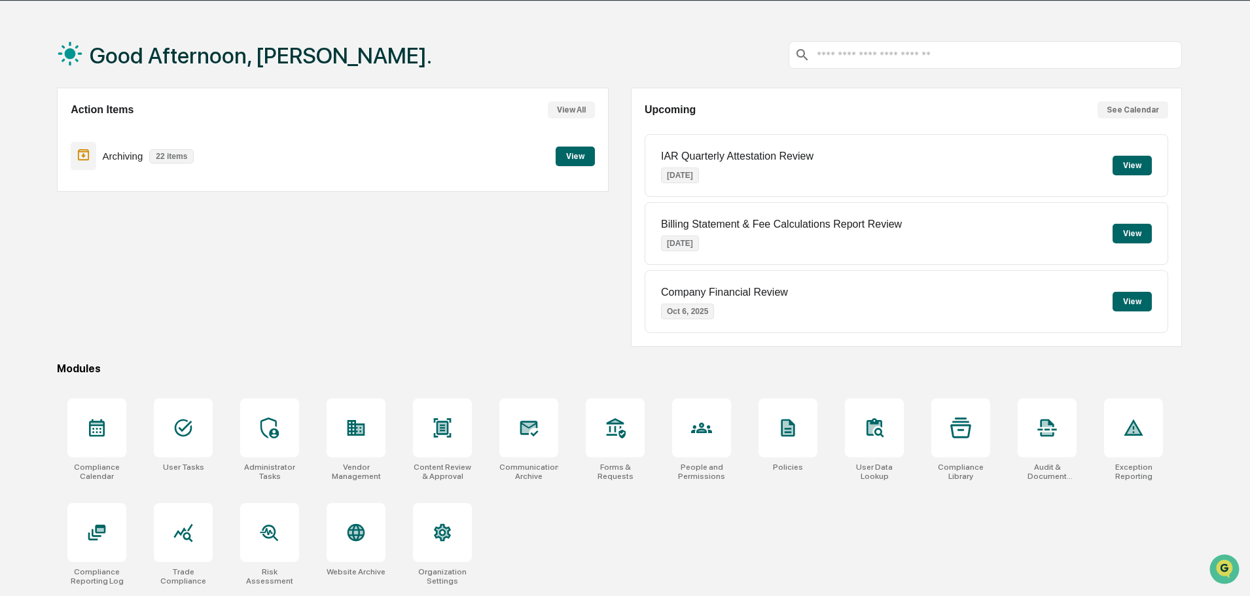
scroll to position [62, 0]
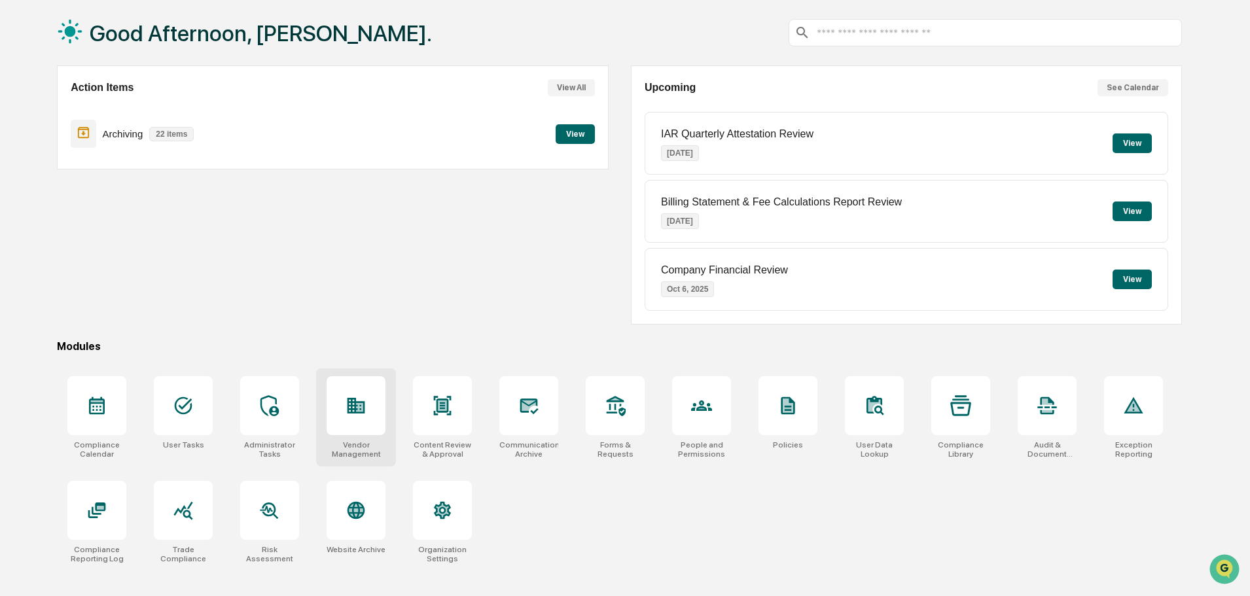
click at [388, 404] on div "Vendor Management" at bounding box center [356, 417] width 80 height 98
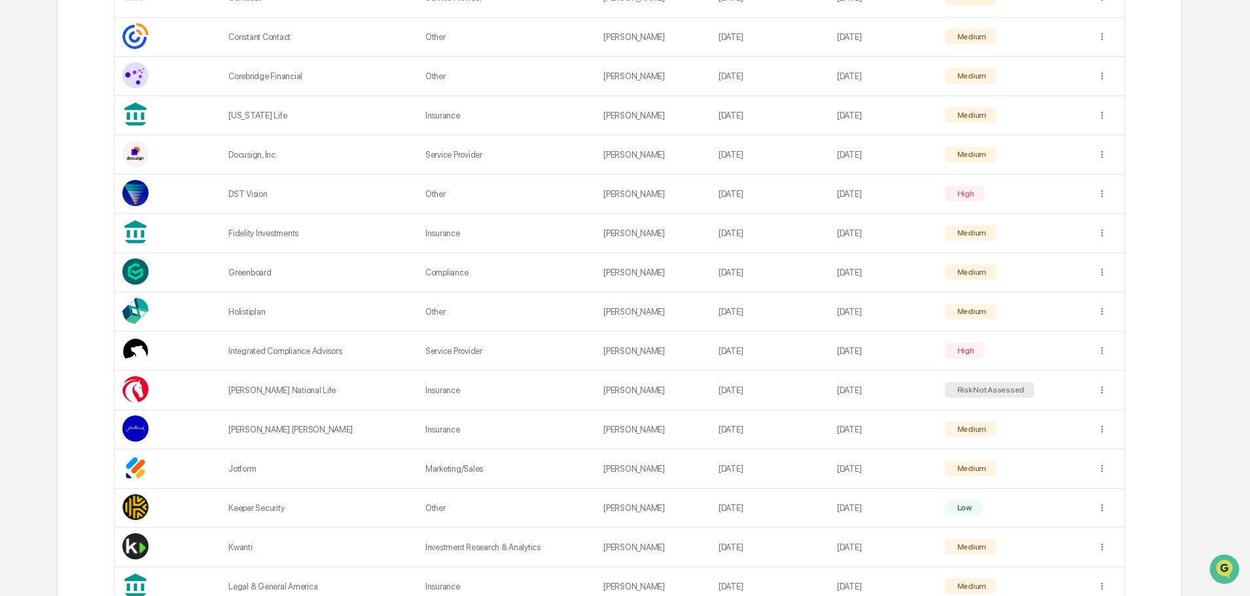
scroll to position [785, 0]
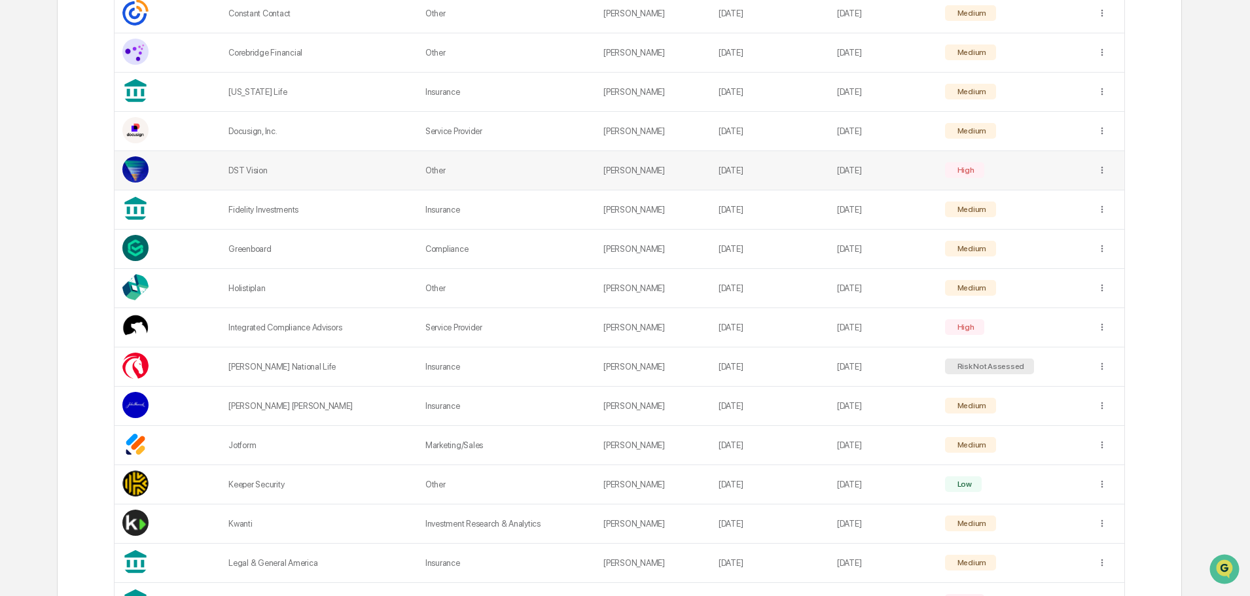
click at [116, 173] on td at bounding box center [168, 170] width 106 height 39
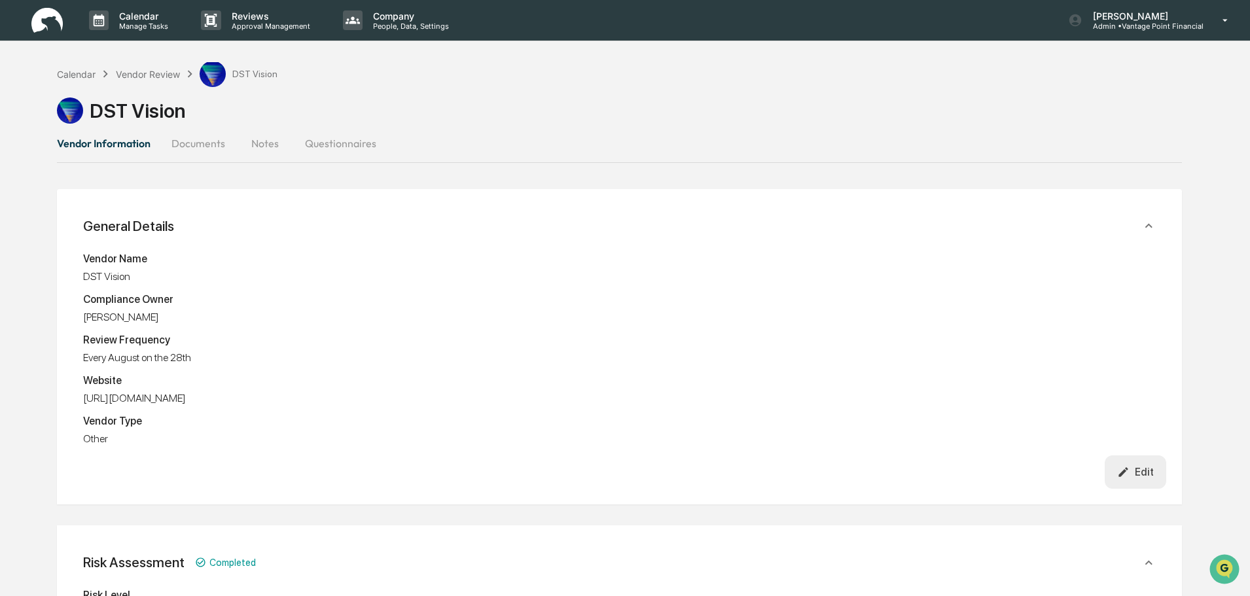
click at [177, 142] on button "Documents" at bounding box center [198, 143] width 75 height 31
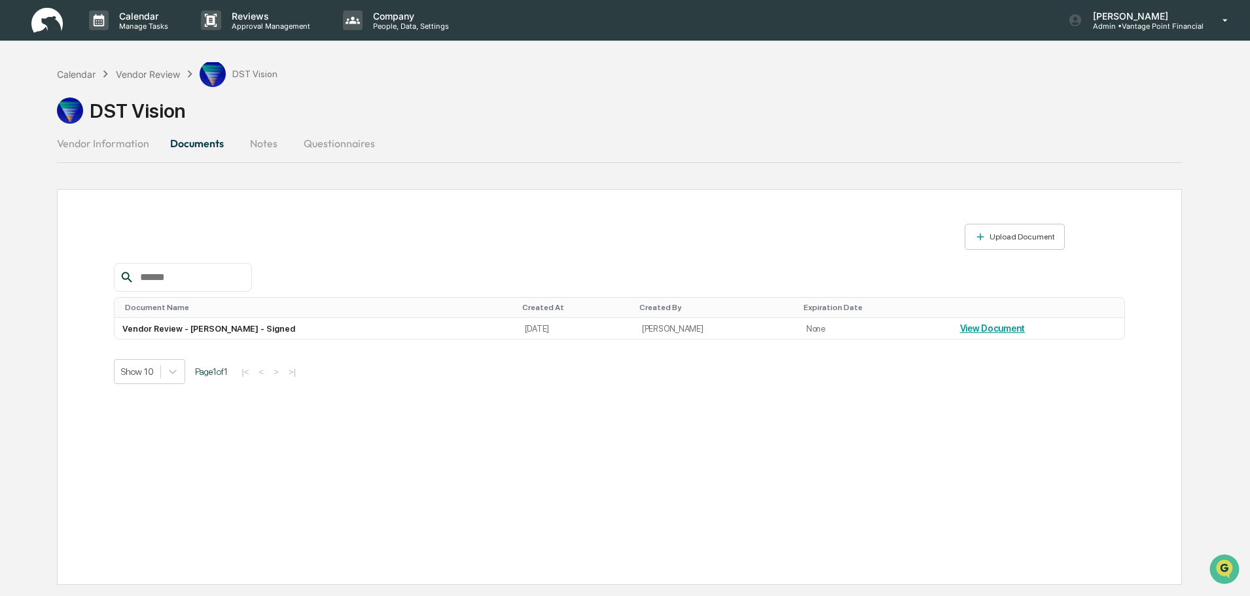
click at [252, 147] on button "Notes" at bounding box center [263, 143] width 59 height 31
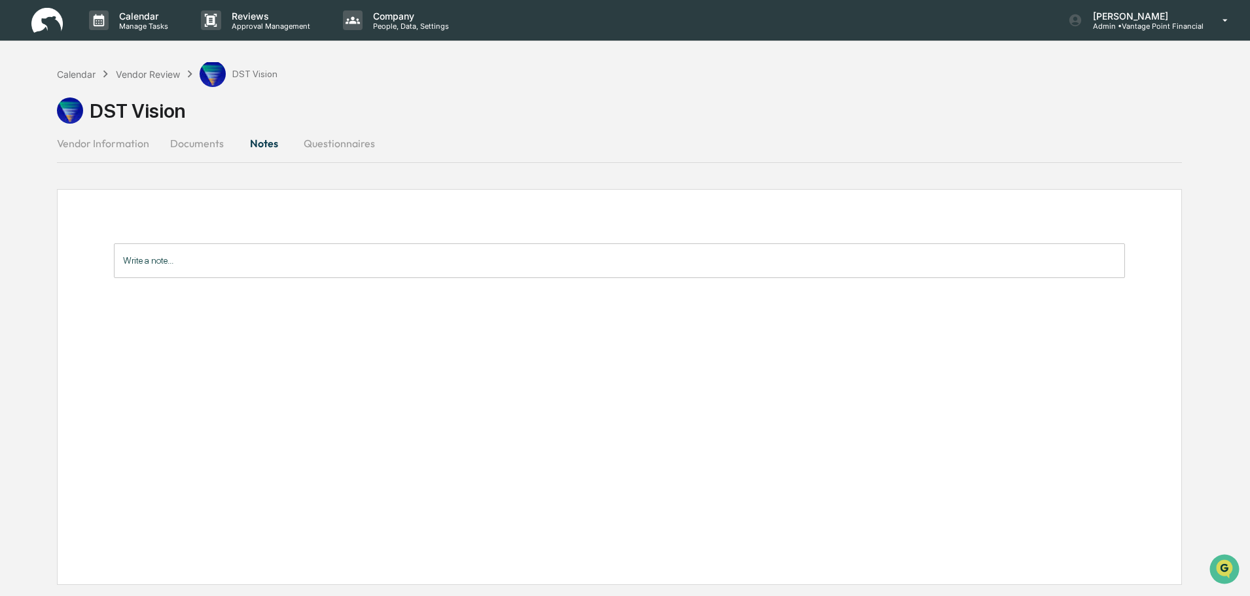
click at [329, 141] on button "Questionnaires" at bounding box center [339, 143] width 92 height 31
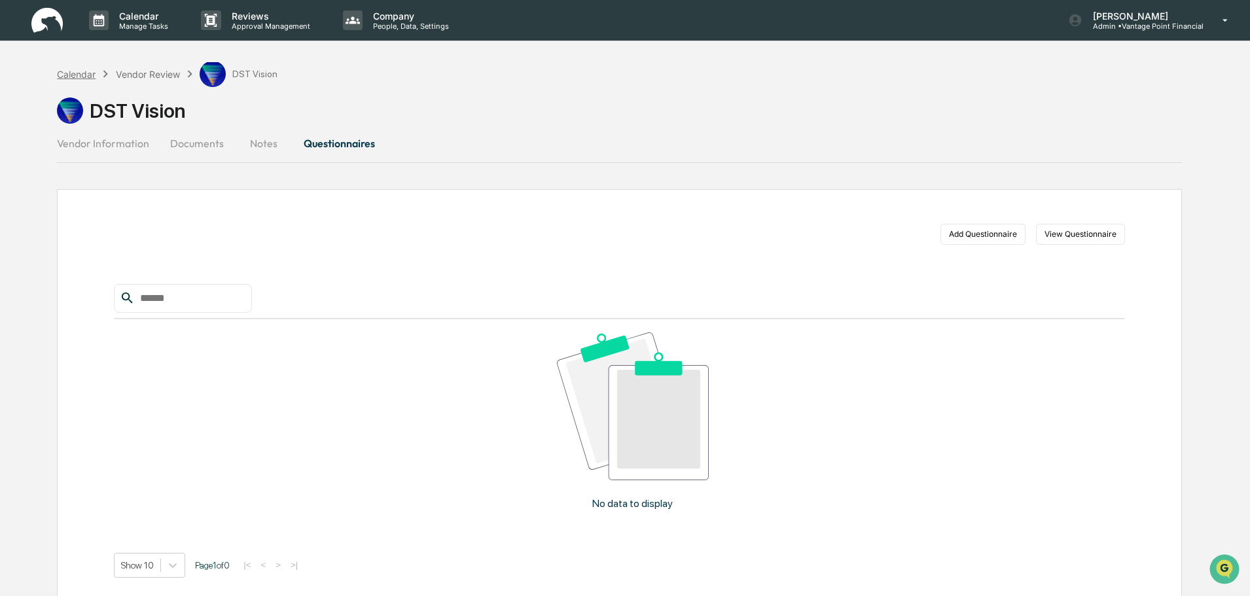
click at [81, 77] on div "Calendar" at bounding box center [76, 74] width 39 height 11
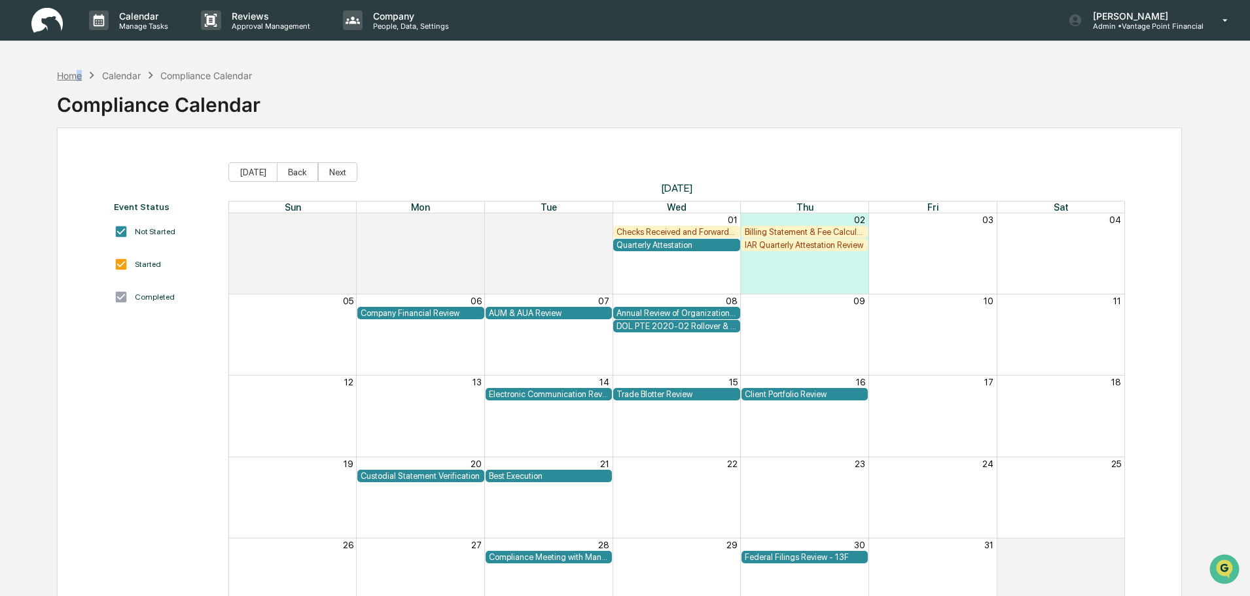
click at [80, 75] on div "Home" at bounding box center [69, 75] width 25 height 11
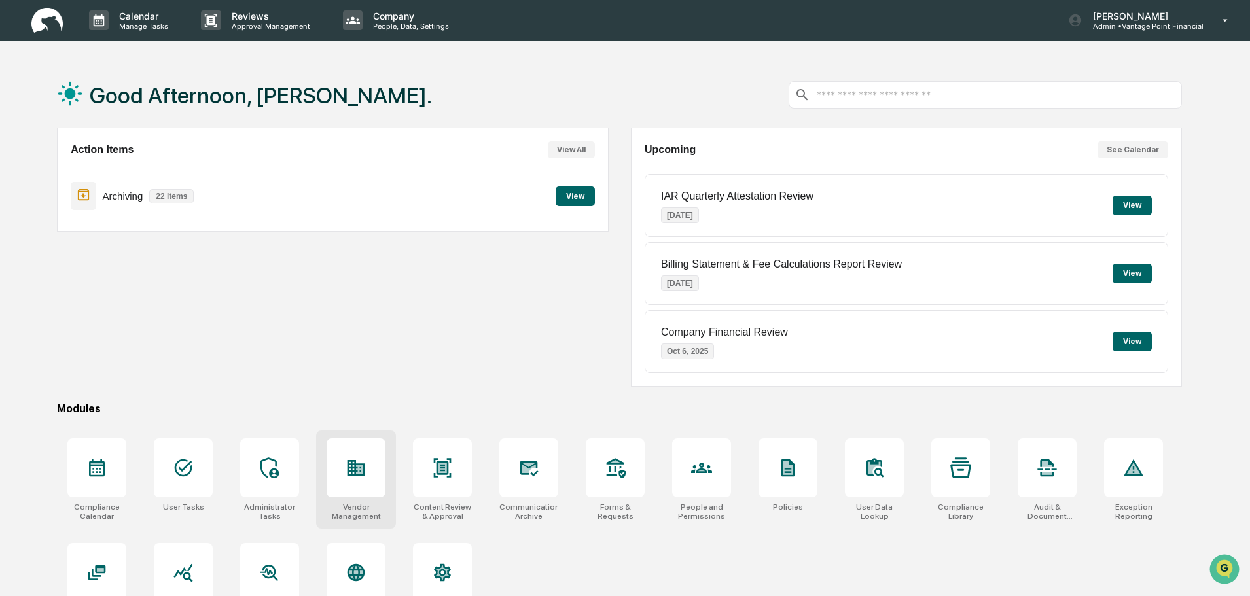
click at [366, 458] on icon at bounding box center [356, 467] width 21 height 21
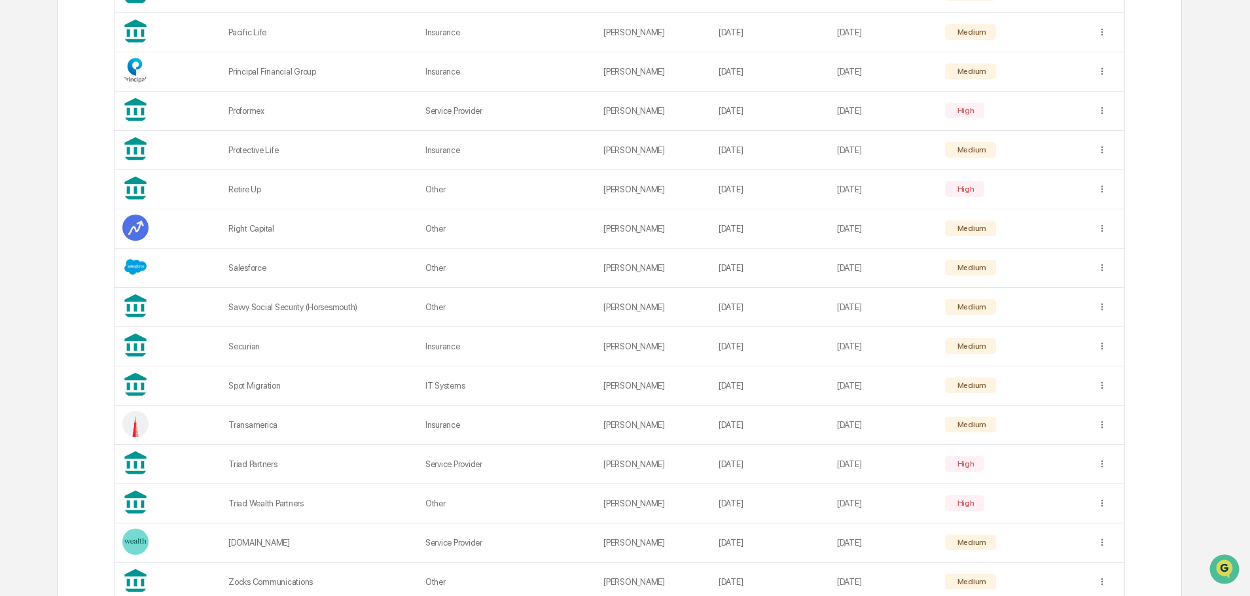
scroll to position [1754, 0]
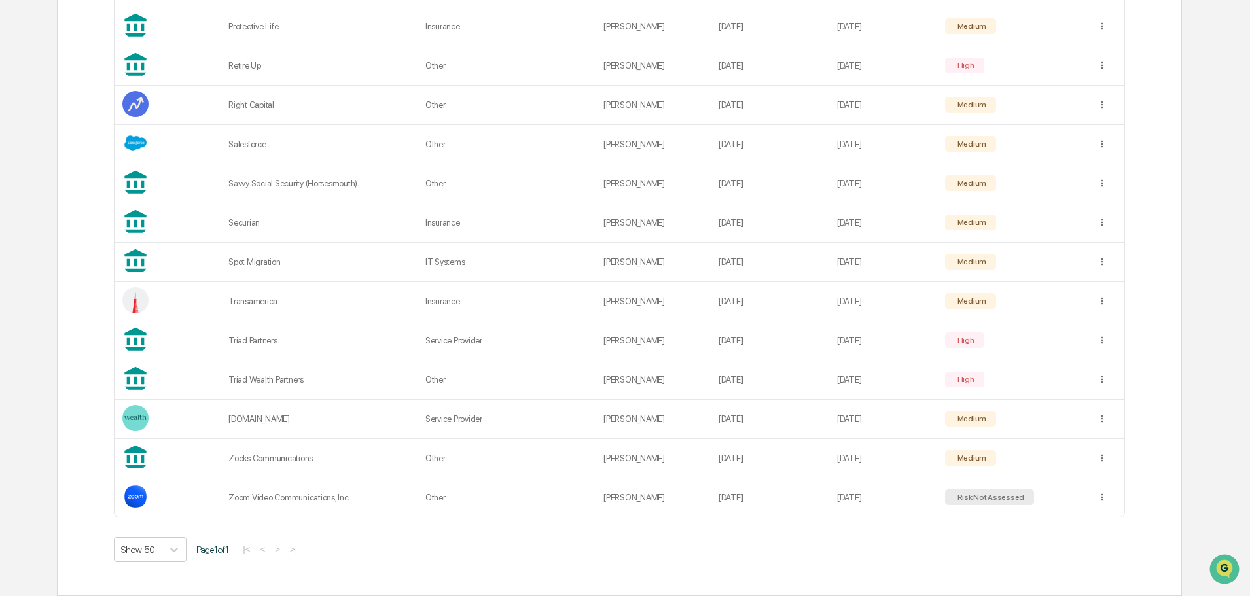
drag, startPoint x: 85, startPoint y: 255, endPoint x: 97, endPoint y: 368, distance: 114.5
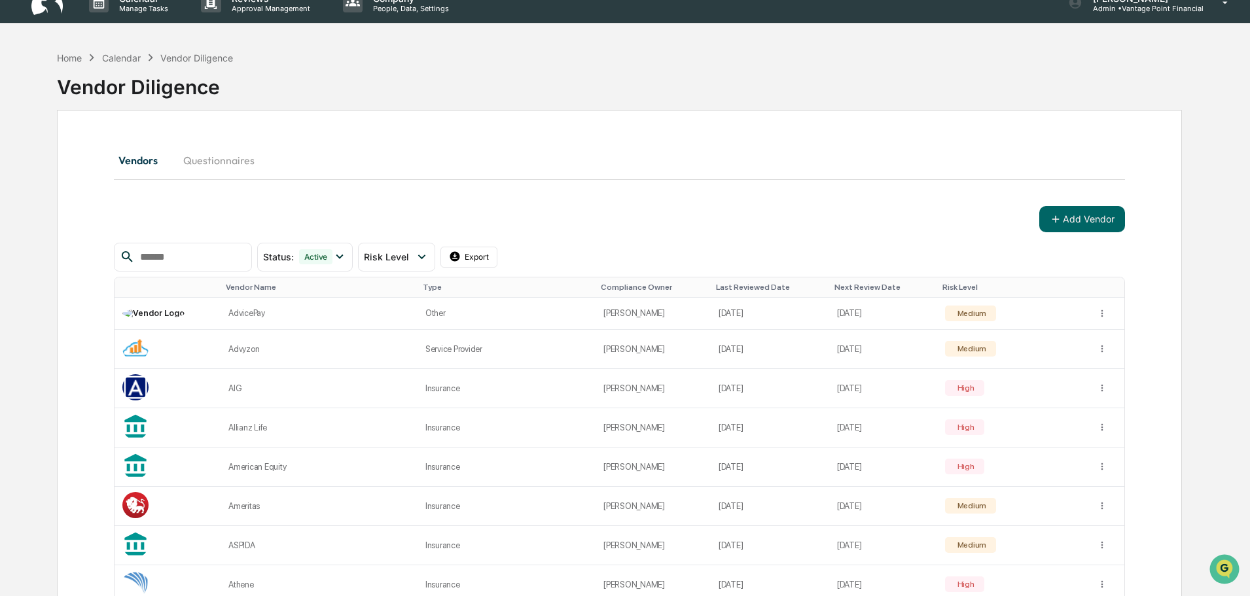
scroll to position [0, 0]
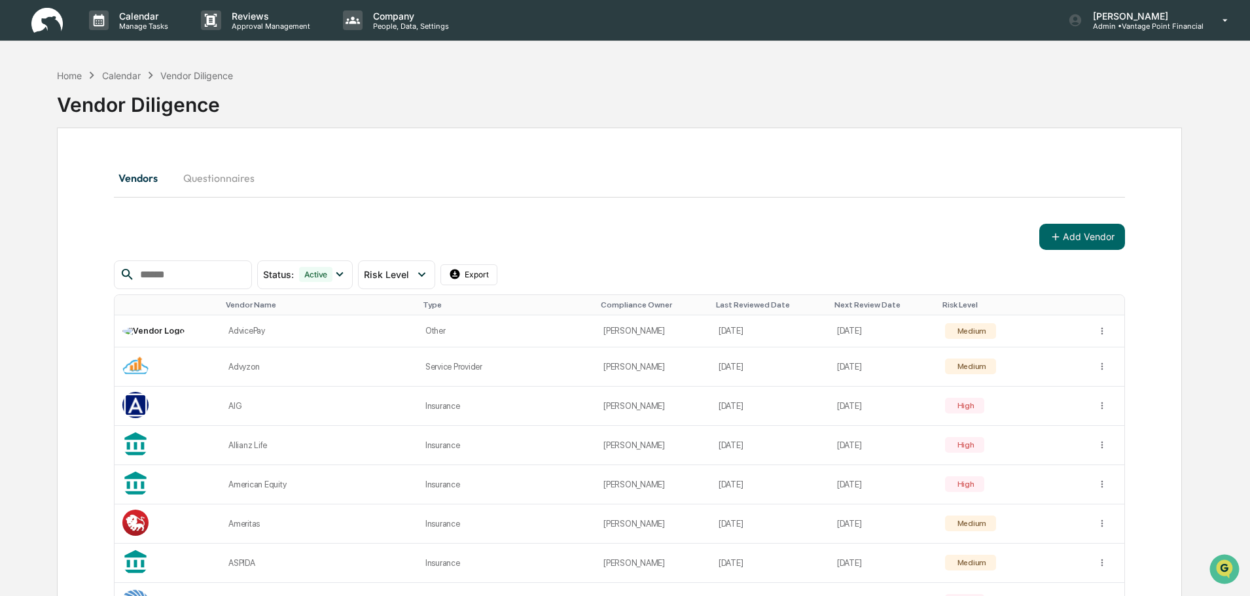
click at [505, 183] on div "Vendors Questionnaires" at bounding box center [619, 177] width 1011 height 31
click at [399, 170] on div "Vendors Questionnaires" at bounding box center [619, 177] width 1011 height 31
click at [922, 119] on div "Vendor Diligence" at bounding box center [619, 101] width 1125 height 39
